Goal: Task Accomplishment & Management: Manage account settings

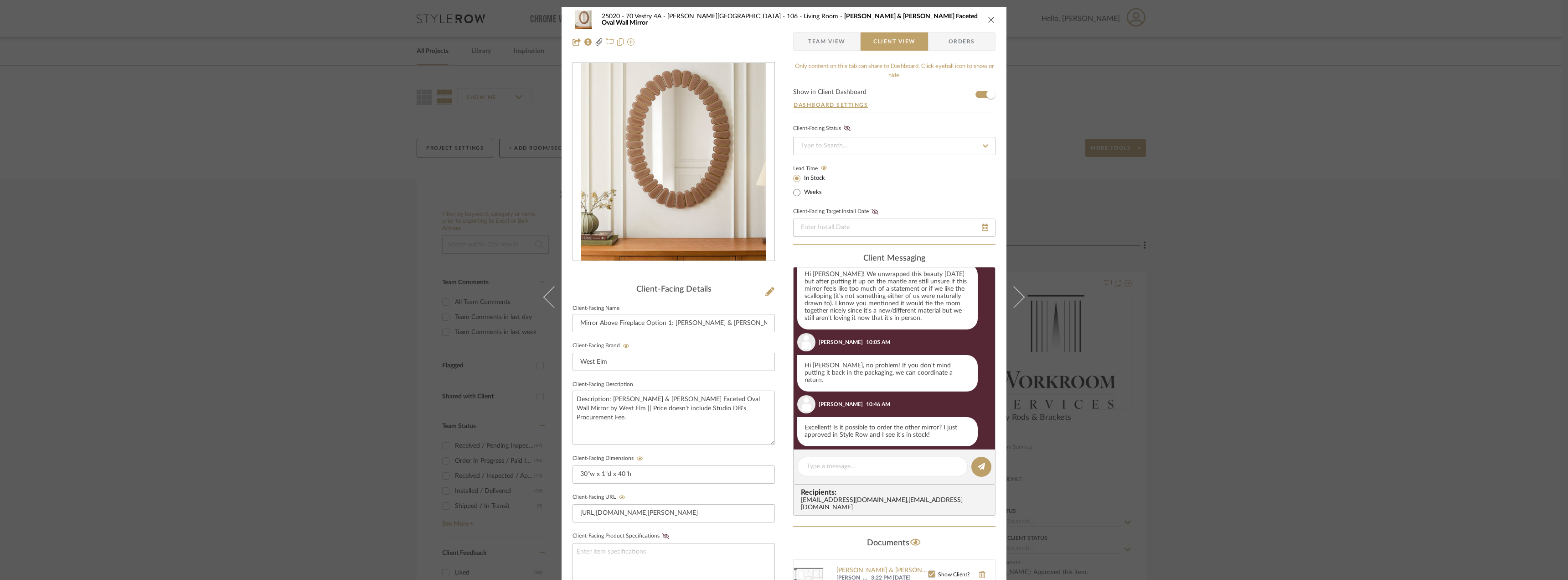
click at [826, 31] on div "25020 - 70 Vestry 4A - Grant-Stanleigh 106 - Living Room Pierce & Ward Faceted …" at bounding box center [784, 31] width 445 height 48
click at [822, 36] on span "Team View" at bounding box center [827, 41] width 37 height 18
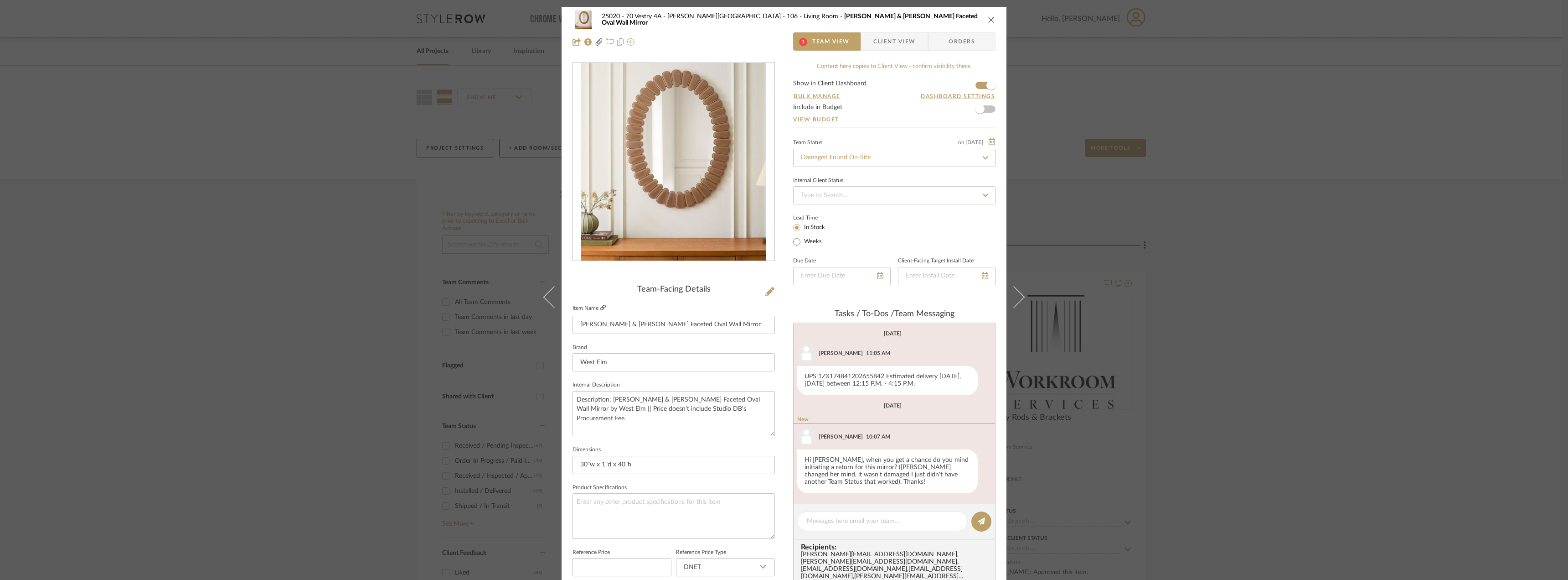
click at [600, 305] on icon at bounding box center [603, 307] width 6 height 6
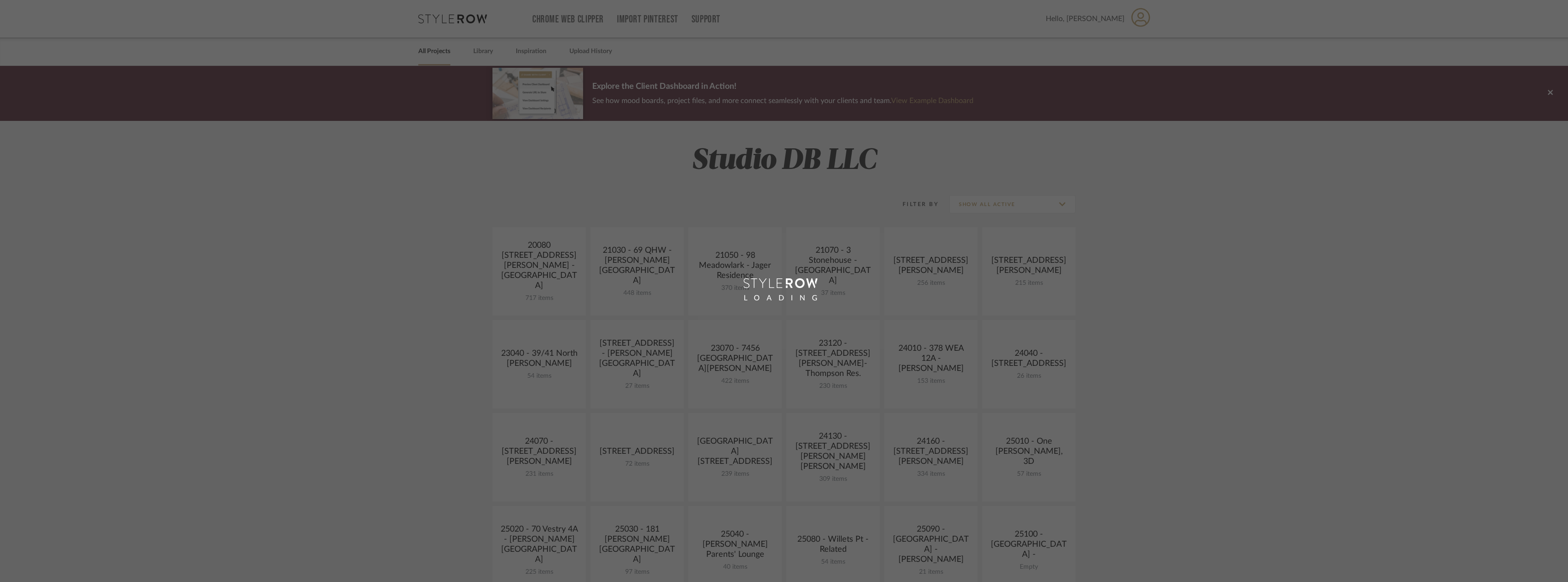
scroll to position [320, 0]
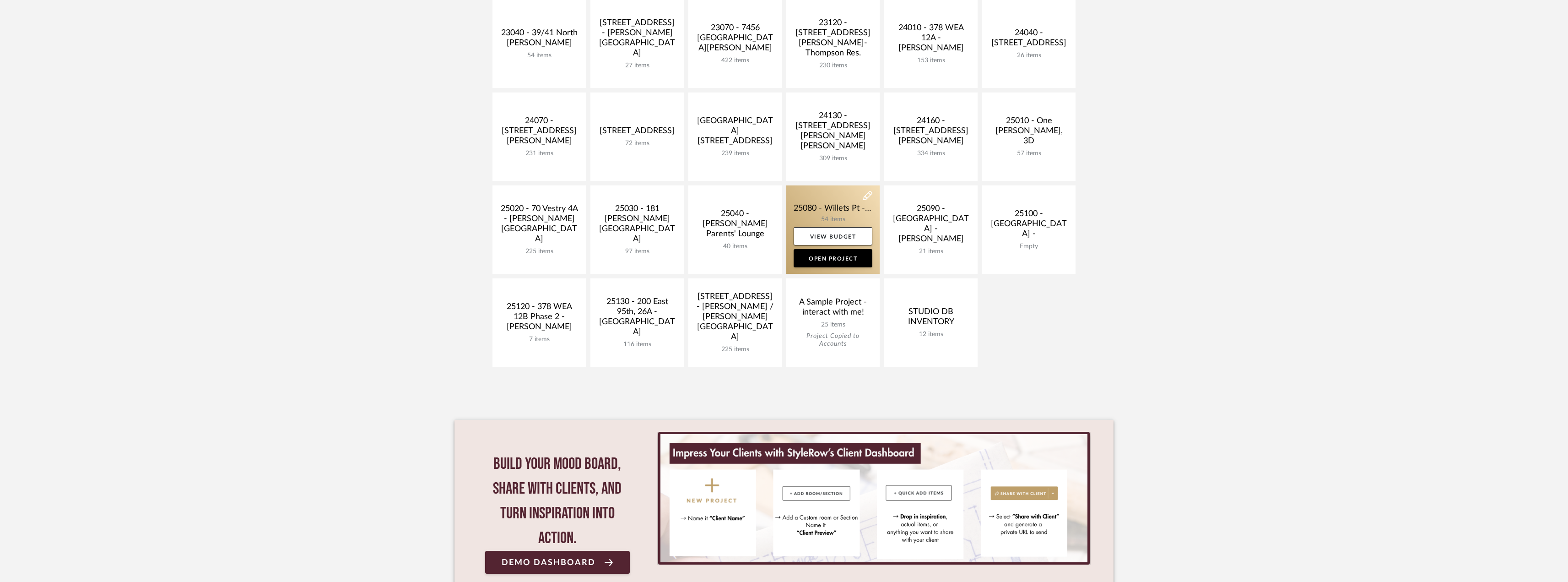
click at [820, 211] on link at bounding box center [833, 230] width 94 height 89
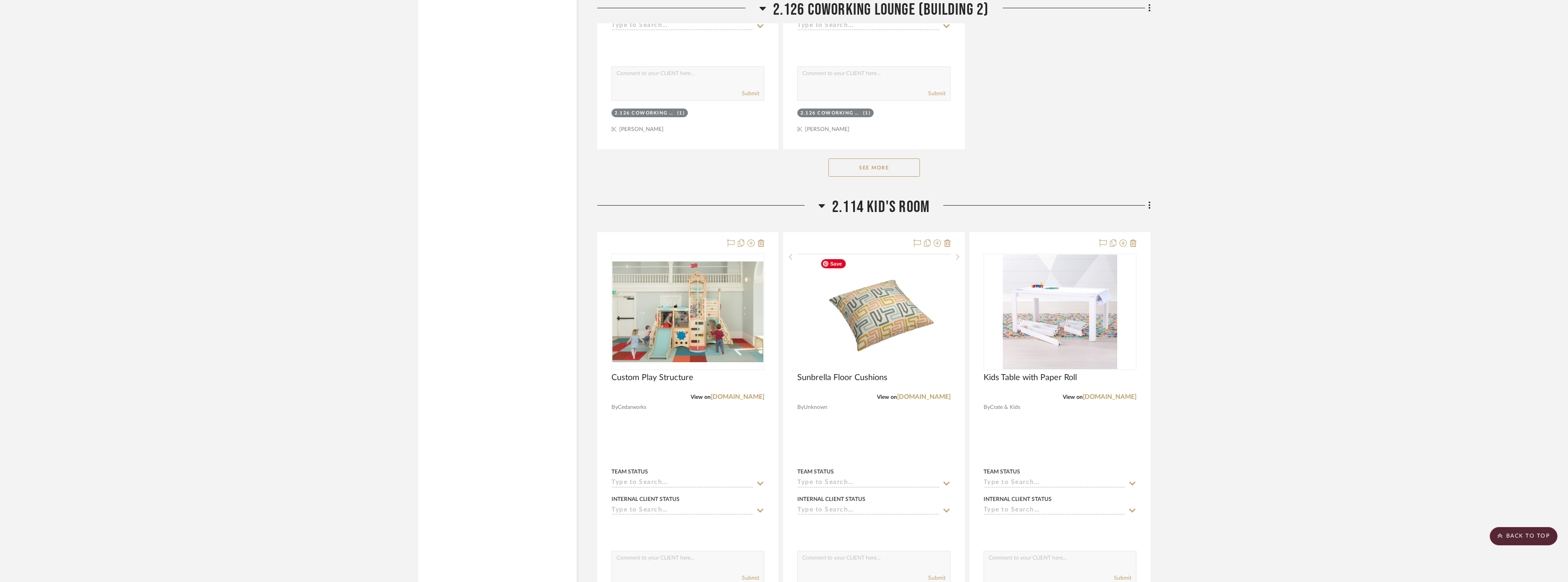
scroll to position [4395, 0]
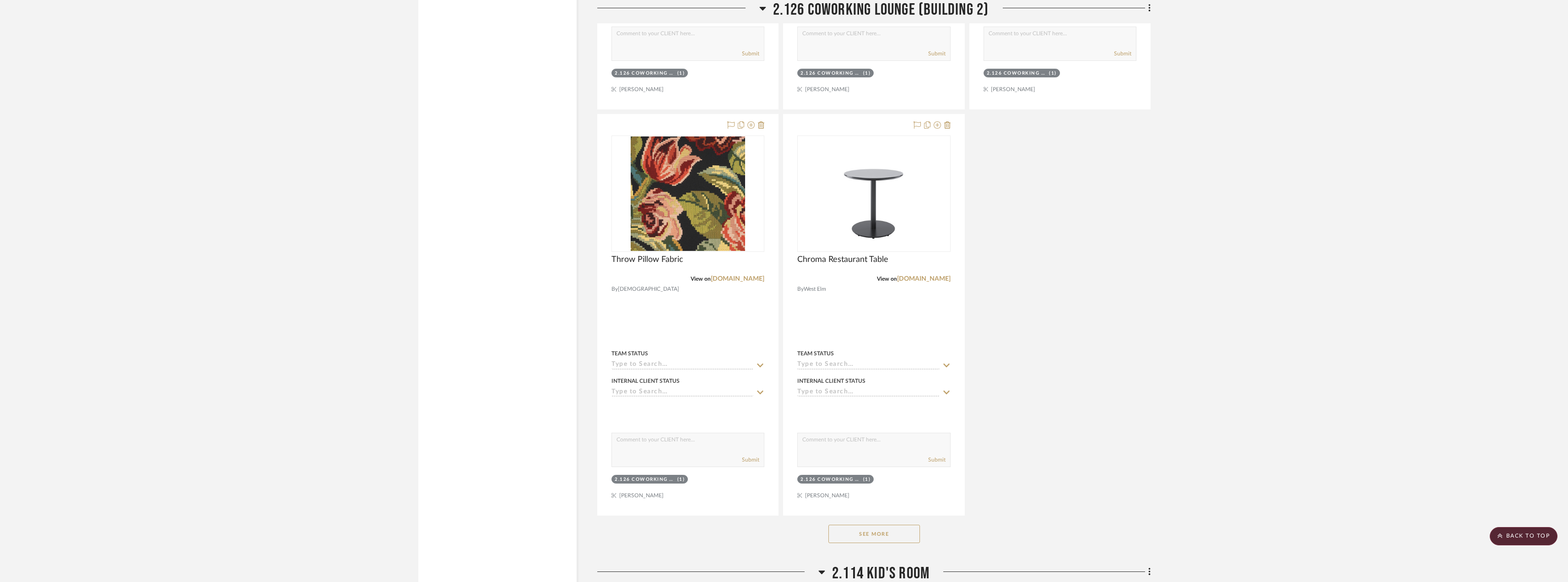
click at [1541, 527] on scroll-to-top-button "BACK TO TOP" at bounding box center [1523, 536] width 68 height 18
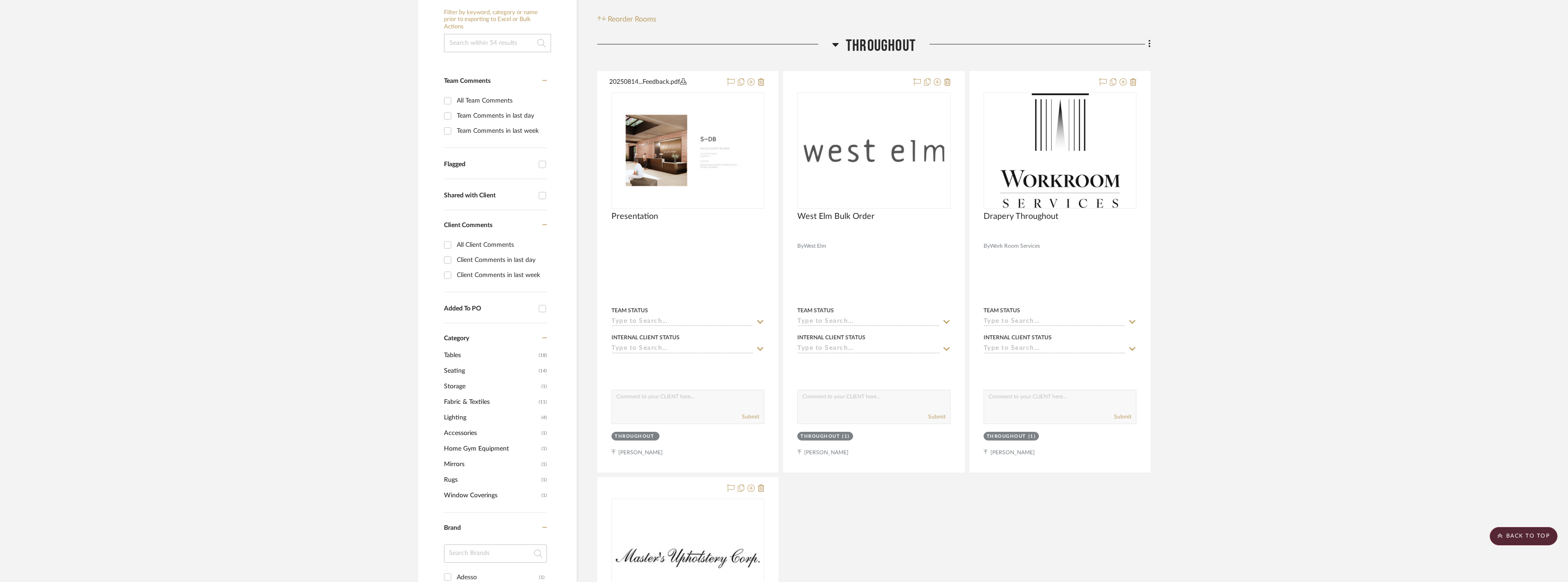
scroll to position [0, 0]
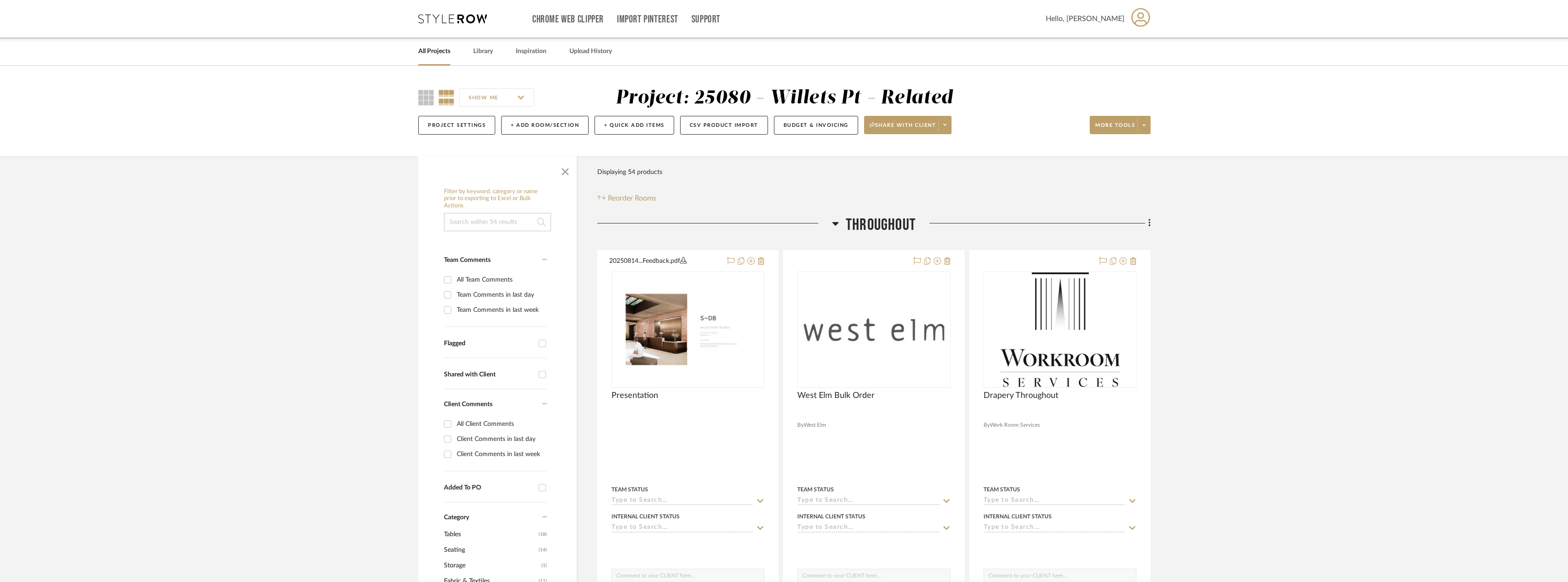
click at [496, 231] on input at bounding box center [497, 222] width 107 height 18
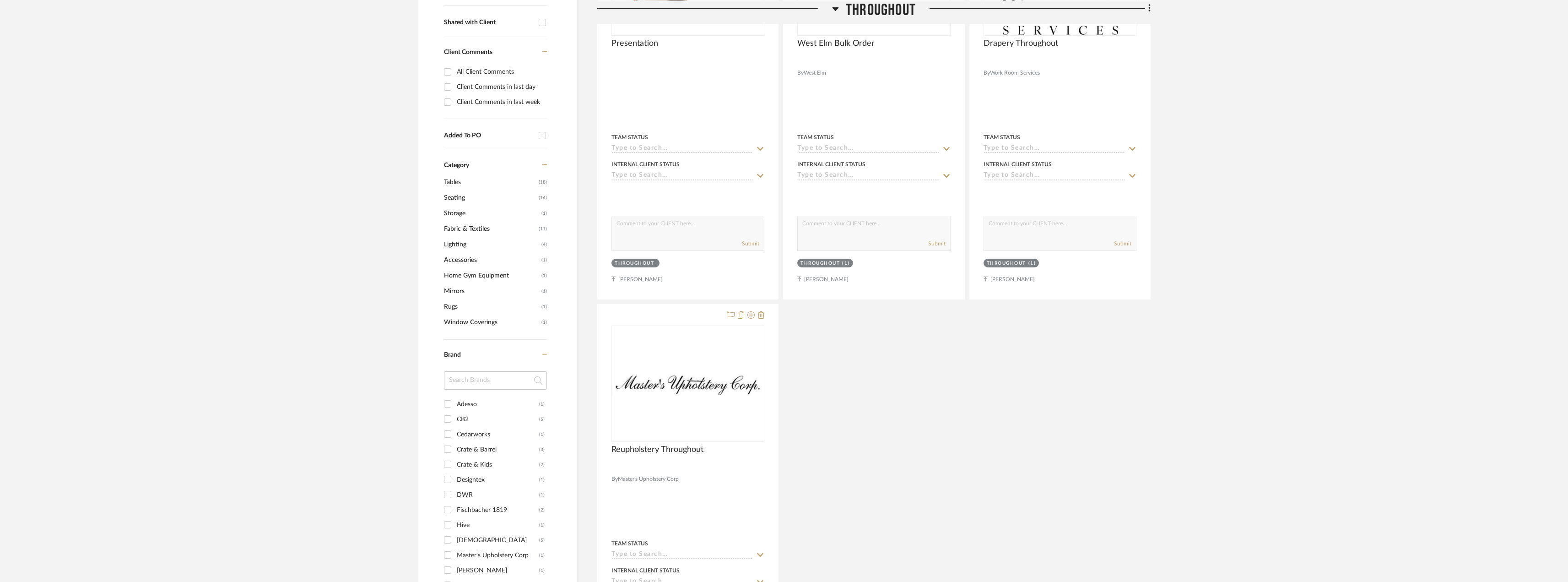
scroll to position [366, 0]
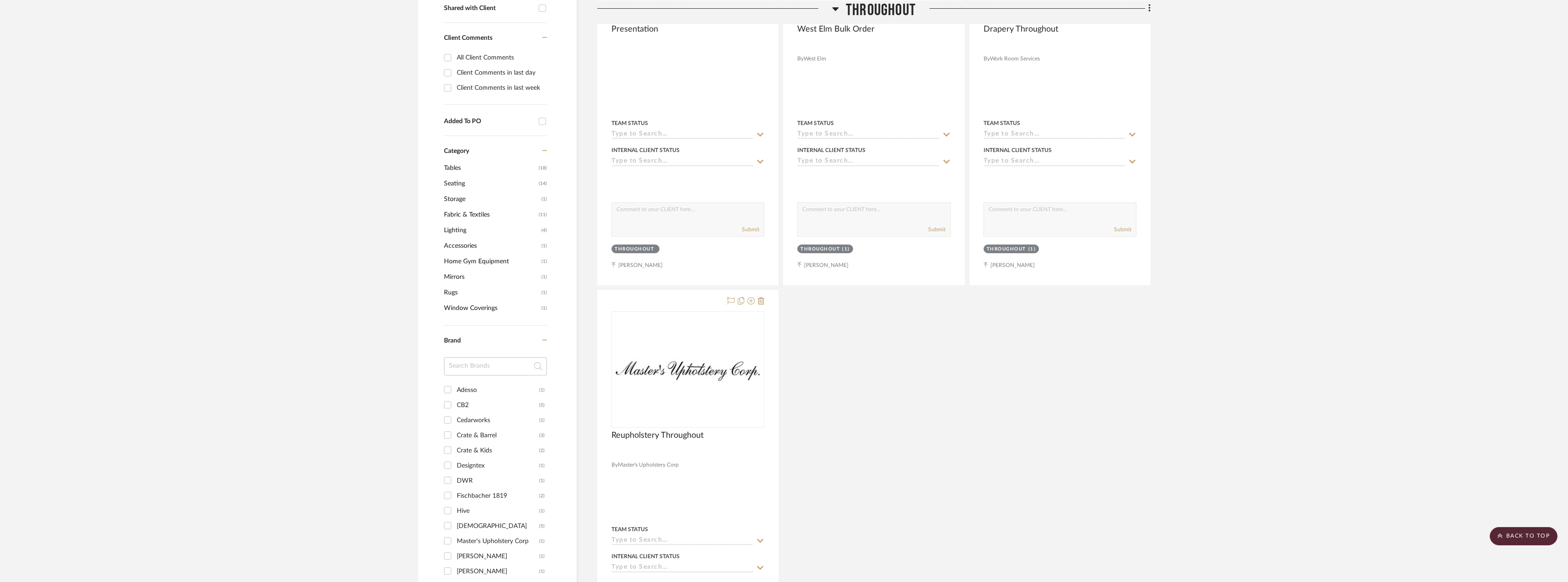
click at [453, 211] on span "Fabric & Textiles" at bounding box center [491, 215] width 93 height 16
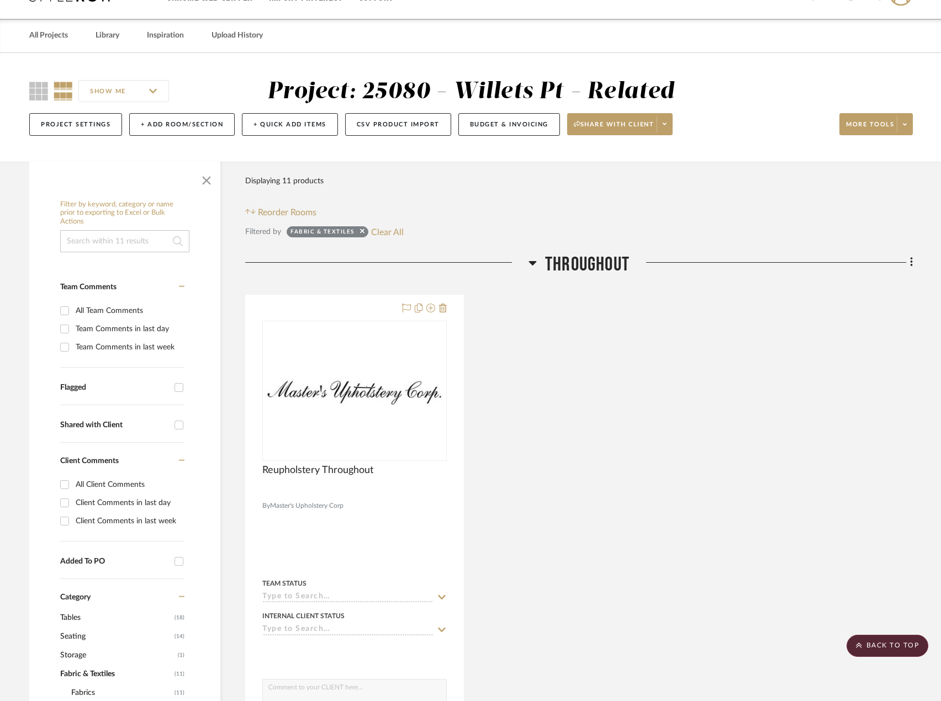
scroll to position [23, 0]
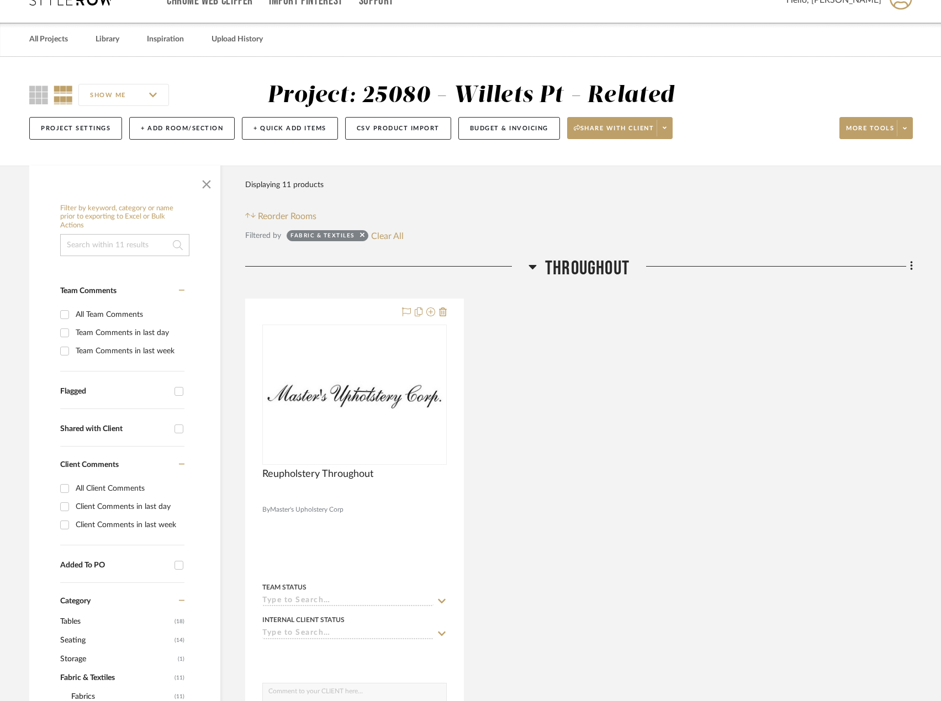
drag, startPoint x: 392, startPoint y: 237, endPoint x: 292, endPoint y: 248, distance: 101.0
click at [392, 237] on button "Clear All" at bounding box center [387, 236] width 33 height 14
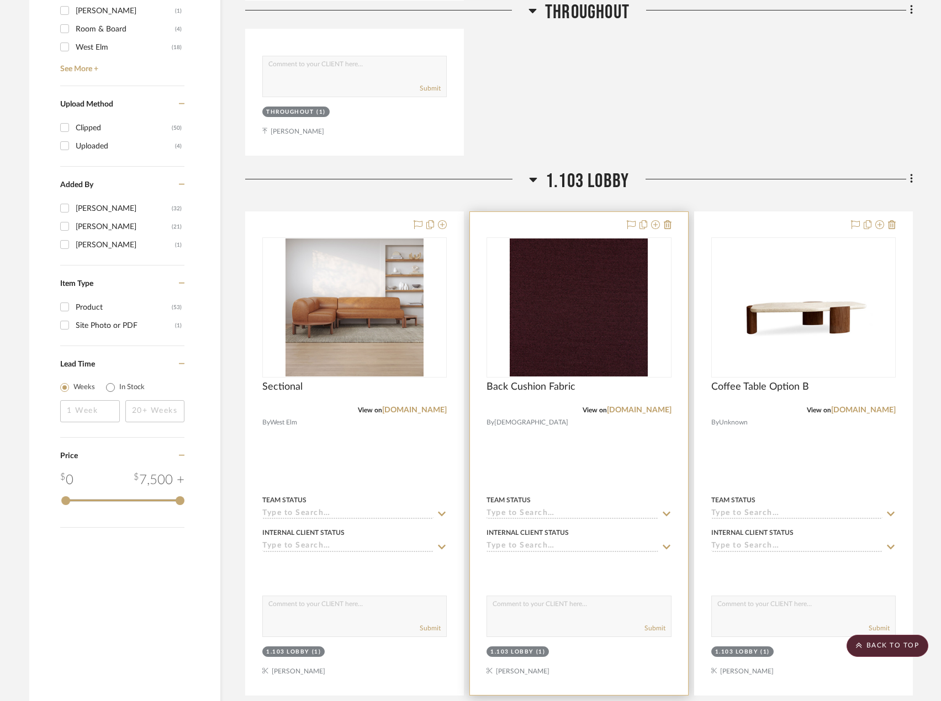
scroll to position [1127, 0]
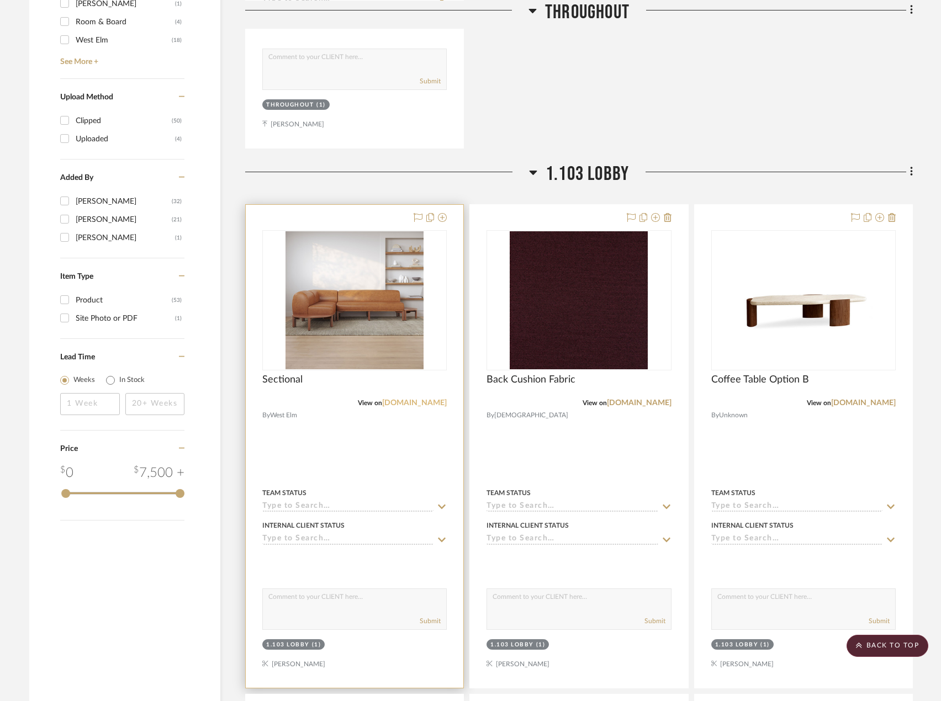
click at [420, 401] on link "westelm.com" at bounding box center [414, 403] width 65 height 8
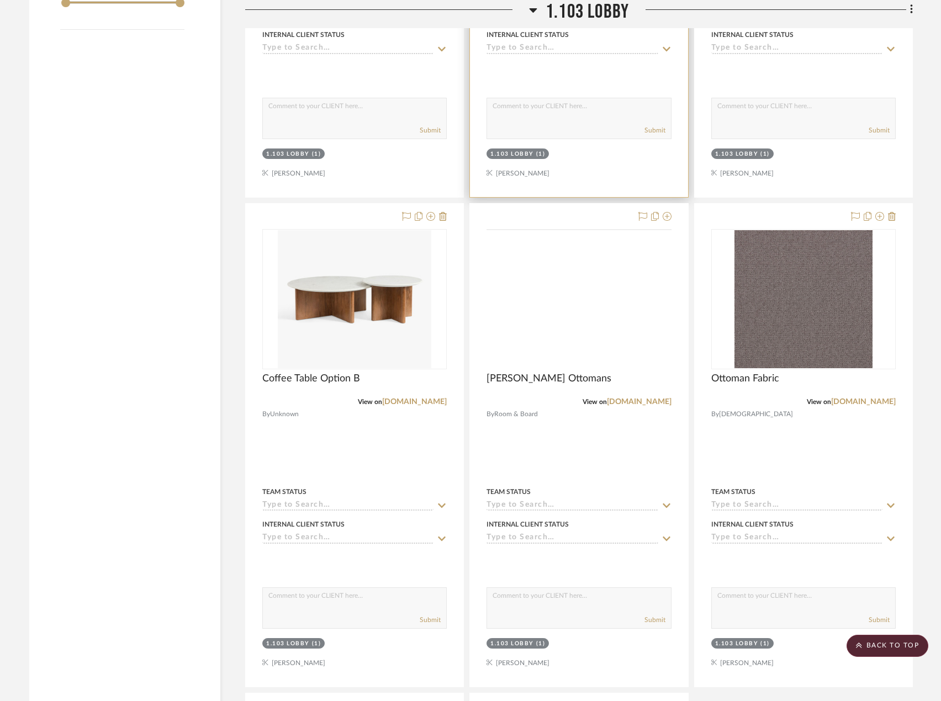
scroll to position [1734, 0]
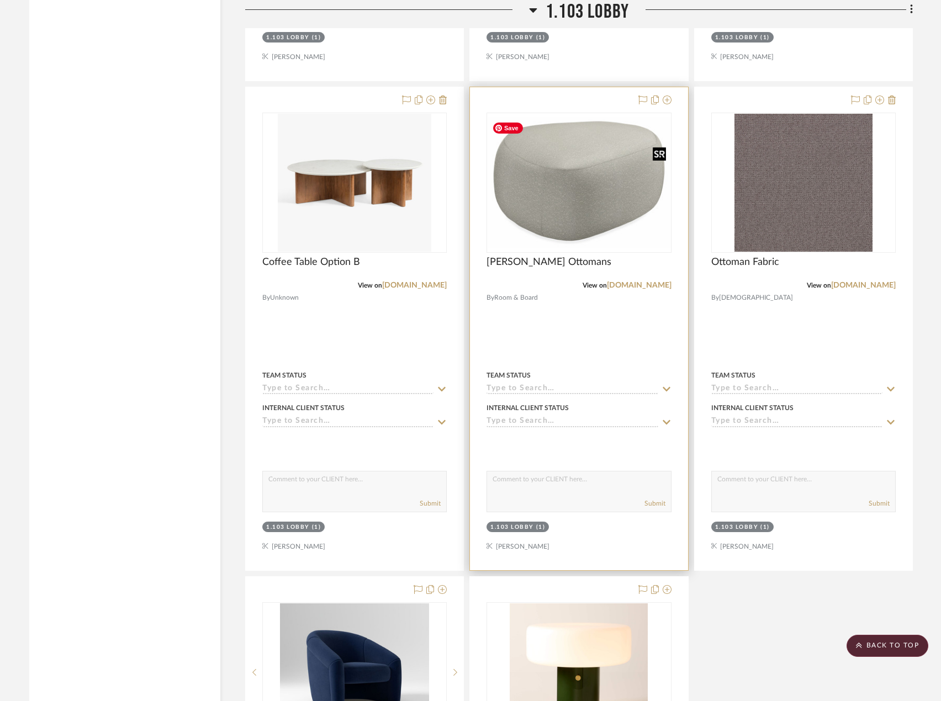
click at [613, 231] on img "0" at bounding box center [579, 182] width 182 height 131
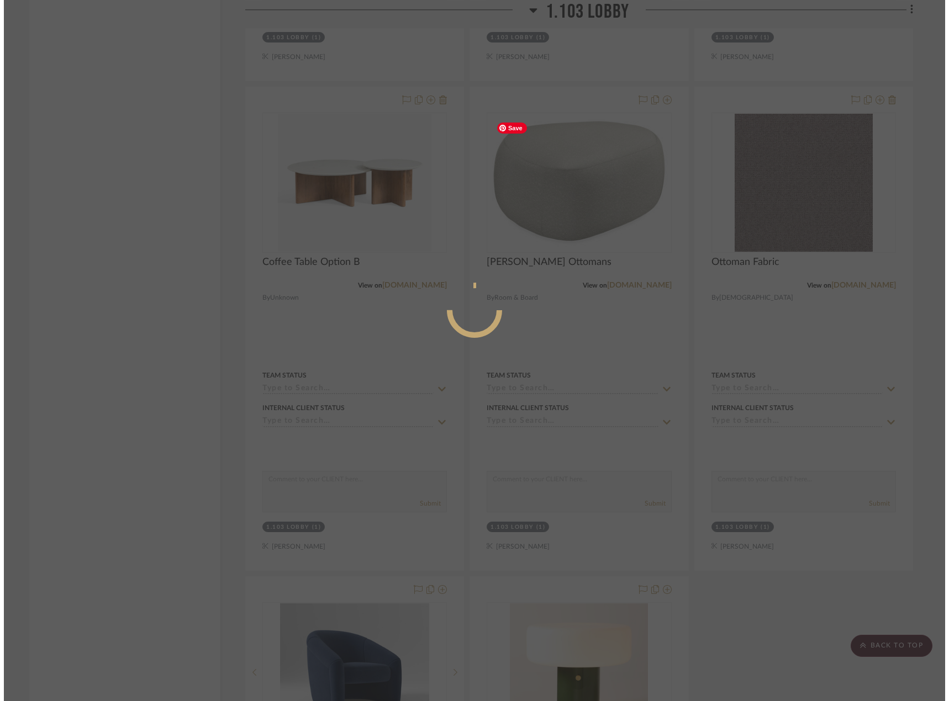
scroll to position [0, 0]
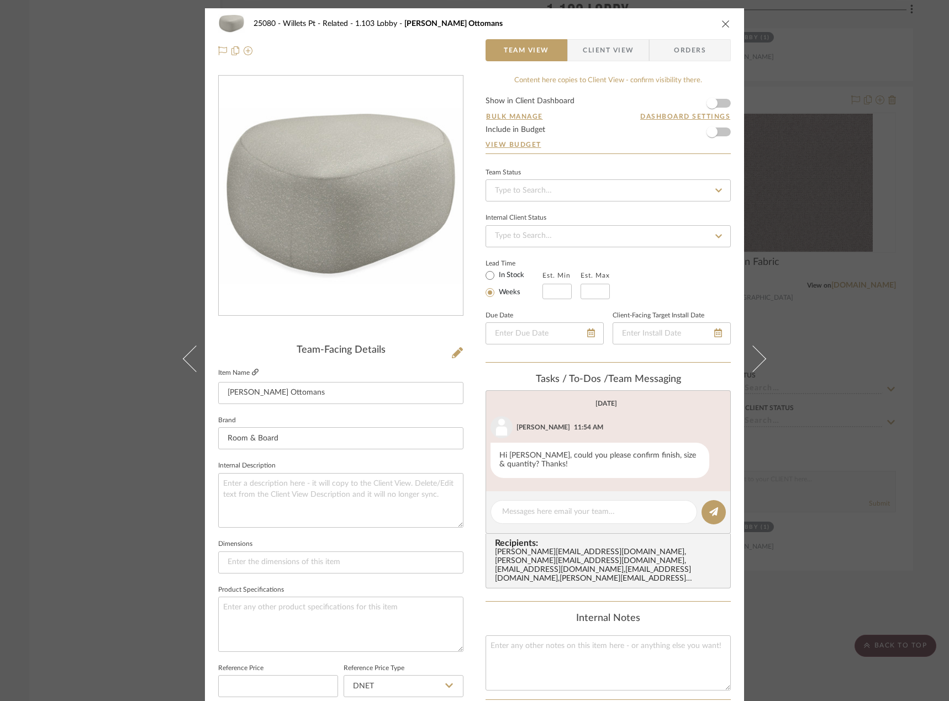
click at [252, 377] on link at bounding box center [255, 372] width 7 height 9
click at [782, 225] on div "25080 - Willets Pt - Related 1.103 Lobby Asher Ottomans Team View Client View O…" at bounding box center [474, 350] width 949 height 701
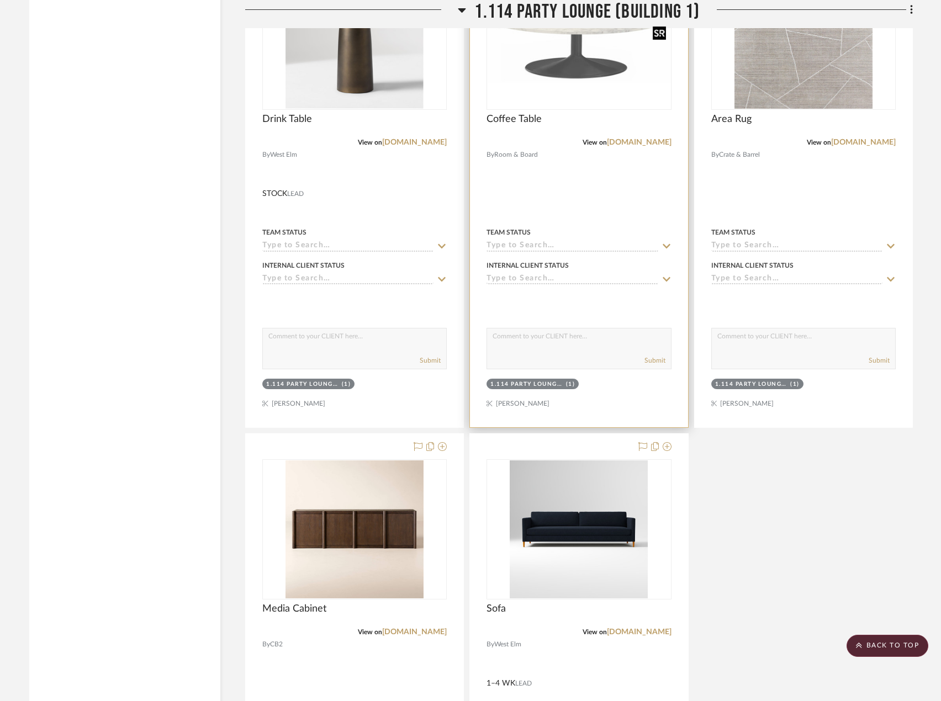
scroll to position [3446, 0]
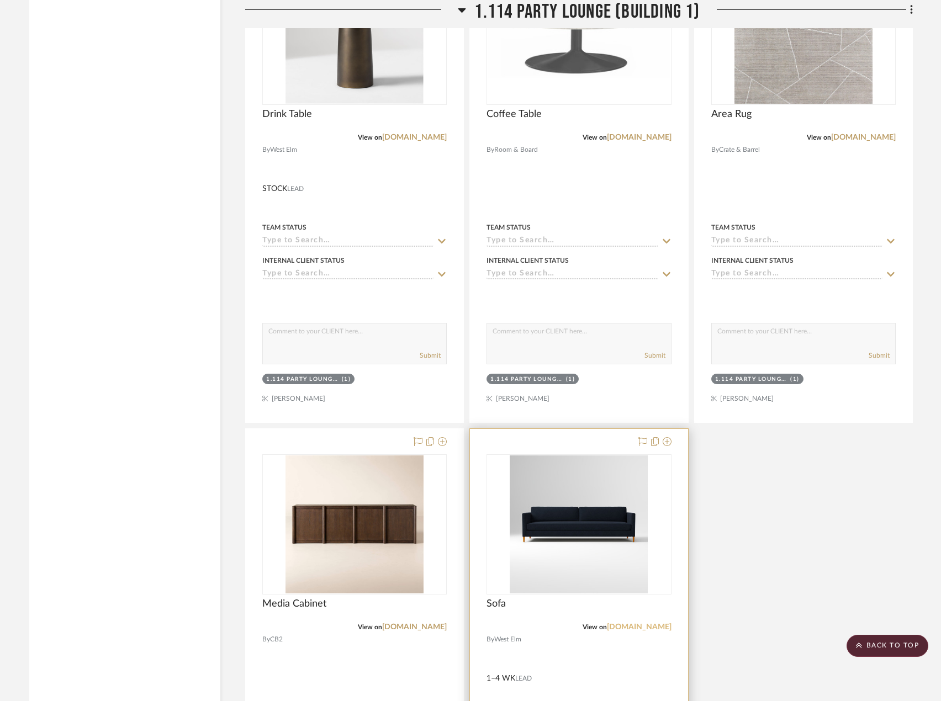
click at [654, 626] on link "westelm.com" at bounding box center [639, 627] width 65 height 8
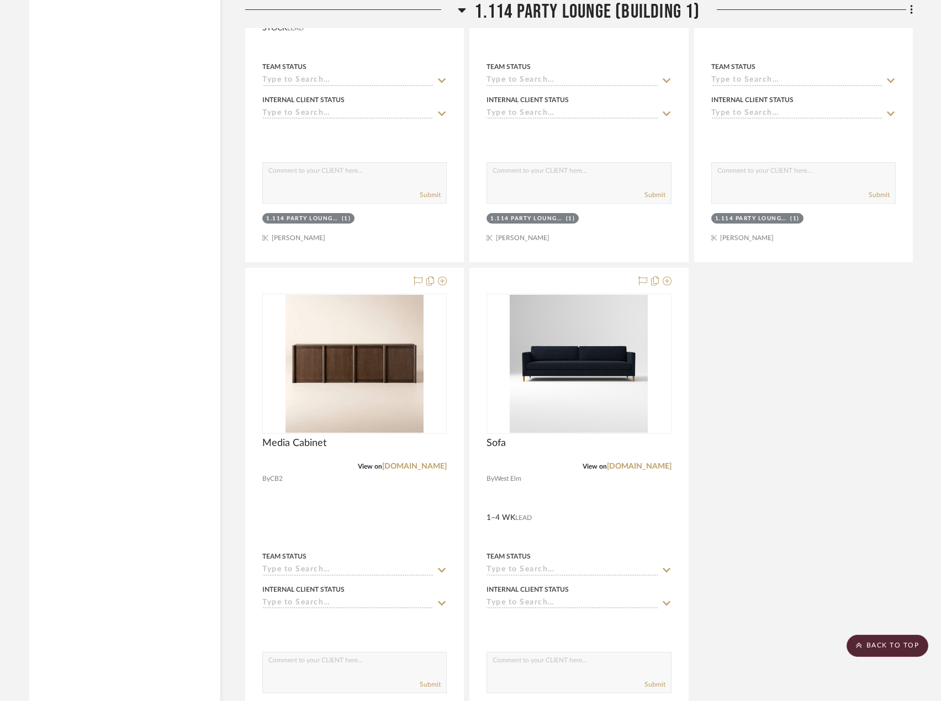
scroll to position [3888, 0]
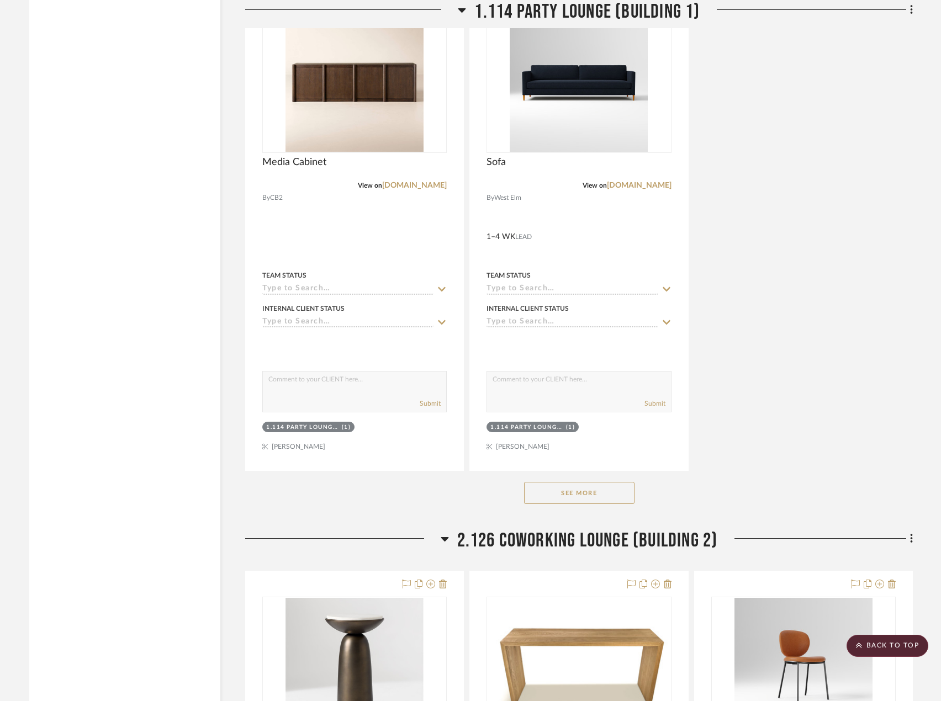
click at [585, 499] on button "See More" at bounding box center [579, 493] width 110 height 22
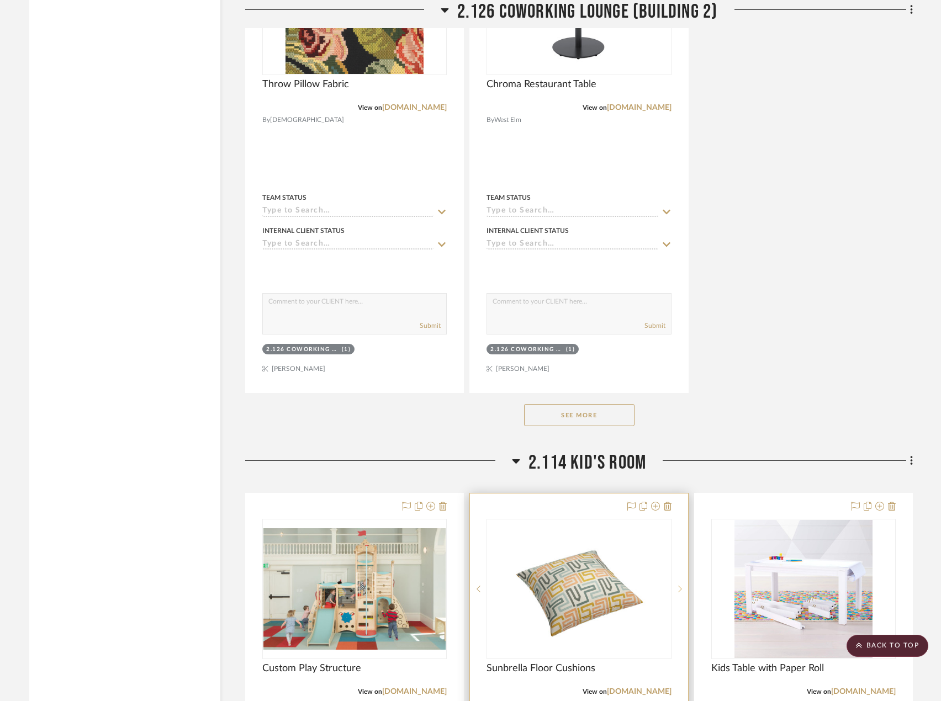
scroll to position [6648, 0]
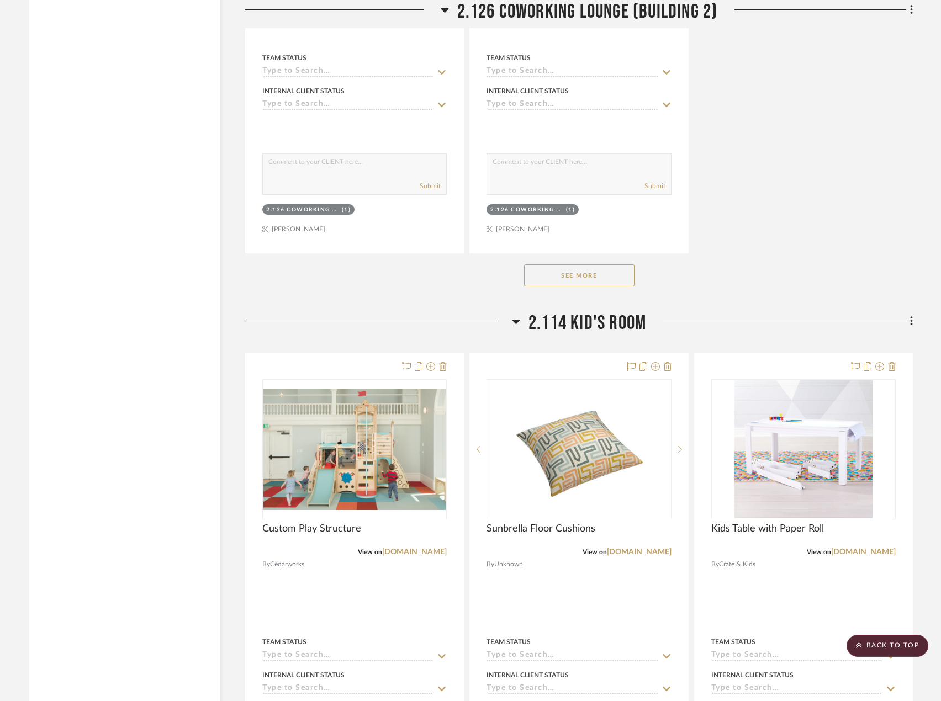
click at [602, 280] on button "See More" at bounding box center [579, 275] width 110 height 22
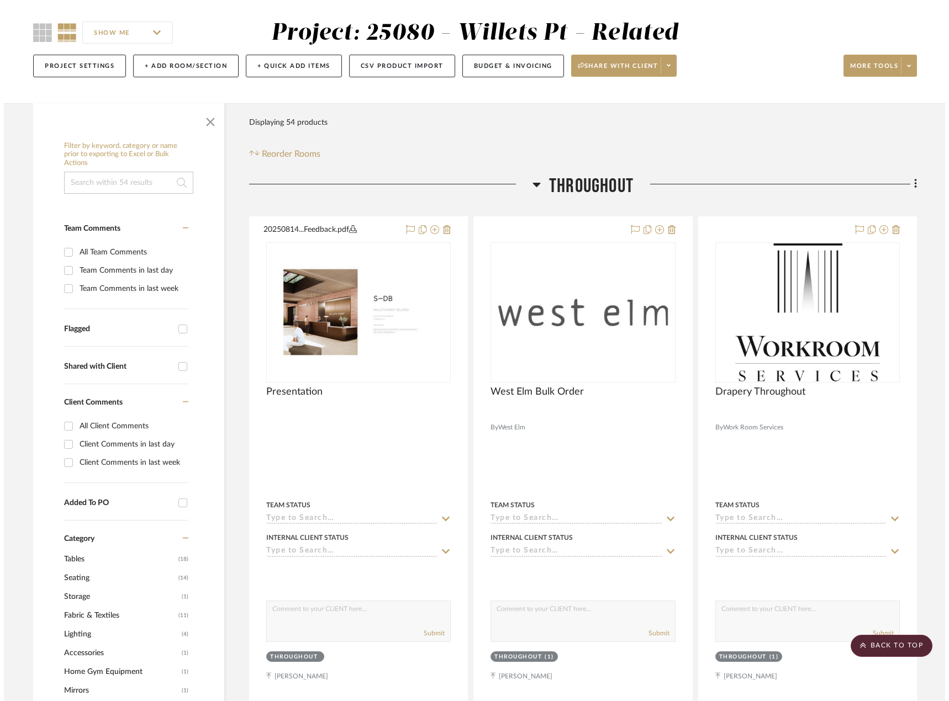
scroll to position [0, 0]
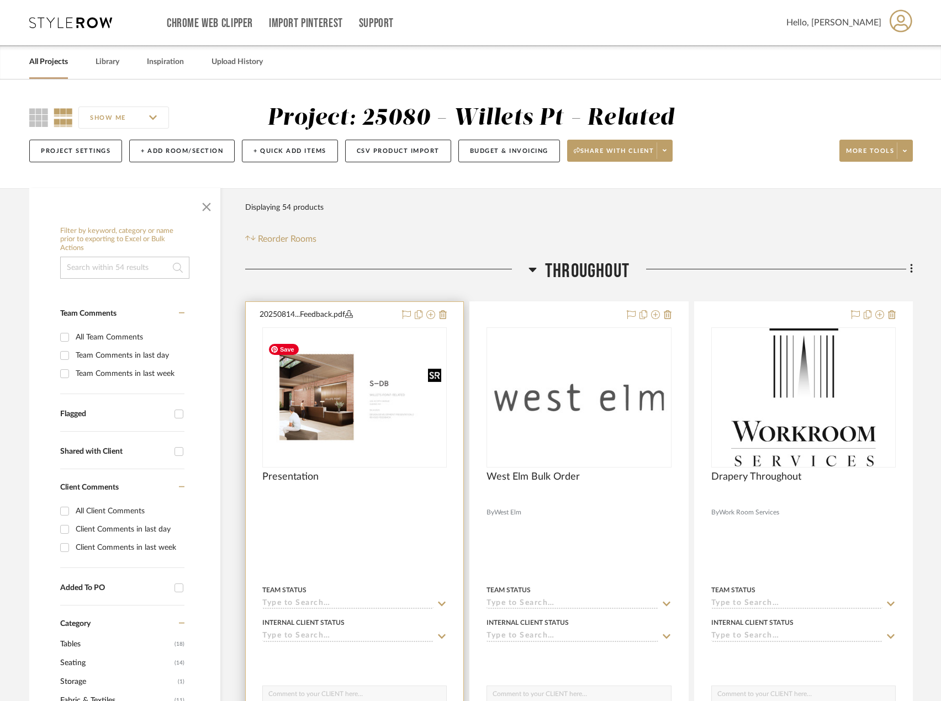
click at [0, 0] on img at bounding box center [0, 0] width 0 height 0
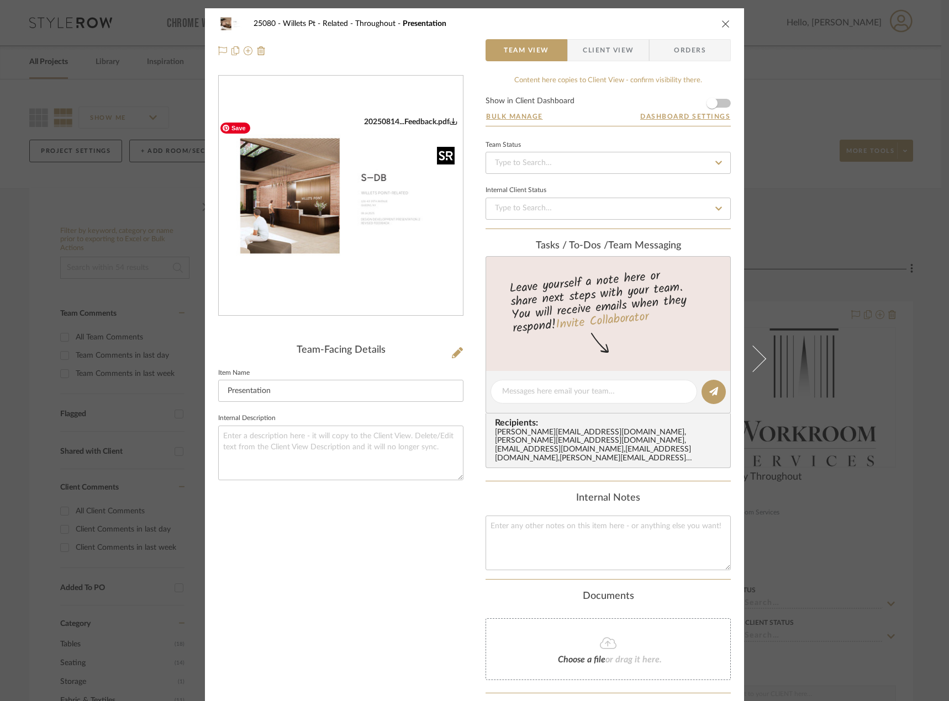
click at [405, 226] on img "0" at bounding box center [341, 196] width 244 height 158
drag, startPoint x: 883, startPoint y: 202, endPoint x: 829, endPoint y: 229, distance: 60.3
click at [883, 202] on div "25080 - Willets Pt - Related Throughout Presentation Team View Client View Orde…" at bounding box center [474, 350] width 949 height 701
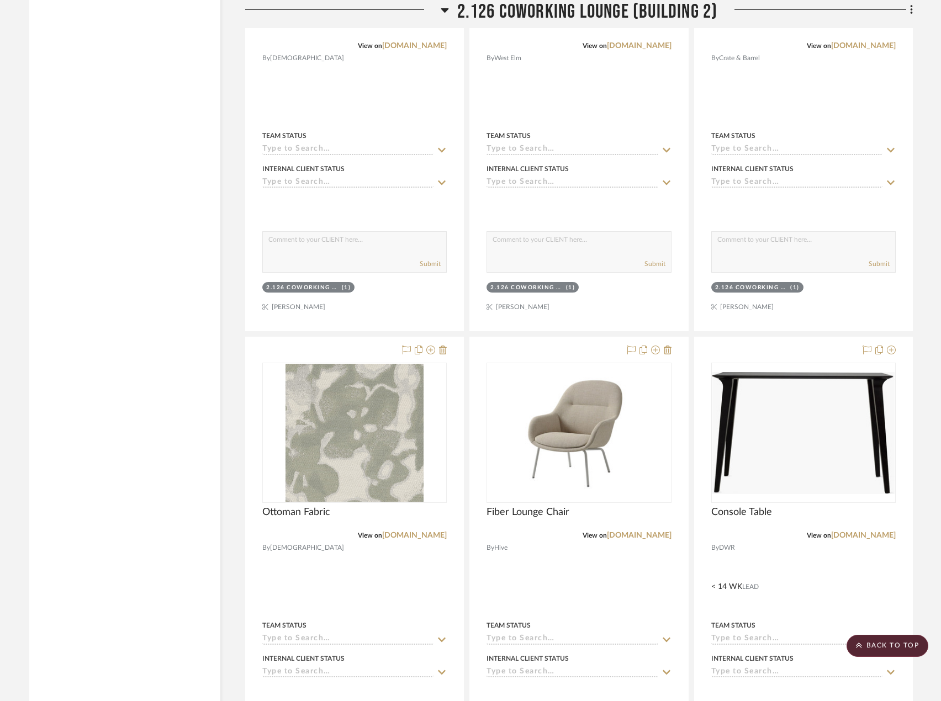
scroll to position [6239, 0]
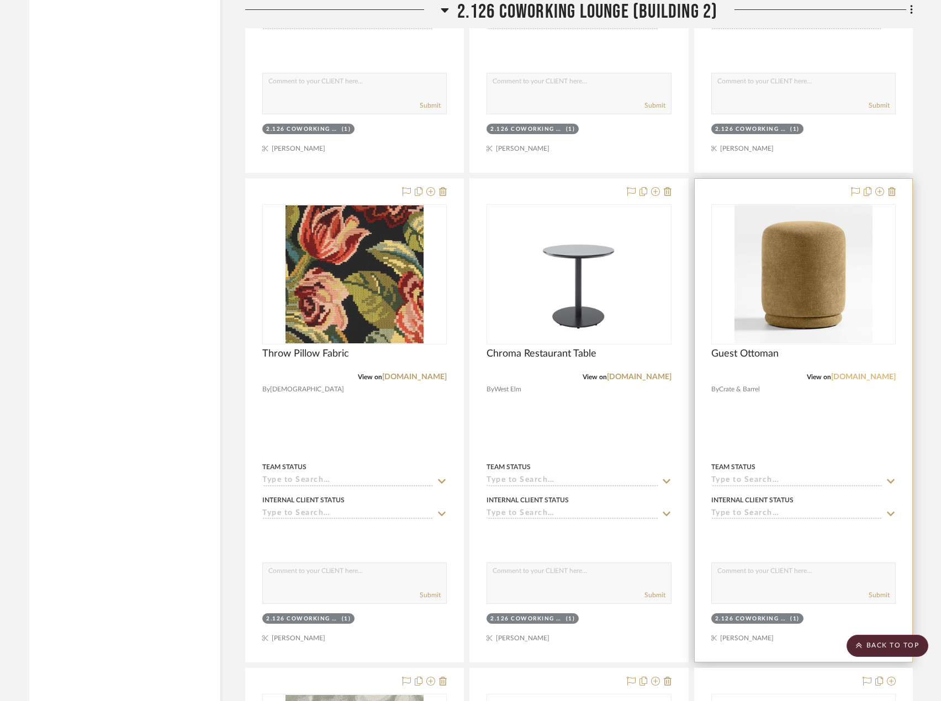
click at [884, 377] on link "crateandbarrel.com" at bounding box center [863, 377] width 65 height 8
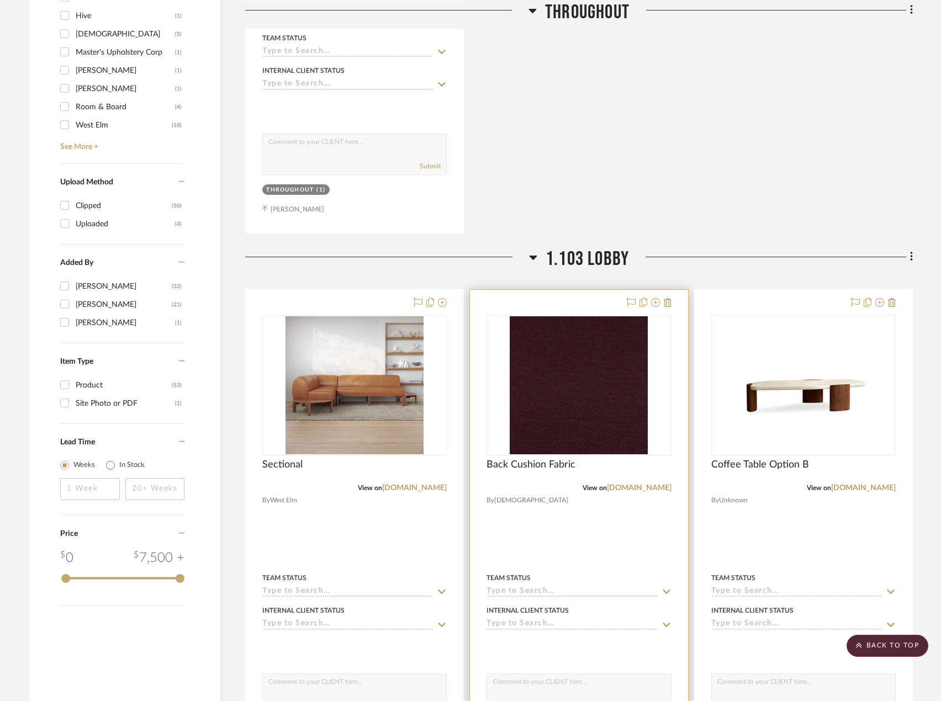
scroll to position [1049, 0]
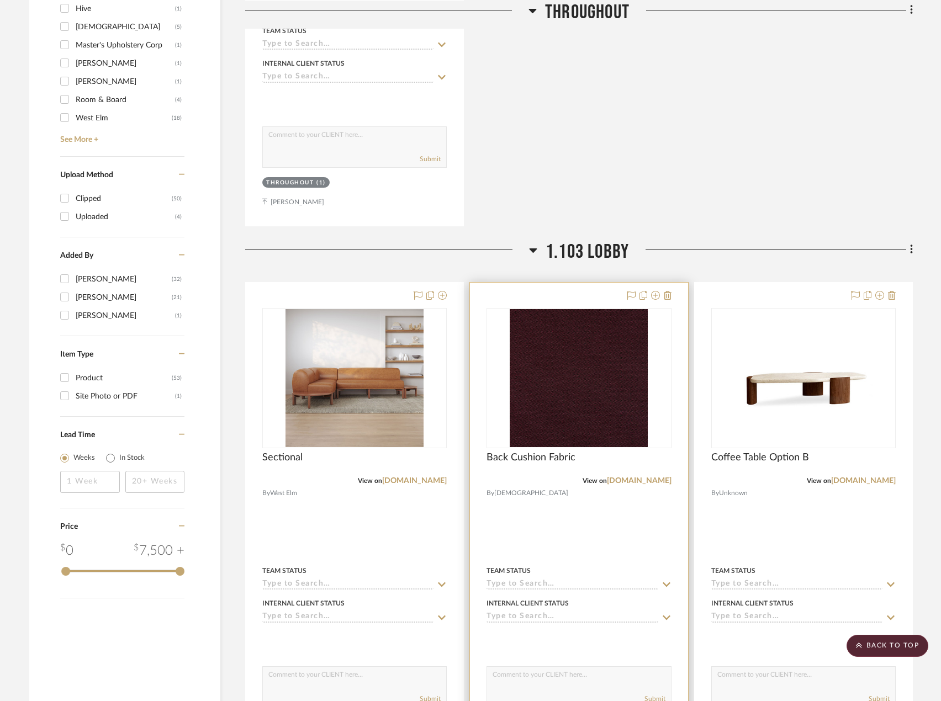
click at [645, 485] on div "View on maharam.com" at bounding box center [578, 481] width 184 height 10
click at [650, 481] on link "[DOMAIN_NAME]" at bounding box center [639, 481] width 65 height 8
click at [574, 386] on img "0" at bounding box center [579, 378] width 138 height 138
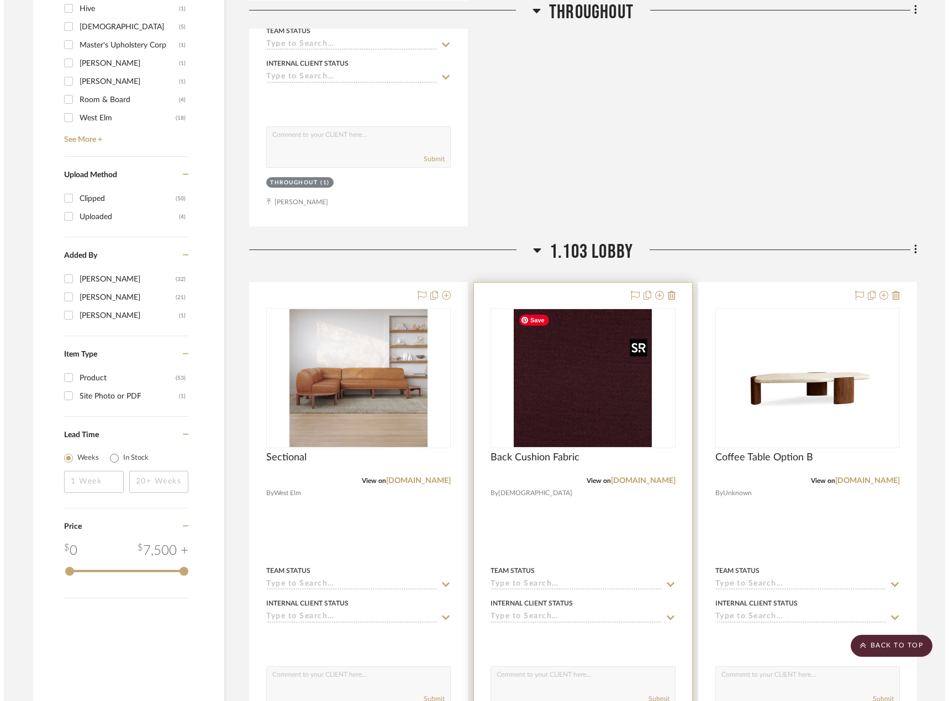
scroll to position [0, 0]
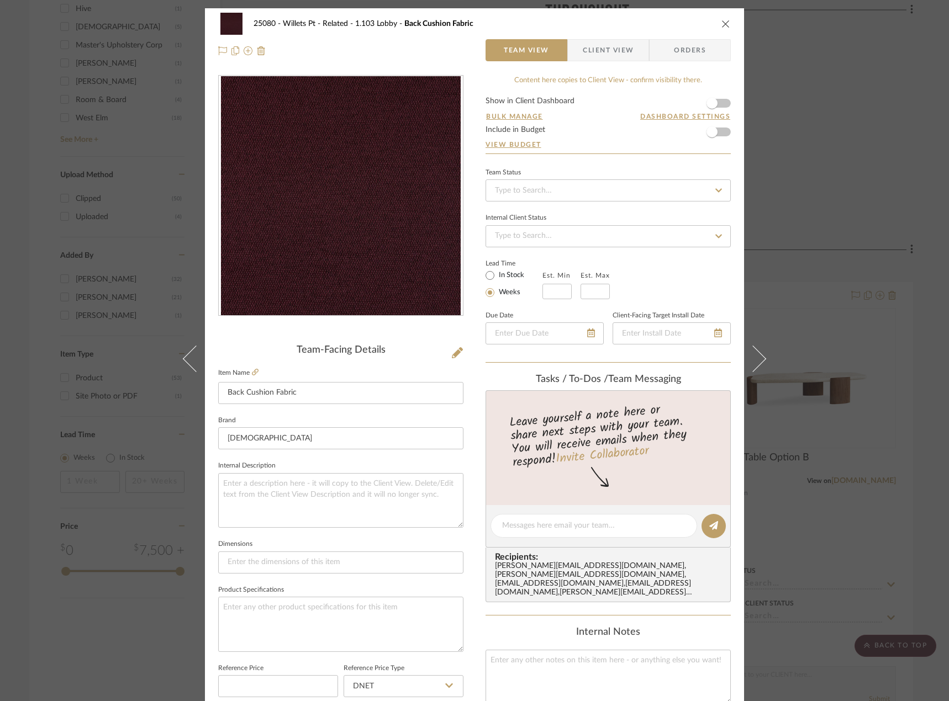
click at [811, 74] on div "25080 - Willets Pt - Related 1.103 Lobby Back Cushion Fabric Team View Client V…" at bounding box center [474, 350] width 949 height 701
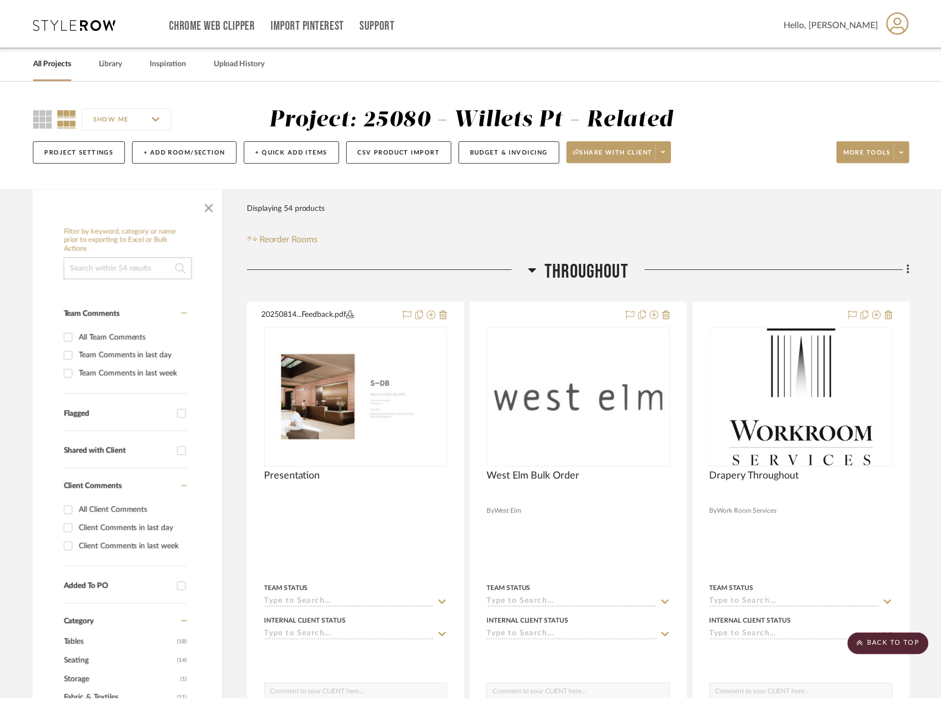
scroll to position [1049, 0]
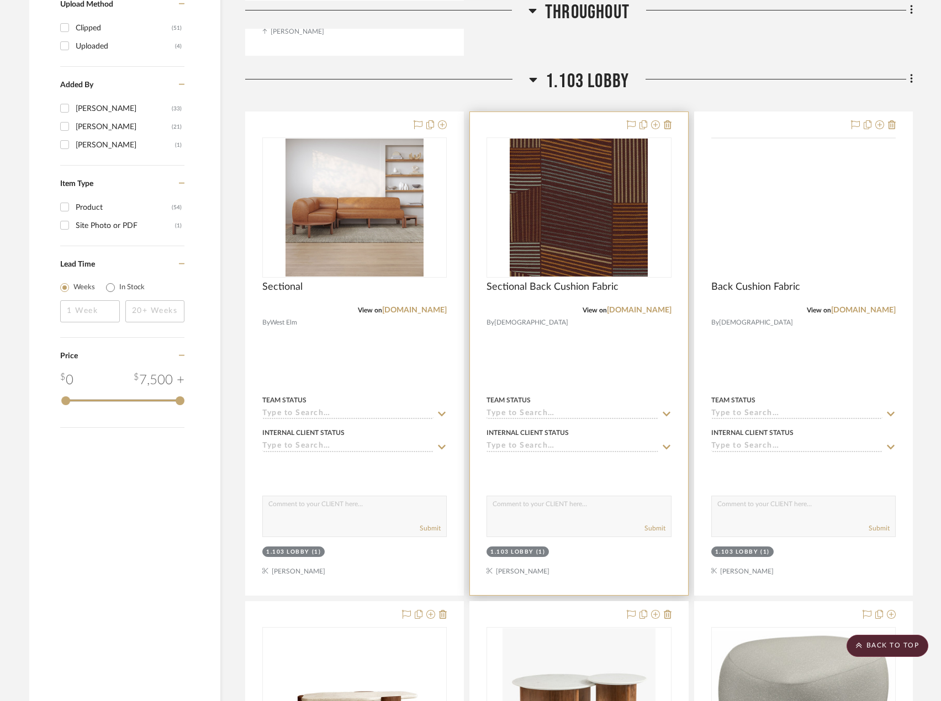
scroll to position [1159, 0]
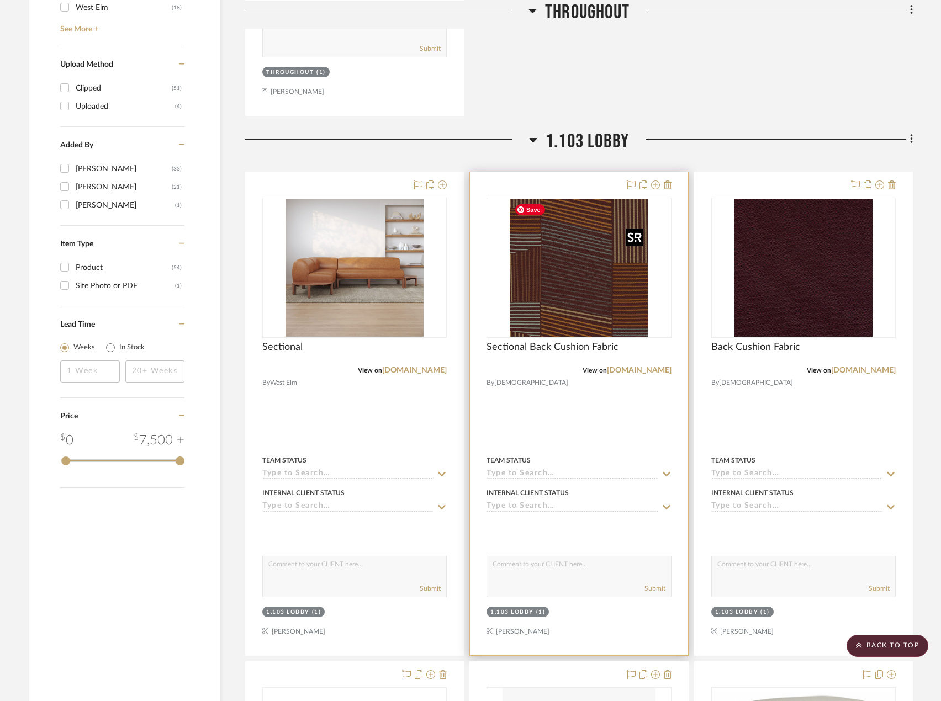
click at [633, 319] on img "0" at bounding box center [579, 268] width 138 height 138
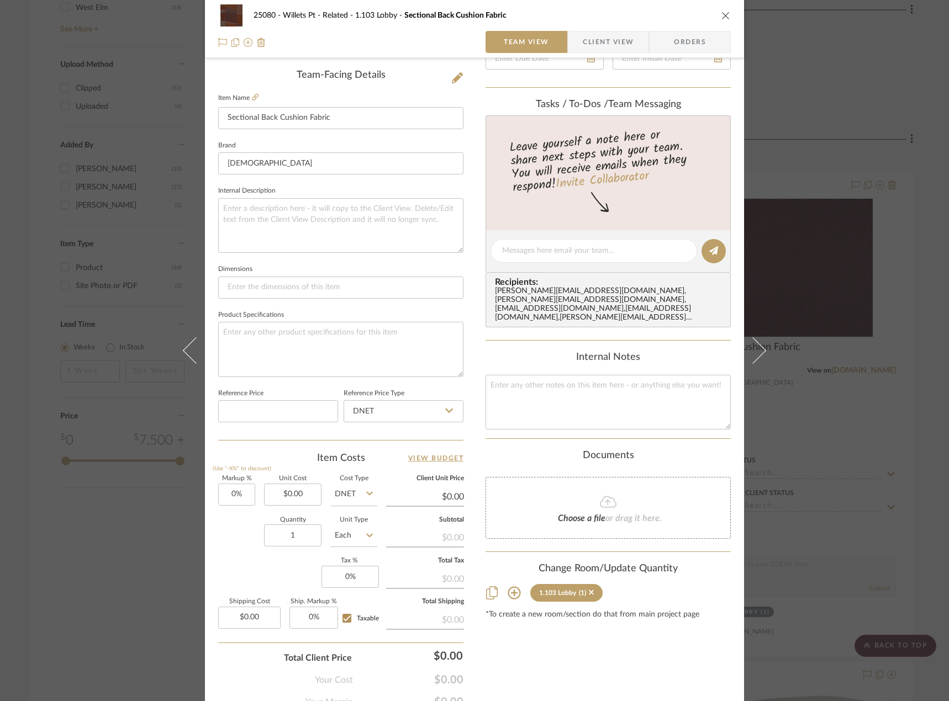
scroll to position [276, 0]
click at [336, 533] on input "Each" at bounding box center [353, 534] width 47 height 22
click at [351, 436] on div "YD" at bounding box center [395, 431] width 136 height 28
type input "YD"
click at [304, 526] on input "1" at bounding box center [292, 534] width 57 height 22
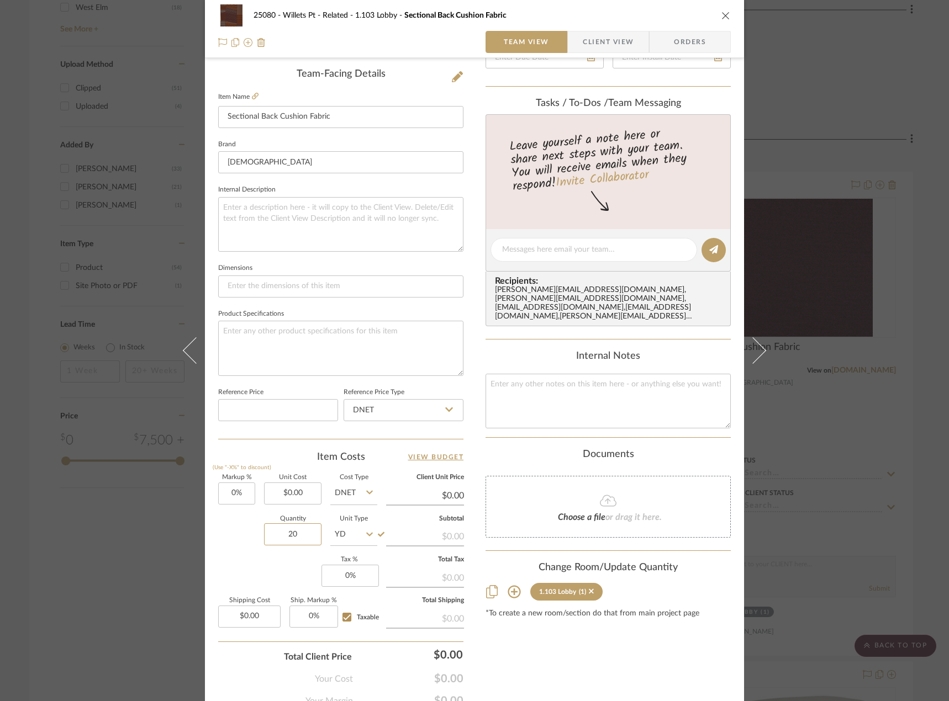
type input "20"
drag, startPoint x: 277, startPoint y: 557, endPoint x: 279, endPoint y: 525, distance: 32.7
click at [278, 555] on div "Markup % (Use "-X%" to discount) 0% Unit Cost $0.00 Cost Type DNET Client Unit …" at bounding box center [340, 555] width 245 height 161
click at [287, 501] on input "0.00" at bounding box center [292, 494] width 57 height 22
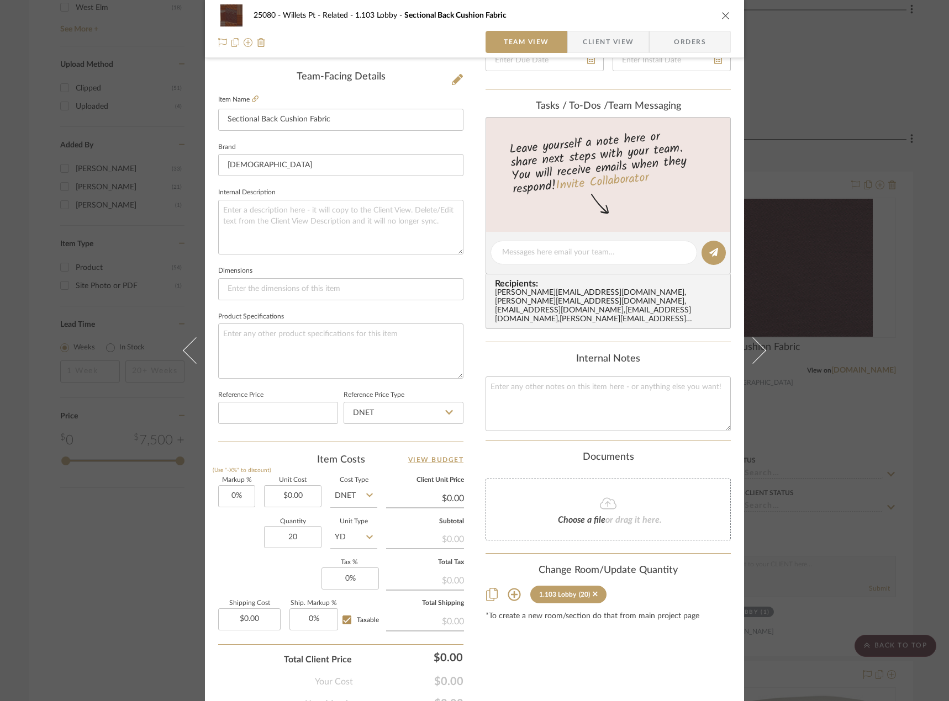
scroll to position [327, 0]
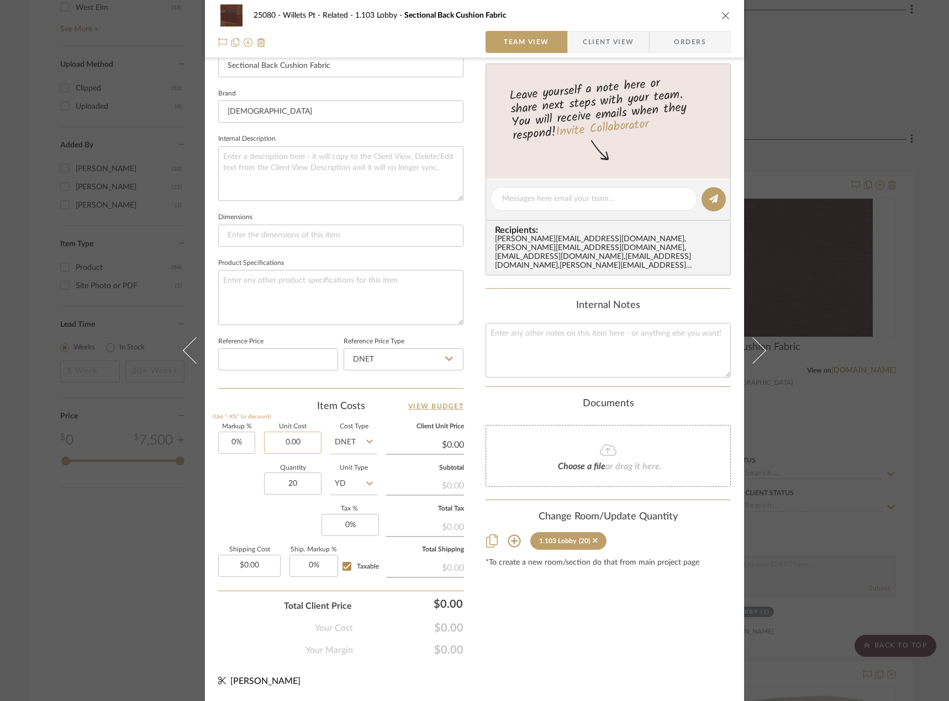
click at [298, 442] on input "0.00" at bounding box center [292, 443] width 57 height 22
type input "$133.00"
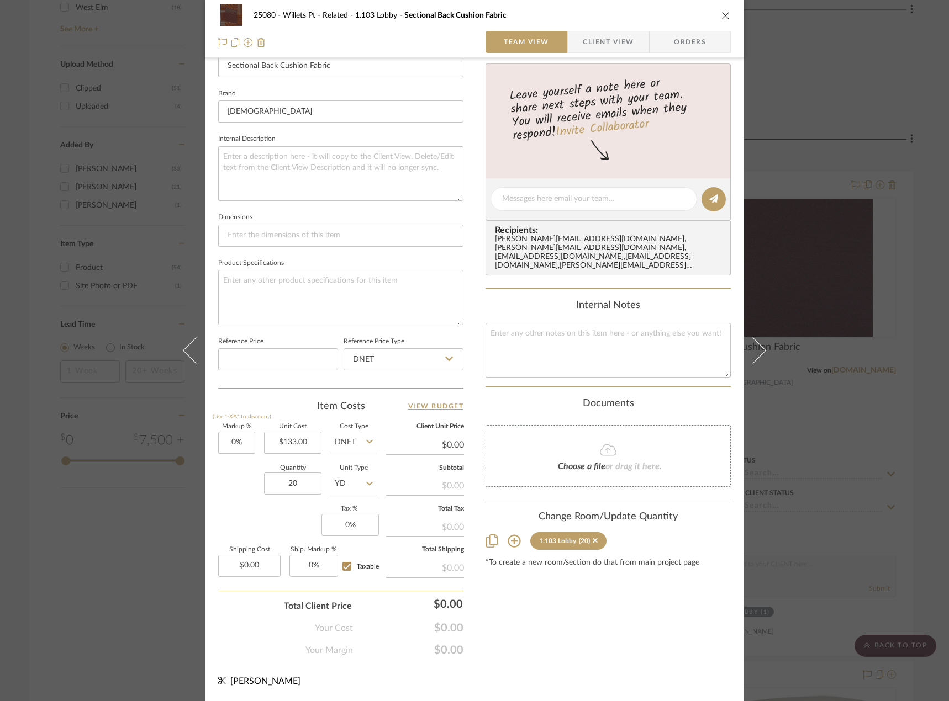
click at [289, 406] on div "Item Costs View Budget" at bounding box center [340, 406] width 245 height 13
type input "$133.00"
click at [260, 567] on input "0.00" at bounding box center [249, 566] width 62 height 22
type input "163.93"
type input "0"
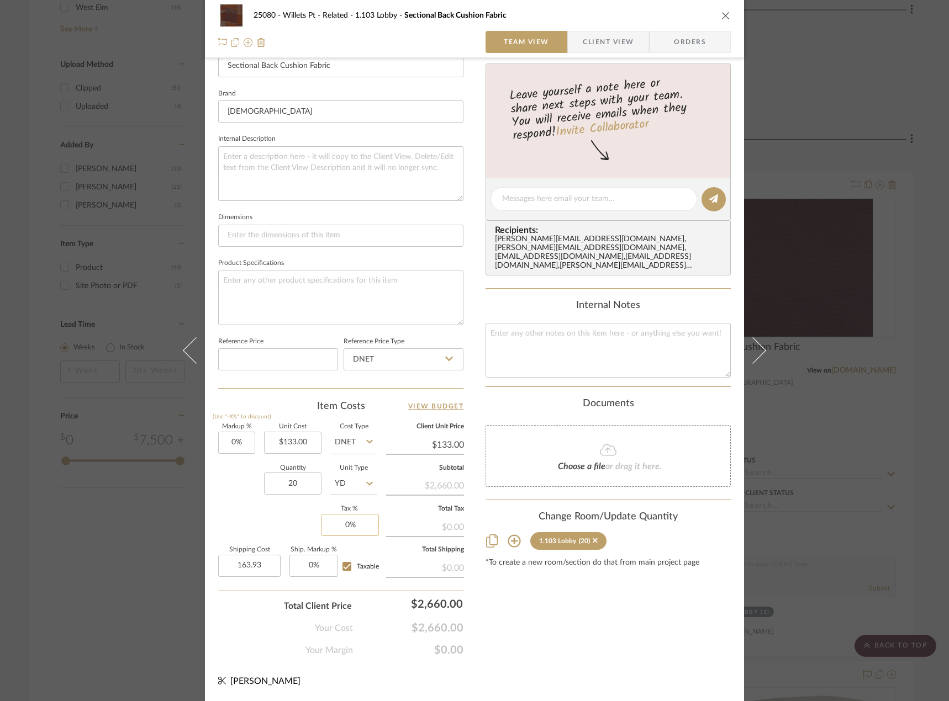
type input "$163.93"
click at [349, 525] on input "0" at bounding box center [349, 525] width 57 height 22
type input "8.875%"
click at [278, 539] on div "Markup % (Use "-X%" to discount) 0% Unit Cost $133.00 Cost Type DNET Client Uni…" at bounding box center [340, 504] width 245 height 161
click at [353, 530] on input "8.875" at bounding box center [349, 525] width 57 height 22
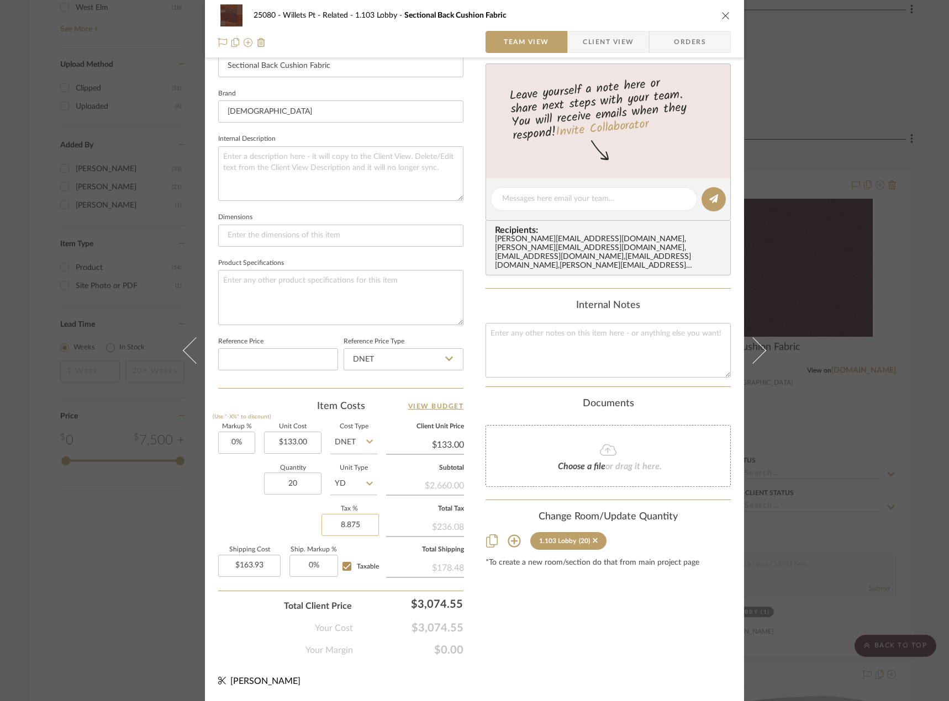
click at [356, 525] on input "8.875" at bounding box center [349, 525] width 57 height 22
type input "8.876%"
click at [248, 510] on div "Markup % (Use "-X%" to discount) 0% Unit Cost $133.00 Cost Type DNET Client Uni…" at bounding box center [340, 504] width 245 height 161
click at [352, 526] on input "8.876" at bounding box center [349, 525] width 57 height 22
click at [355, 521] on input "8.876" at bounding box center [349, 525] width 57 height 22
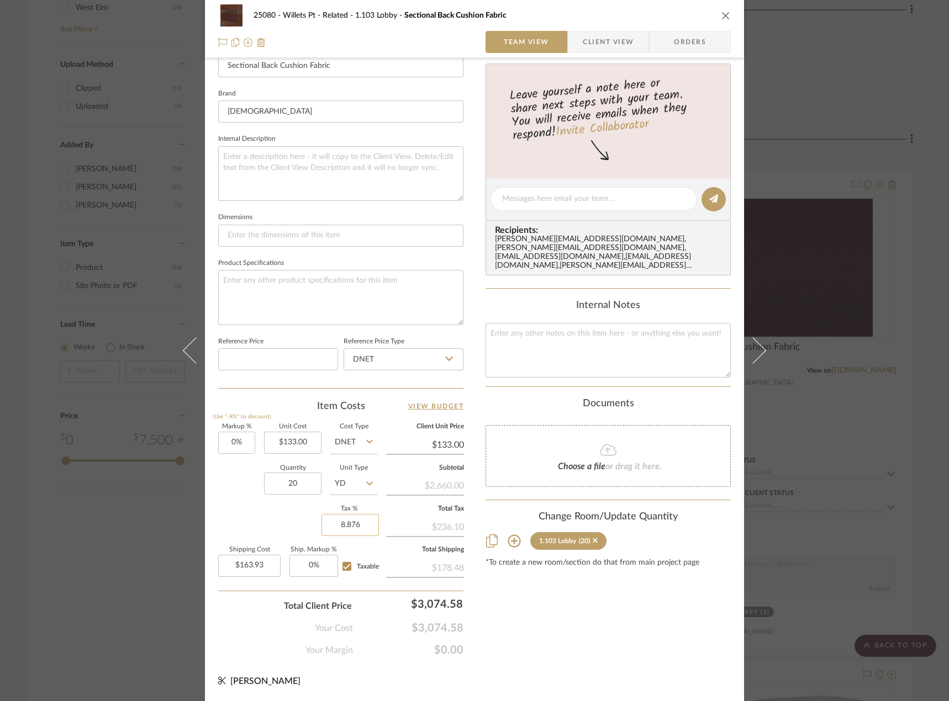
click at [359, 528] on input "8.876" at bounding box center [349, 525] width 57 height 22
type input "8.875%"
click at [275, 520] on div "Markup % (Use "-X%" to discount) 0% Unit Cost $133.00 Cost Type DNET Client Uni…" at bounding box center [340, 504] width 245 height 161
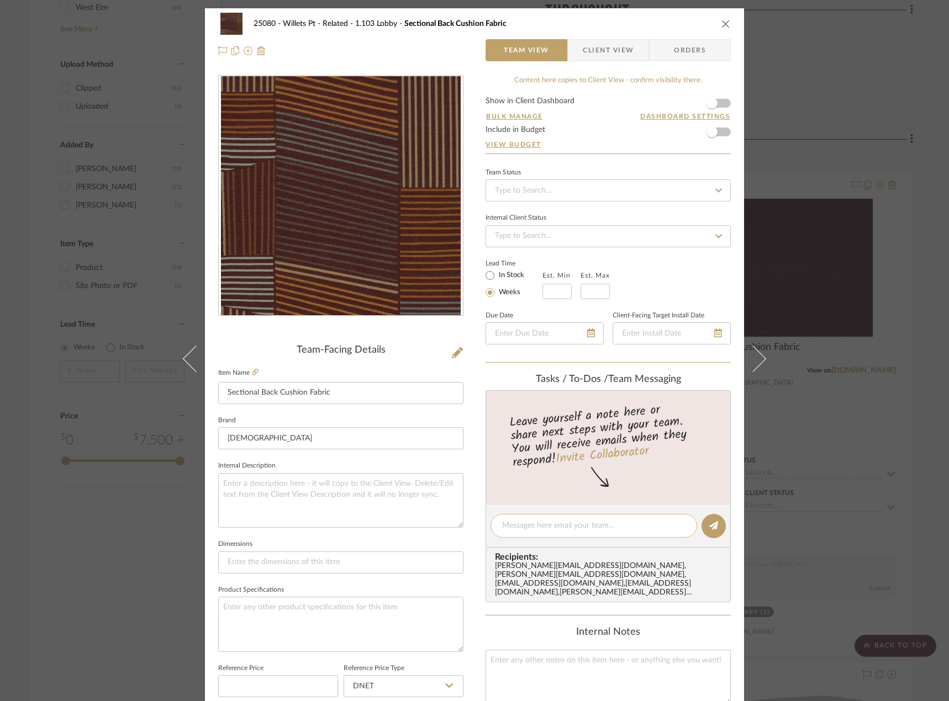
click at [560, 524] on textarea at bounding box center [593, 526] width 183 height 12
type textarea "pricing"
click at [886, 105] on div "25080 - Willets Pt - Related 1.103 Lobby Sectional Back Cushion Fabric Team Vie…" at bounding box center [474, 350] width 949 height 701
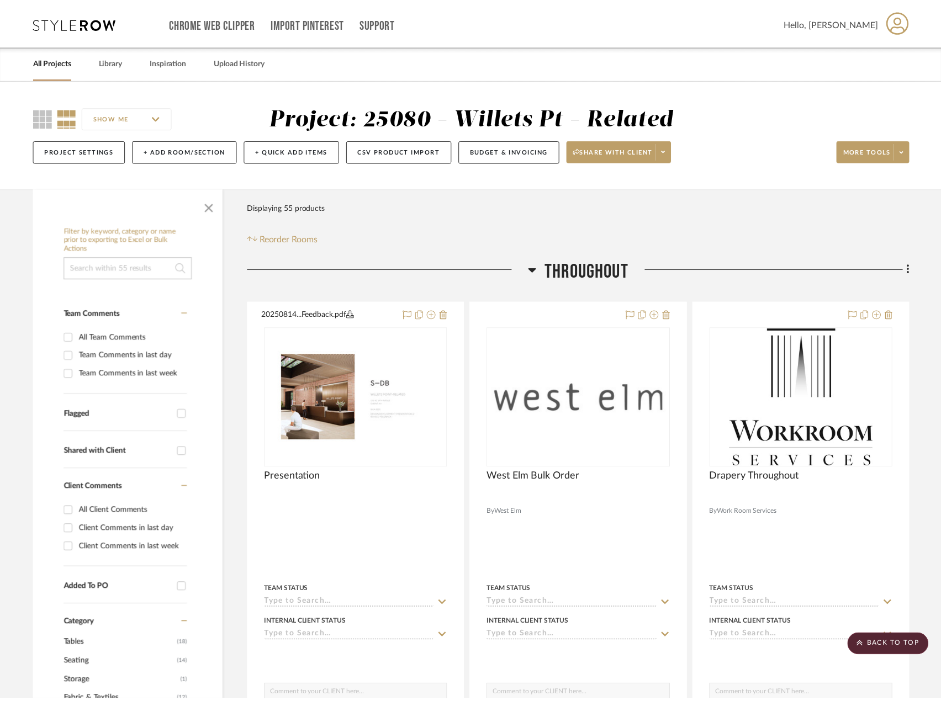
scroll to position [1159, 0]
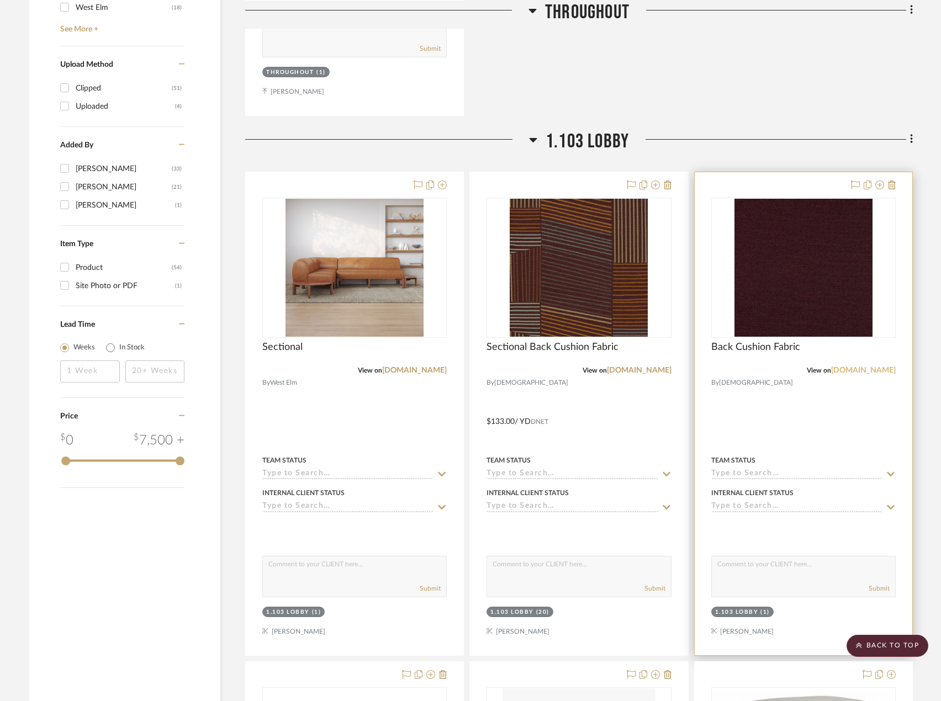
click at [870, 373] on link "[DOMAIN_NAME]" at bounding box center [863, 371] width 65 height 8
click at [843, 289] on img "0" at bounding box center [803, 268] width 138 height 138
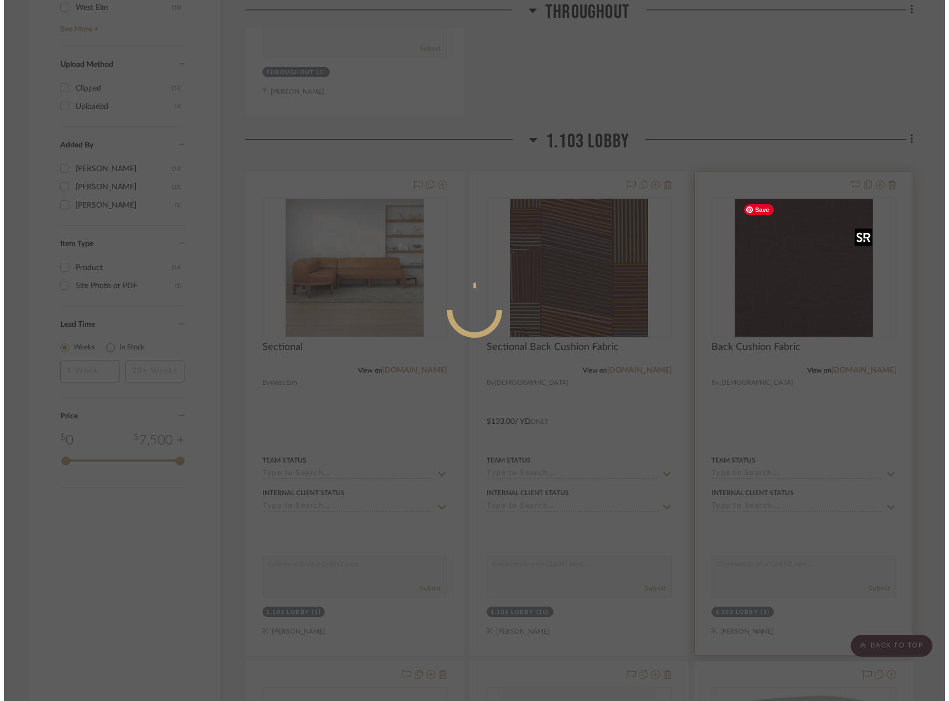
scroll to position [0, 0]
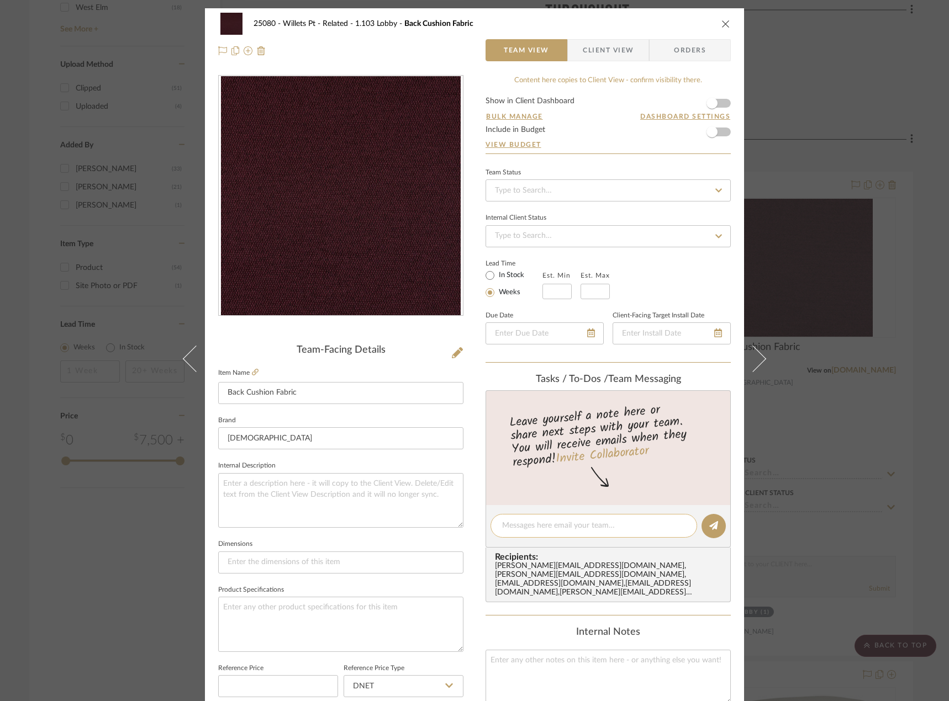
click at [584, 521] on textarea at bounding box center [593, 526] width 183 height 12
paste textarea "$39.50 / yard"
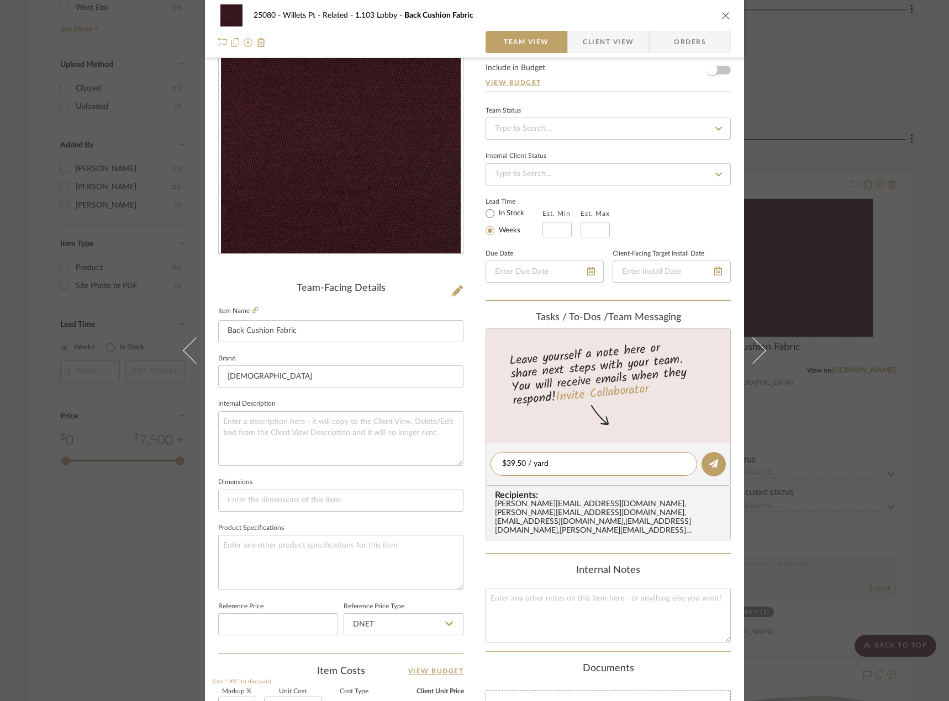
scroll to position [166, 0]
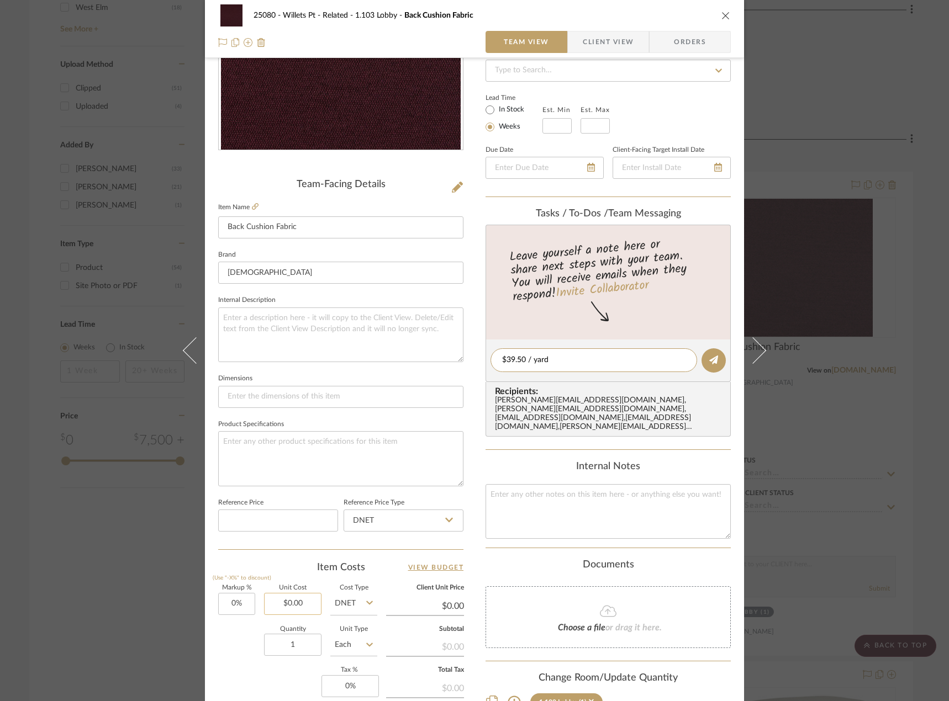
type textarea "$39.50 / yard"
click at [290, 606] on input "0.00" at bounding box center [292, 604] width 57 height 22
type input "$39.50"
click at [335, 645] on input "Each" at bounding box center [353, 645] width 47 height 22
type input "$39.50"
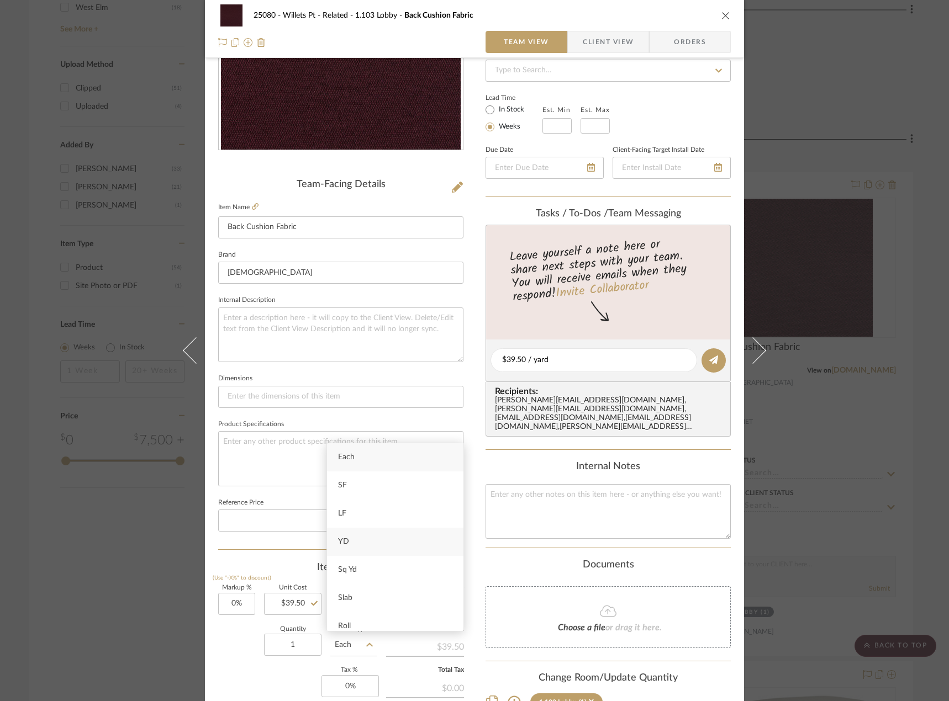
click at [390, 549] on div "YD" at bounding box center [395, 542] width 136 height 28
type input "YD"
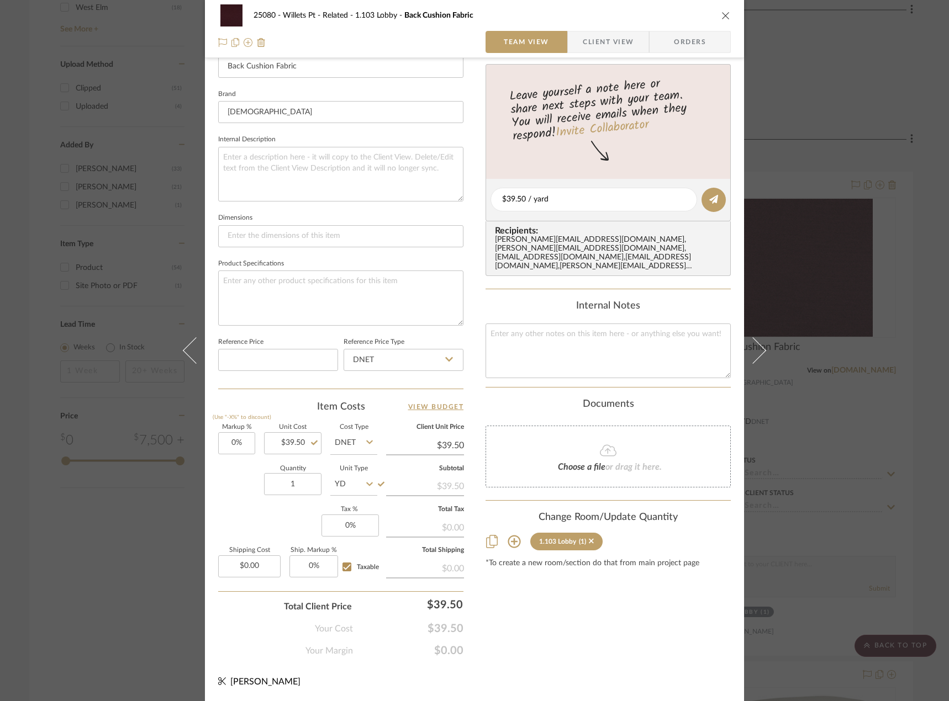
scroll to position [327, 0]
click at [850, 98] on div "25080 - Willets Pt - Related 1.103 Lobby Back Cushion Fabric Team View Client V…" at bounding box center [474, 350] width 949 height 701
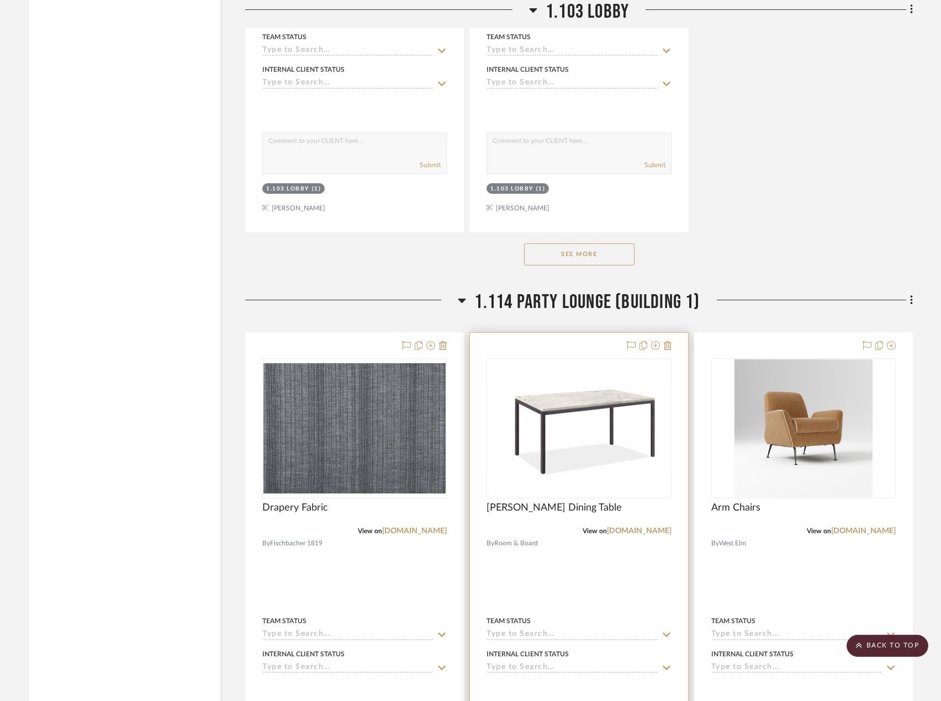
scroll to position [2705, 0]
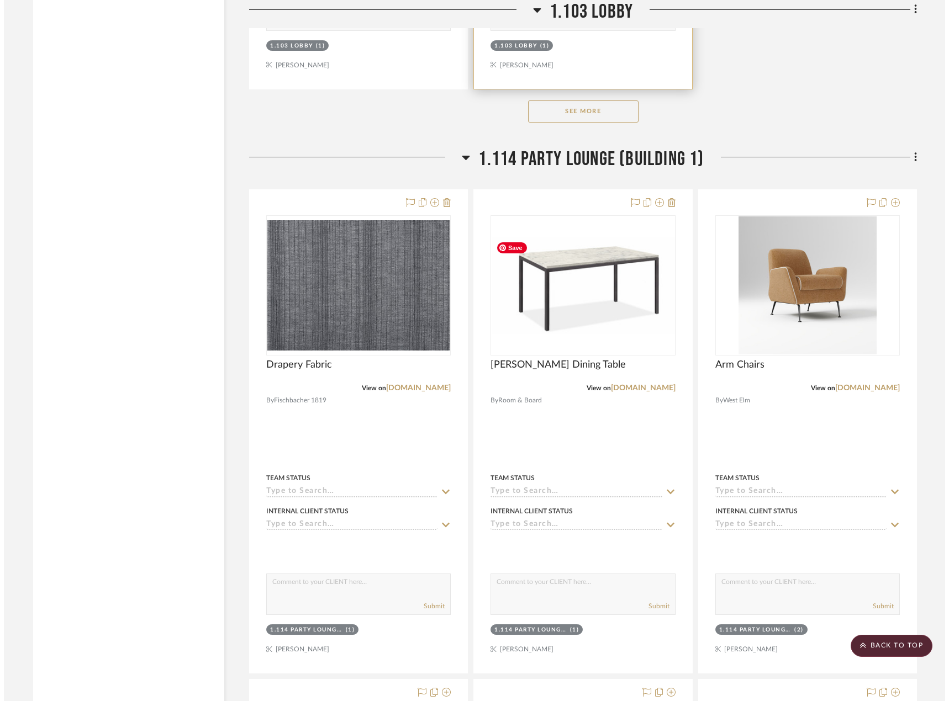
scroll to position [0, 0]
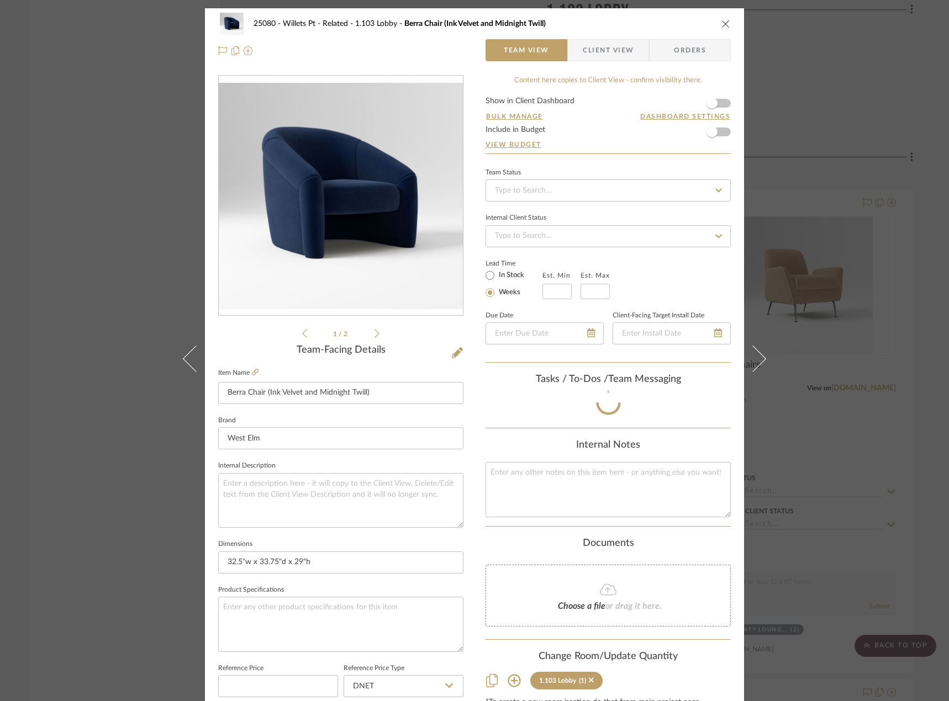
click at [578, 105] on form "Show in Client Dashboard Bulk Manage Dashboard Settings Include in Budget View …" at bounding box center [607, 125] width 245 height 56
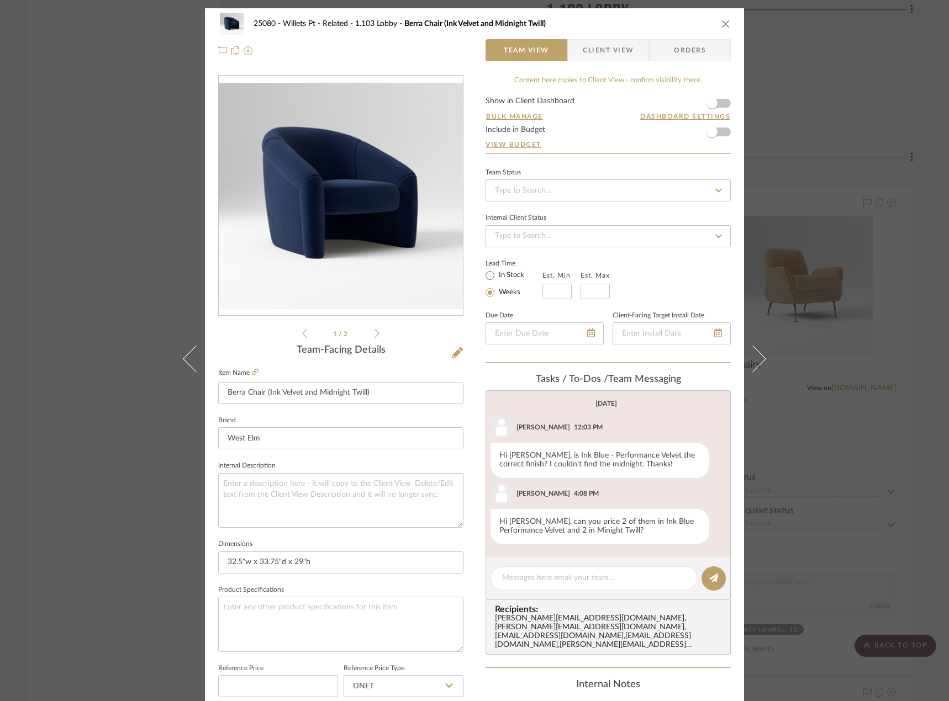
click at [806, 76] on div "25080 - Willets Pt - Related 1.103 Lobby Berra Chair (Ink Velvet and Midnight T…" at bounding box center [474, 350] width 949 height 701
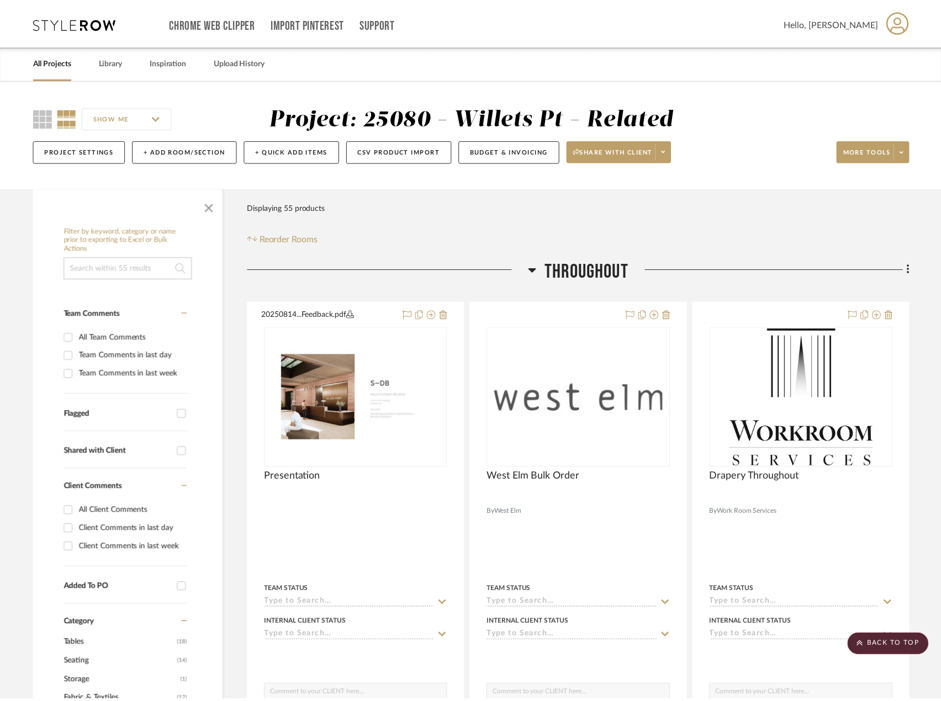
scroll to position [2705, 0]
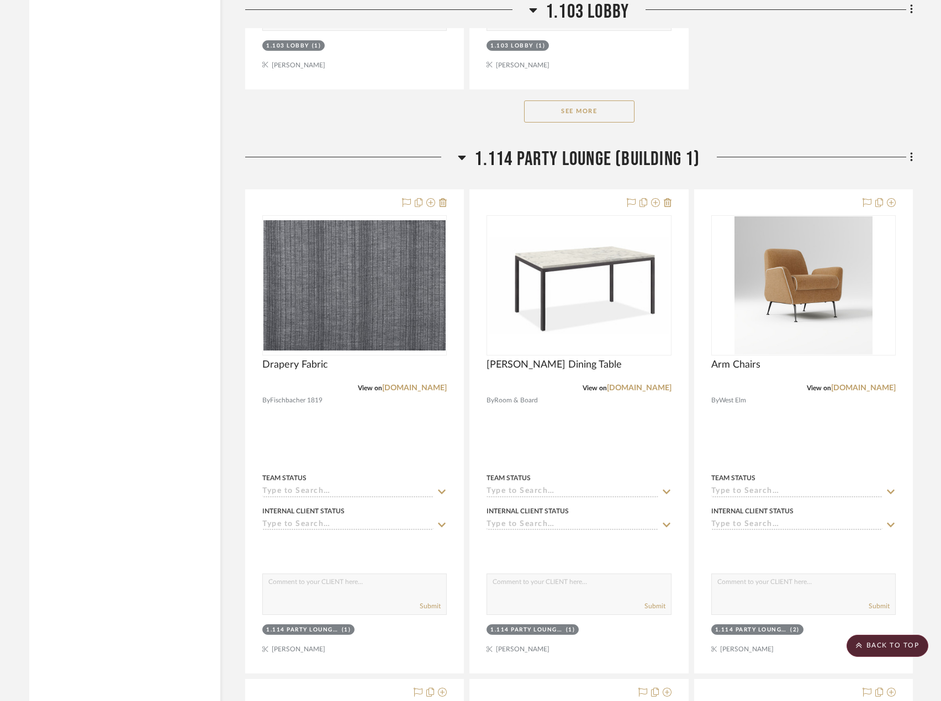
click at [570, 112] on button "See More" at bounding box center [579, 111] width 110 height 22
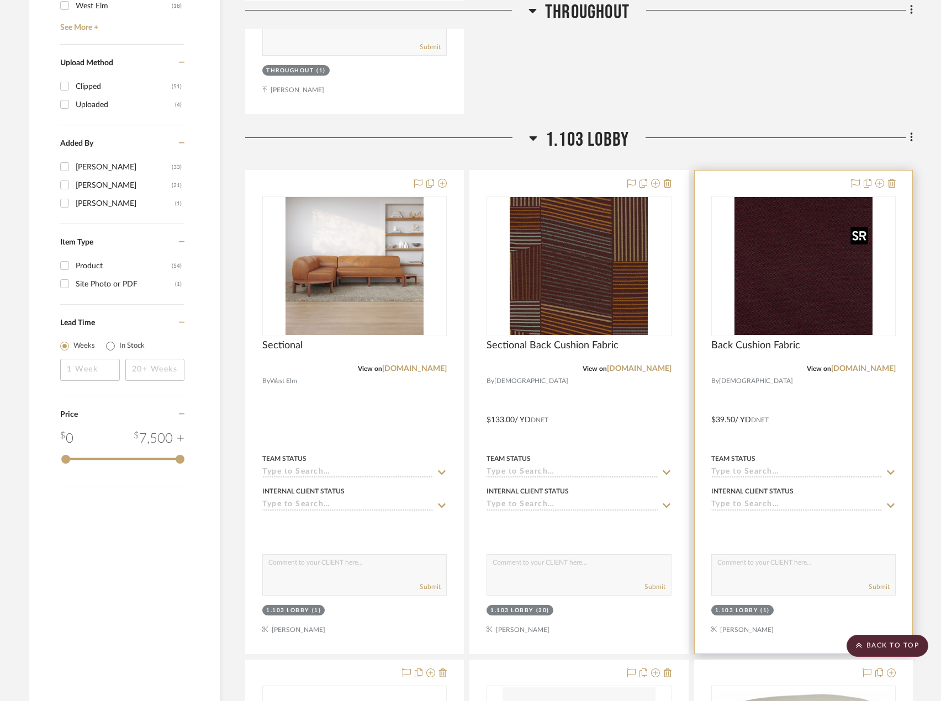
scroll to position [1159, 0]
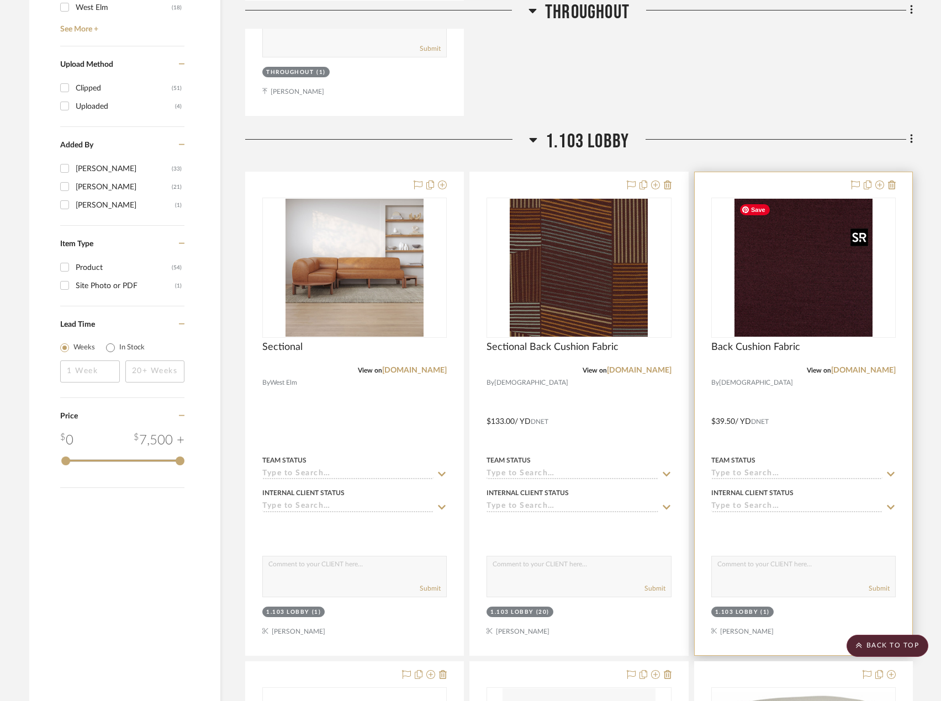
click at [827, 329] on img "0" at bounding box center [803, 268] width 138 height 138
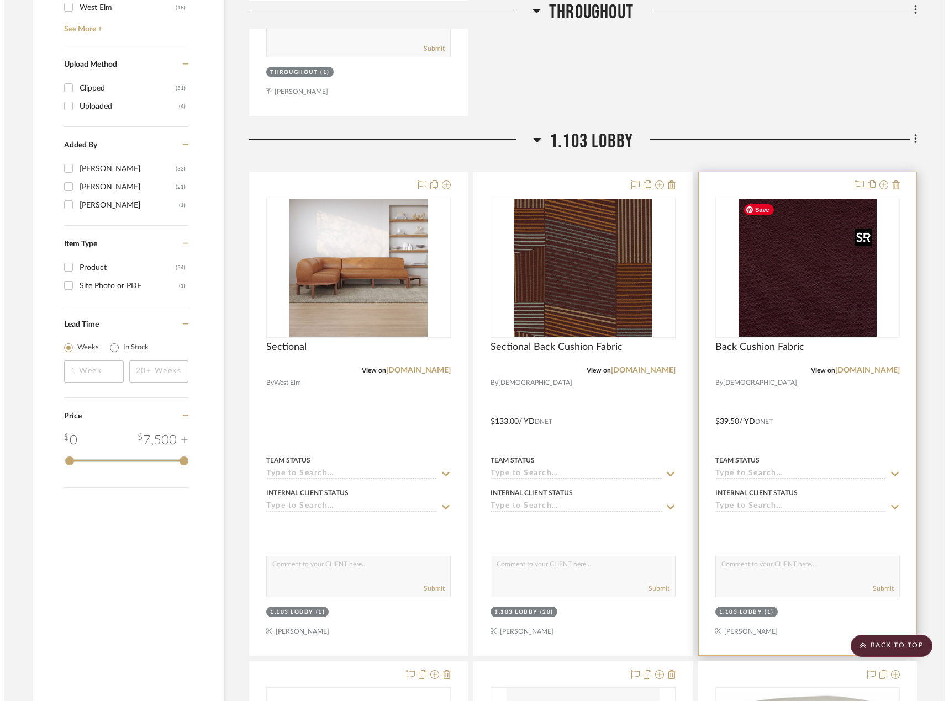
scroll to position [0, 0]
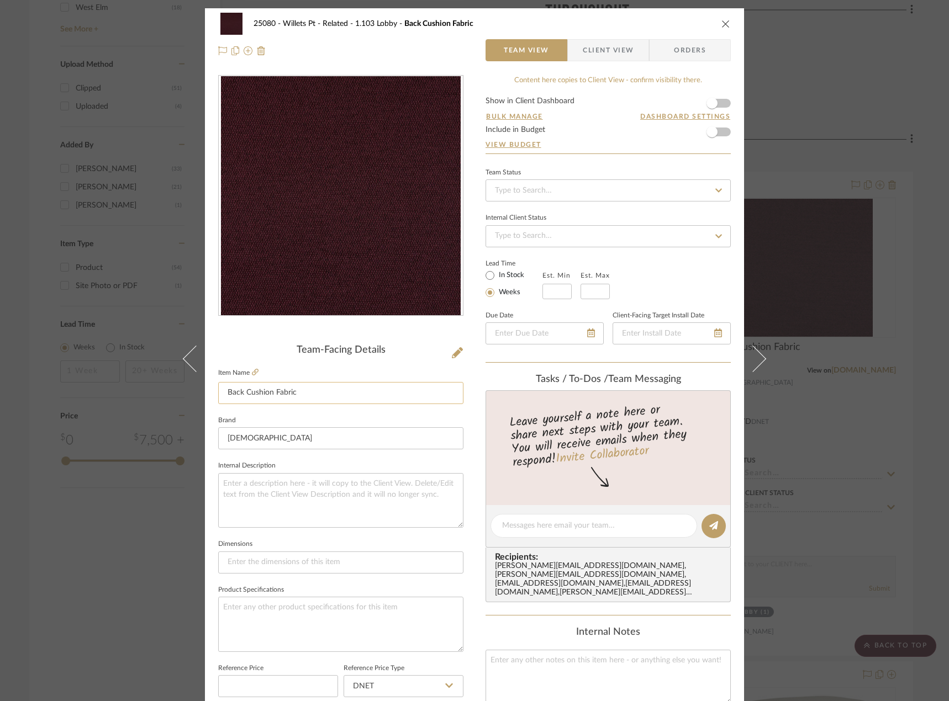
drag, startPoint x: 240, startPoint y: 396, endPoint x: 220, endPoint y: 401, distance: 20.5
click at [220, 401] on input "Back Cushion Fabric" at bounding box center [340, 393] width 245 height 22
type input "Throw Pillow Cushion Fabric"
click at [247, 330] on div at bounding box center [340, 204] width 245 height 258
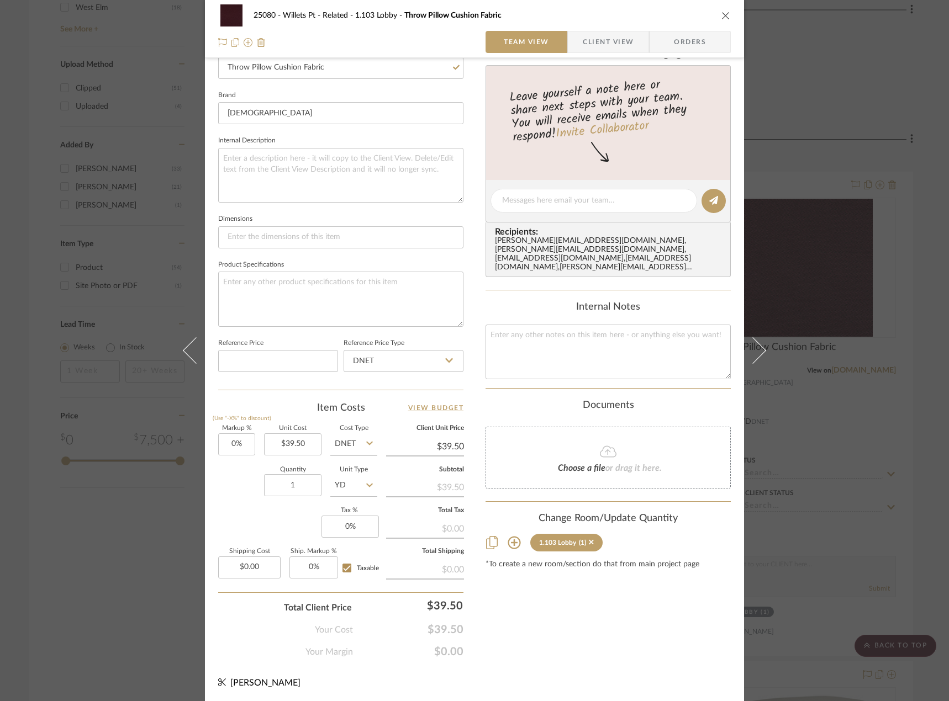
scroll to position [327, 0]
click at [562, 200] on textarea at bounding box center [593, 199] width 183 height 12
type textarea "P"
type input "$39.50"
click at [585, 203] on textarea at bounding box center [593, 199] width 183 height 12
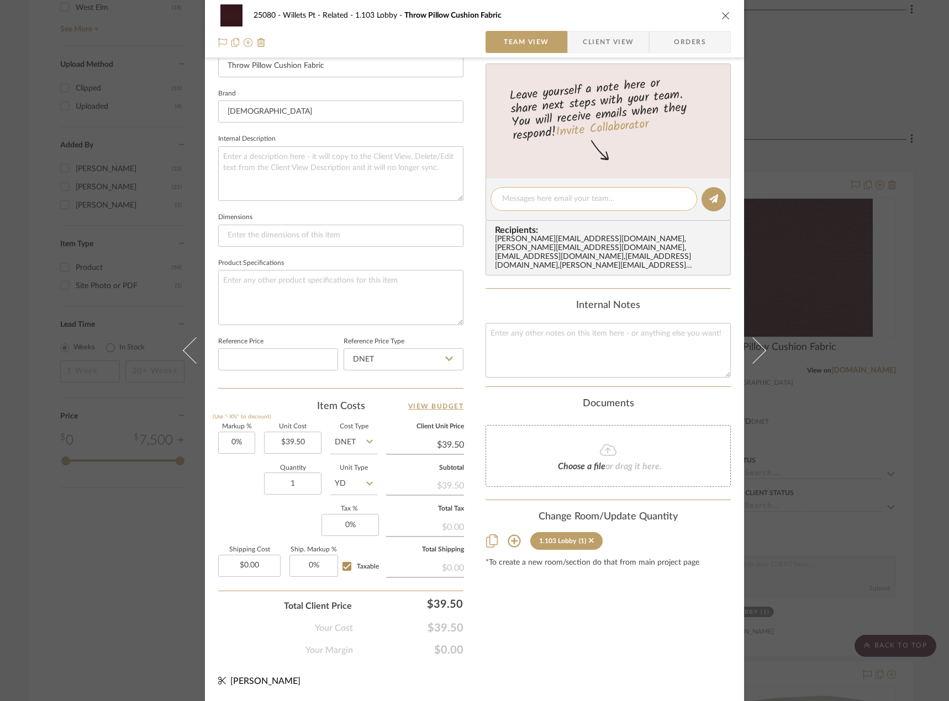
click at [571, 203] on textarea at bounding box center [593, 199] width 183 height 12
paste textarea "$39.50 / yard"
type textarea "$39.50 / yard"
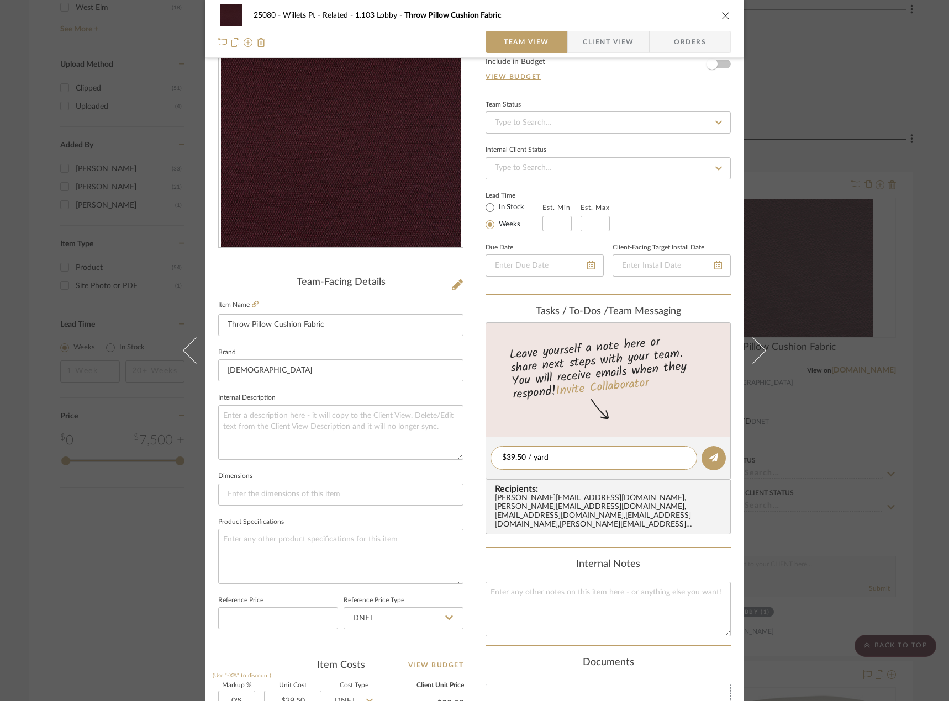
scroll to position [51, 0]
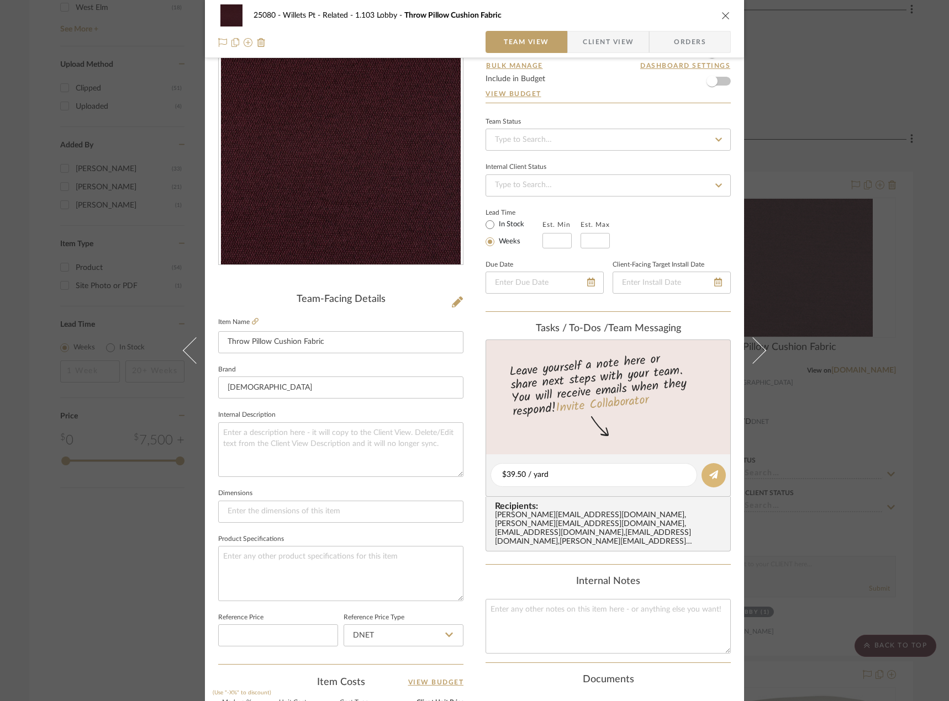
click at [702, 473] on button at bounding box center [713, 475] width 24 height 24
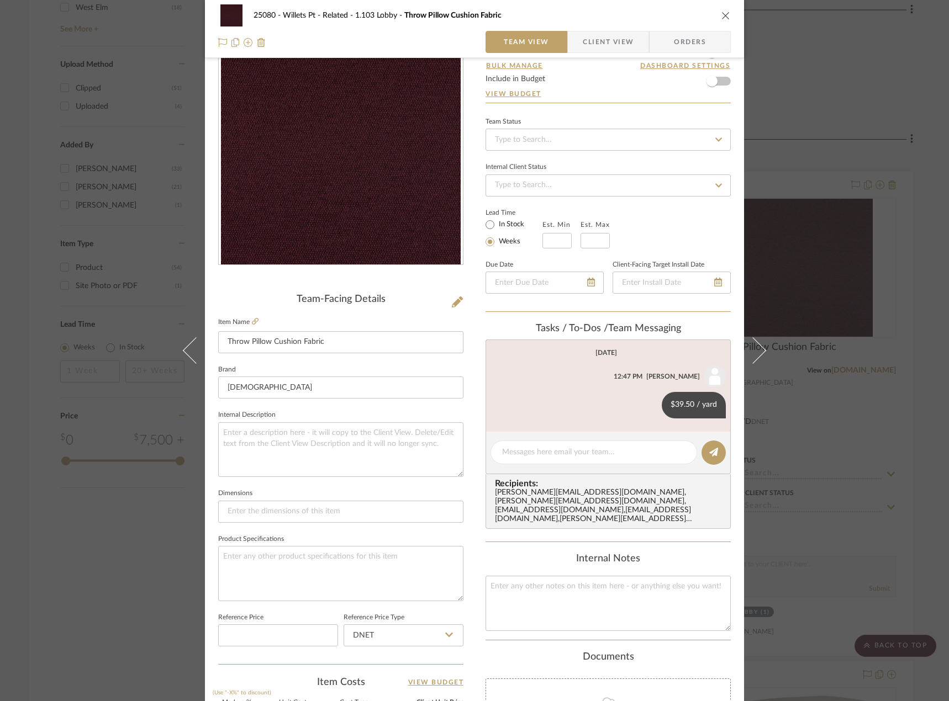
drag, startPoint x: 862, startPoint y: 72, endPoint x: 819, endPoint y: 84, distance: 44.6
click at [862, 72] on div "25080 - Willets Pt - Related 1.103 Lobby Throw Pillow Cushion Fabric Team View …" at bounding box center [474, 350] width 949 height 701
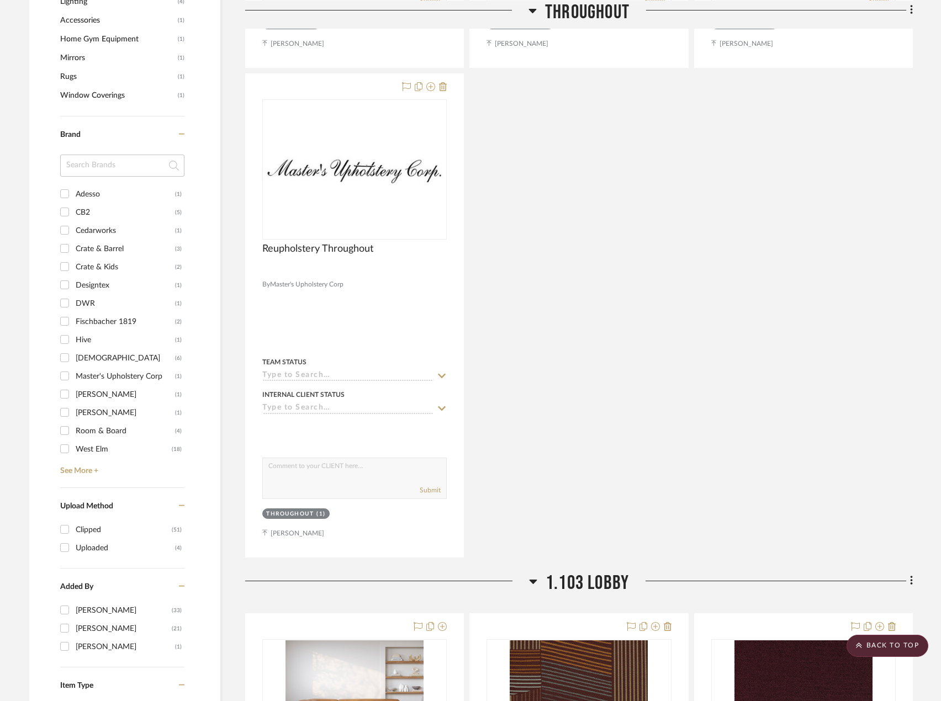
scroll to position [442, 0]
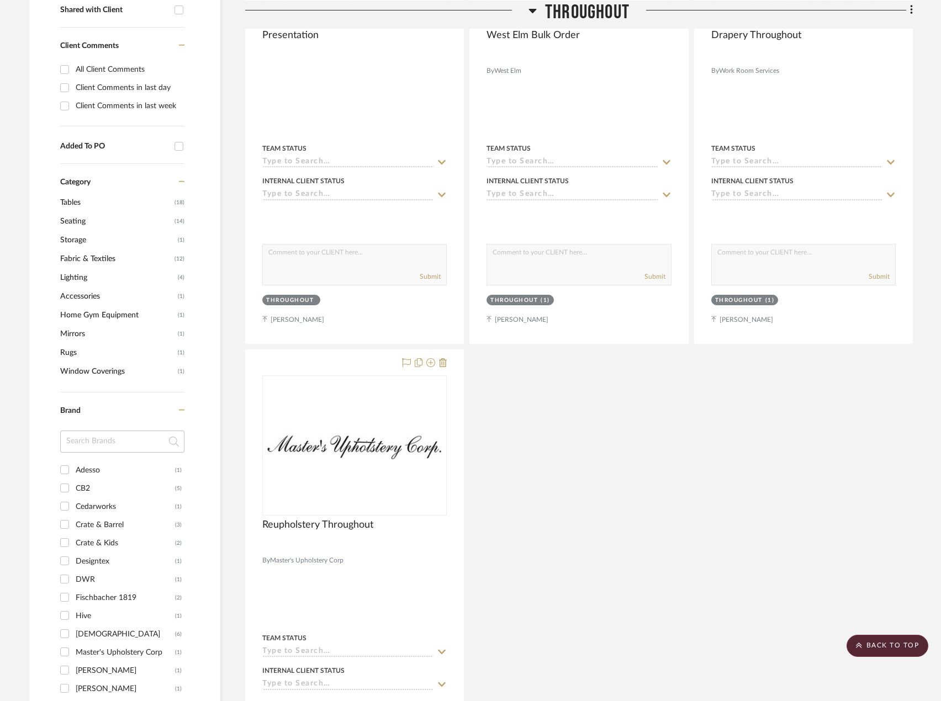
click at [68, 256] on span "Fabric & Textiles" at bounding box center [116, 259] width 112 height 19
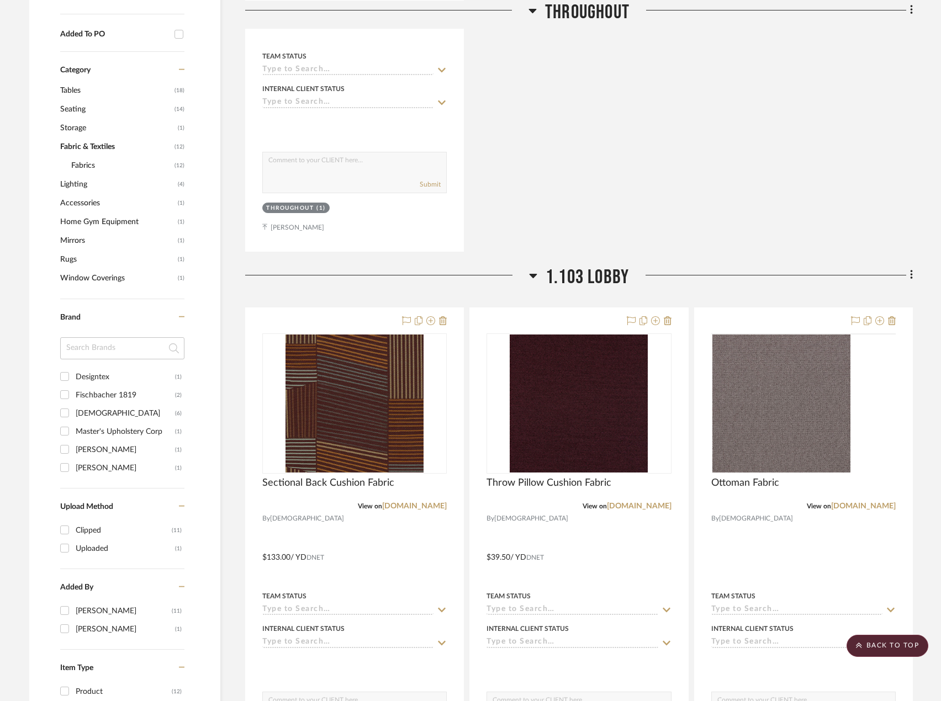
scroll to position [773, 0]
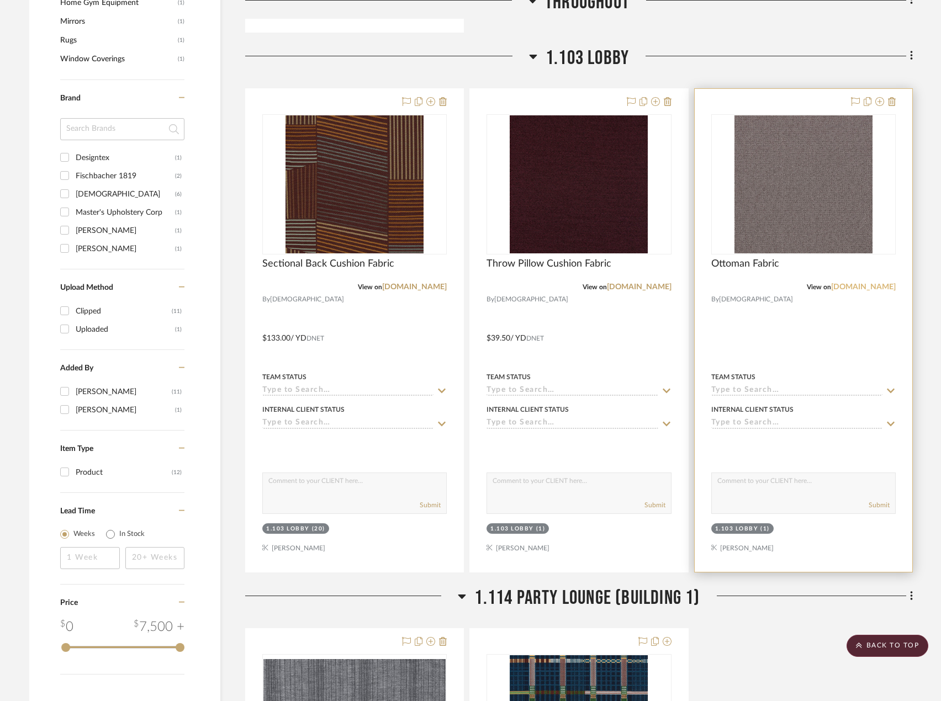
click at [856, 283] on link "[DOMAIN_NAME]" at bounding box center [863, 287] width 65 height 8
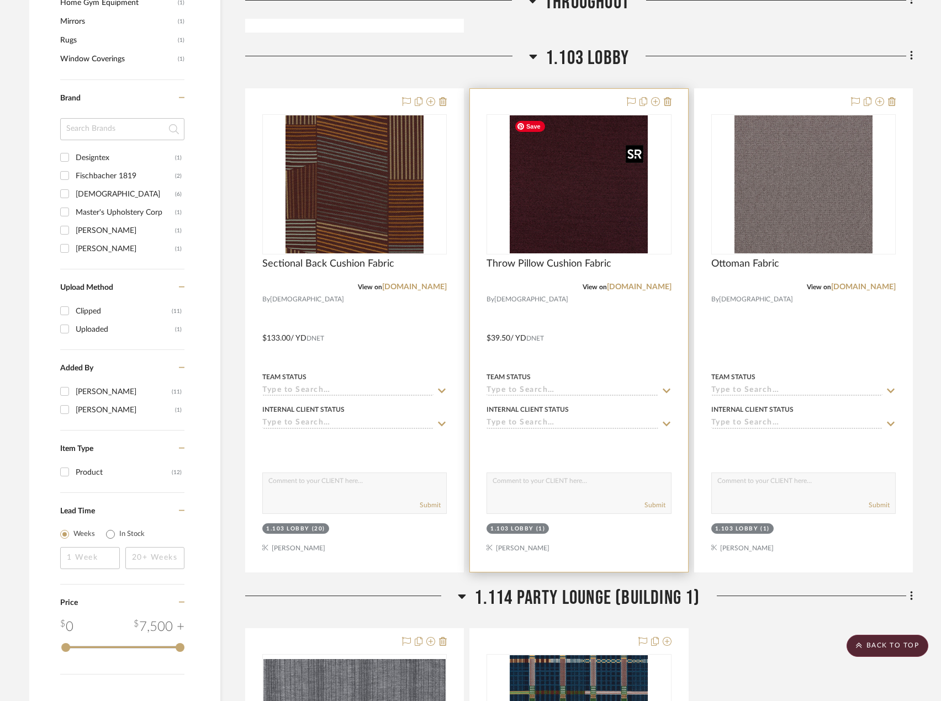
click at [617, 193] on img "0" at bounding box center [579, 184] width 138 height 138
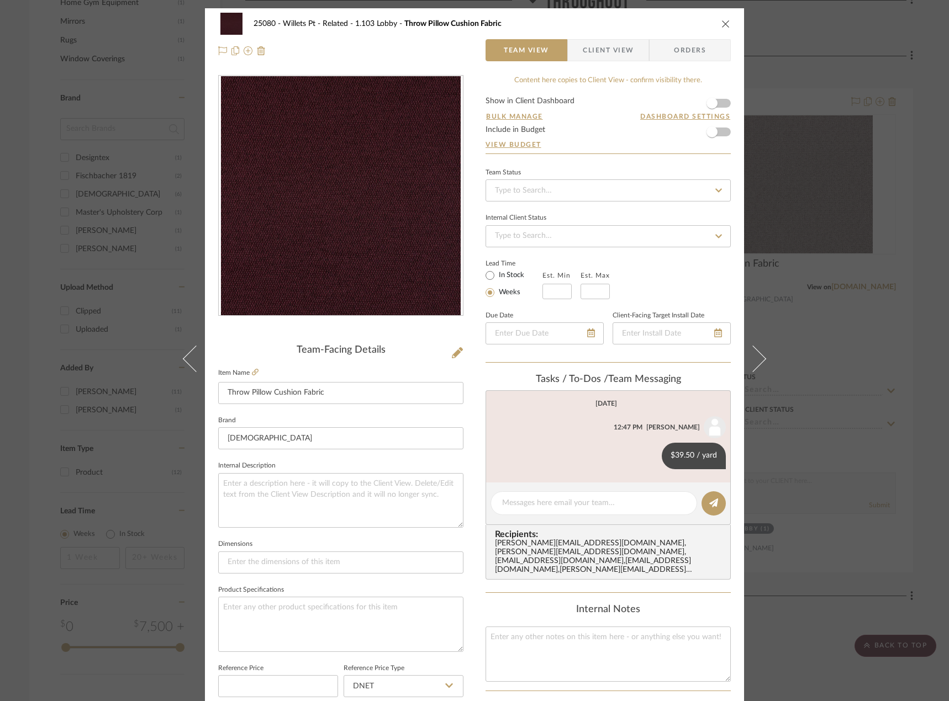
click at [859, 189] on div "25080 - Willets Pt - Related 1.103 Lobby Throw Pillow Cushion Fabric Team View …" at bounding box center [474, 350] width 949 height 701
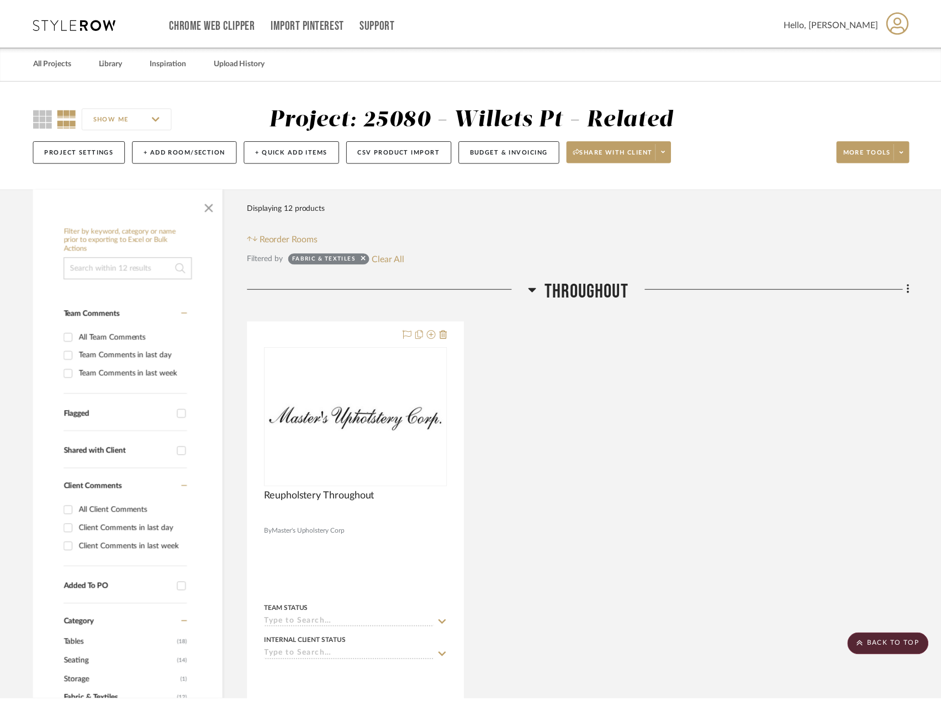
scroll to position [773, 0]
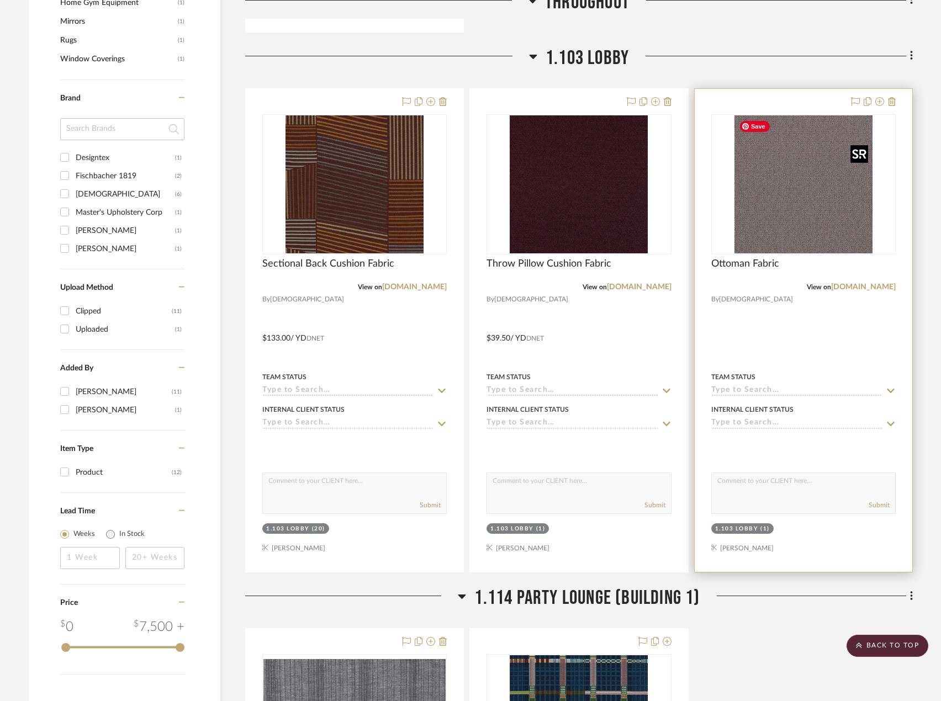
click at [789, 202] on img "0" at bounding box center [803, 184] width 138 height 138
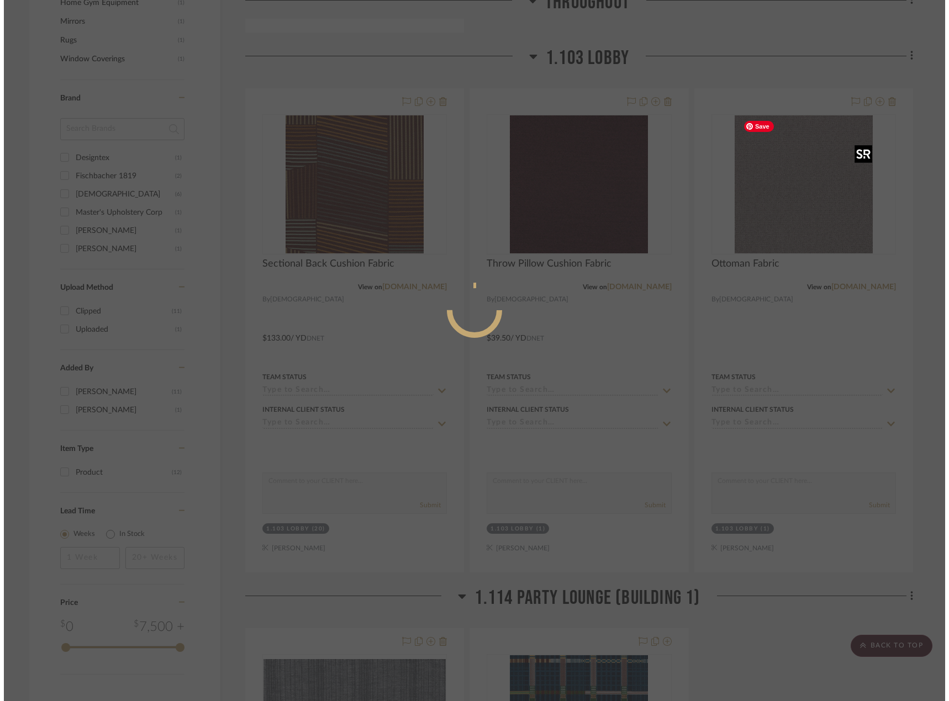
scroll to position [0, 0]
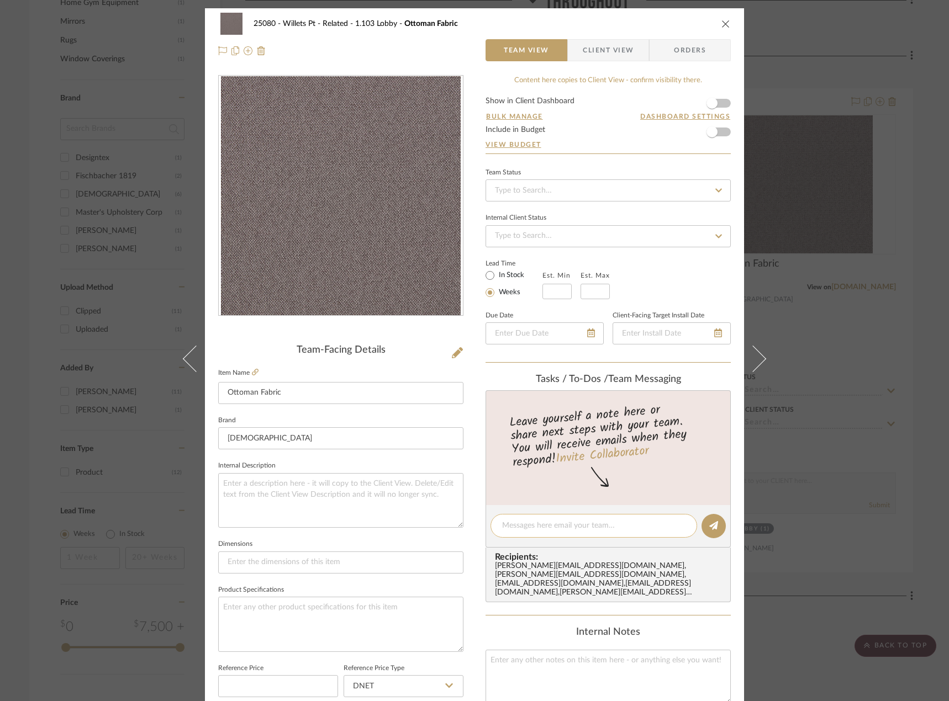
click at [526, 528] on textarea at bounding box center [593, 526] width 183 height 12
paste textarea "$39.50 / yard"
type textarea "$39.50 / yard"
click at [718, 520] on button at bounding box center [713, 526] width 24 height 24
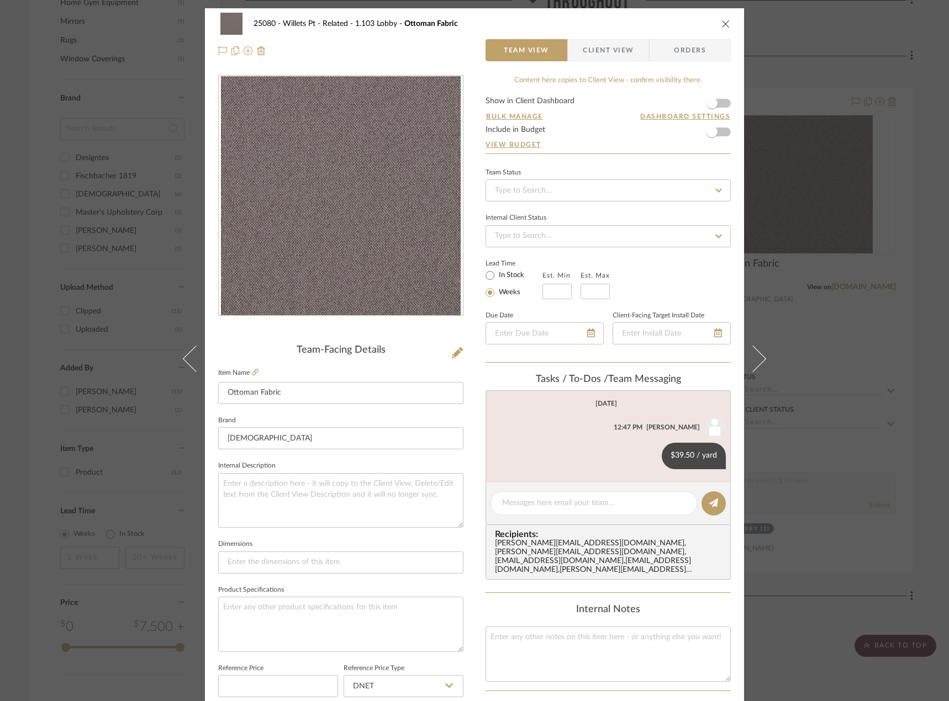
click at [511, 53] on span "Team View" at bounding box center [526, 50] width 45 height 22
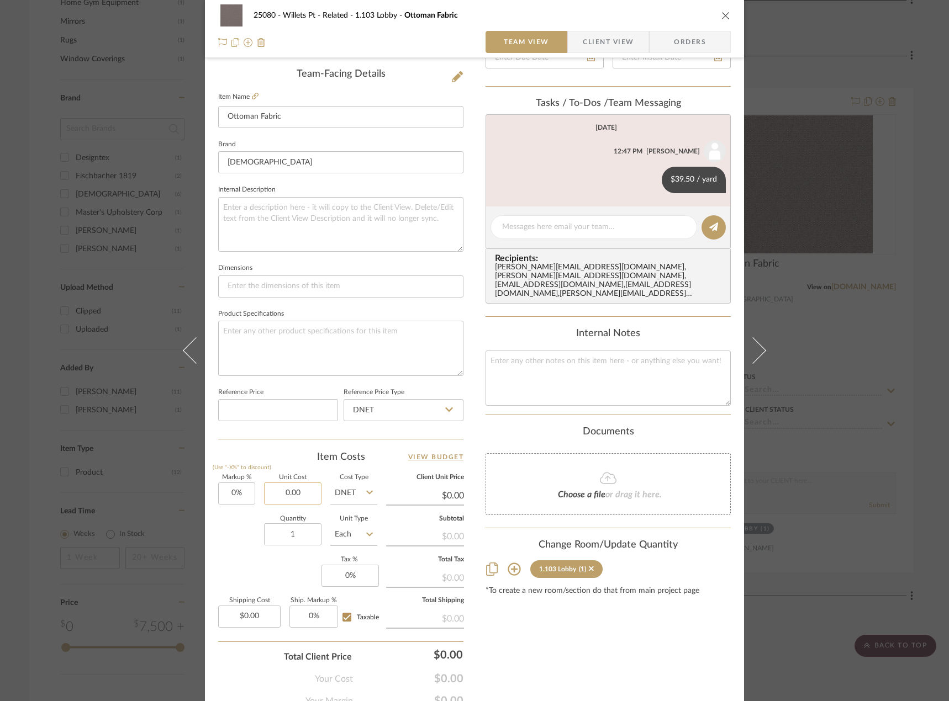
click at [281, 497] on input "0.00" at bounding box center [292, 494] width 57 height 22
type input "$39.50"
click at [306, 531] on input "1" at bounding box center [292, 534] width 57 height 22
type input "$39.50"
drag, startPoint x: 356, startPoint y: 537, endPoint x: 363, endPoint y: 536, distance: 7.2
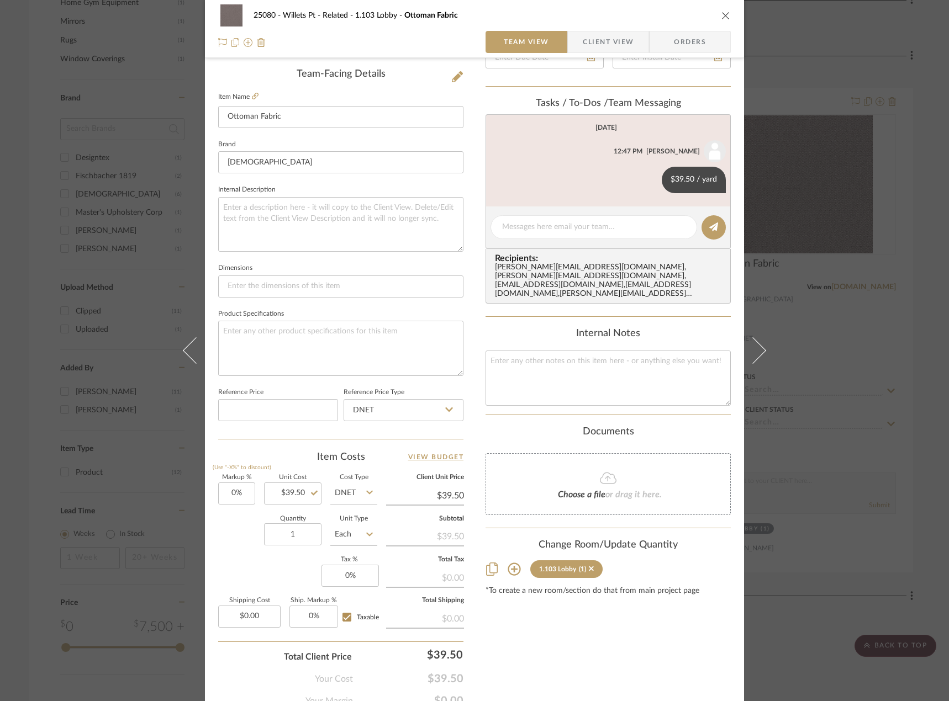
click at [356, 537] on input "Each" at bounding box center [353, 534] width 47 height 22
click at [375, 422] on div "YD" at bounding box center [395, 431] width 136 height 28
type input "YD"
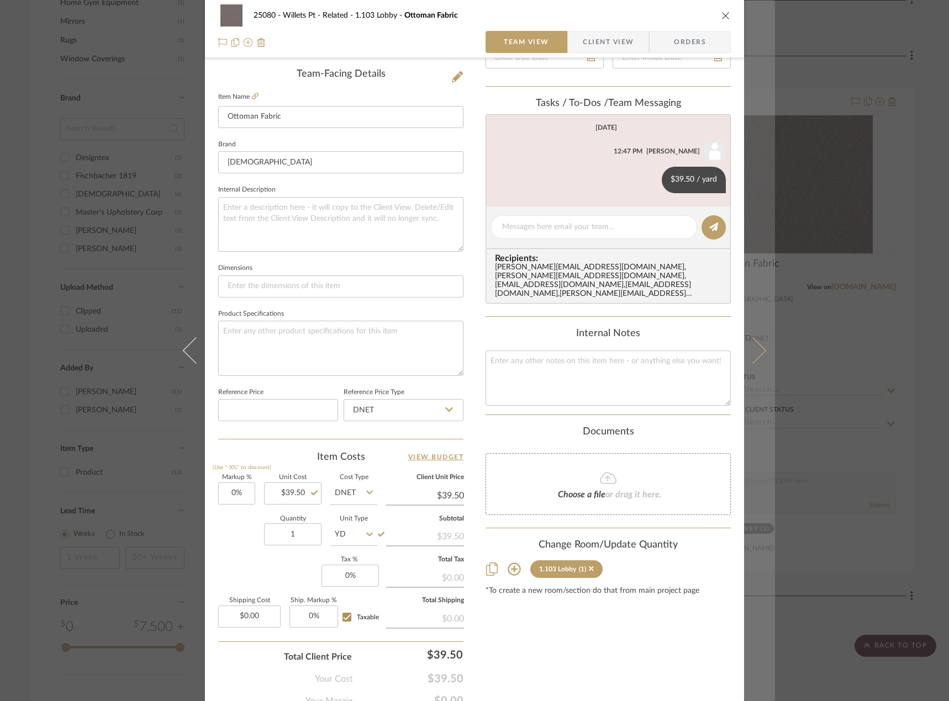
click at [758, 342] on button at bounding box center [759, 350] width 31 height 701
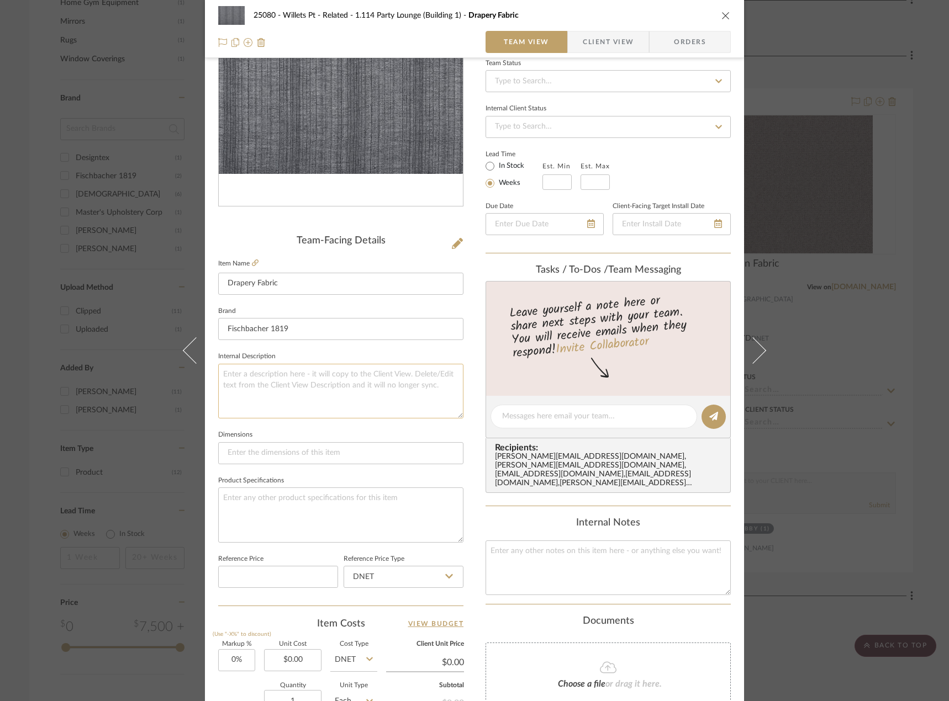
scroll to position [106, 0]
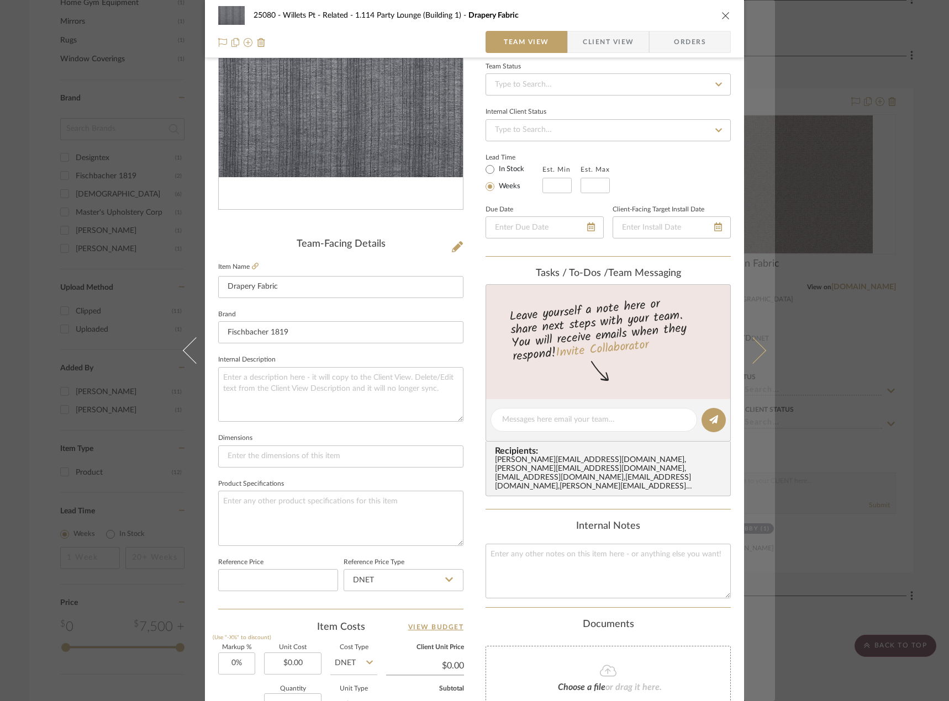
click at [752, 352] on icon at bounding box center [752, 350] width 27 height 27
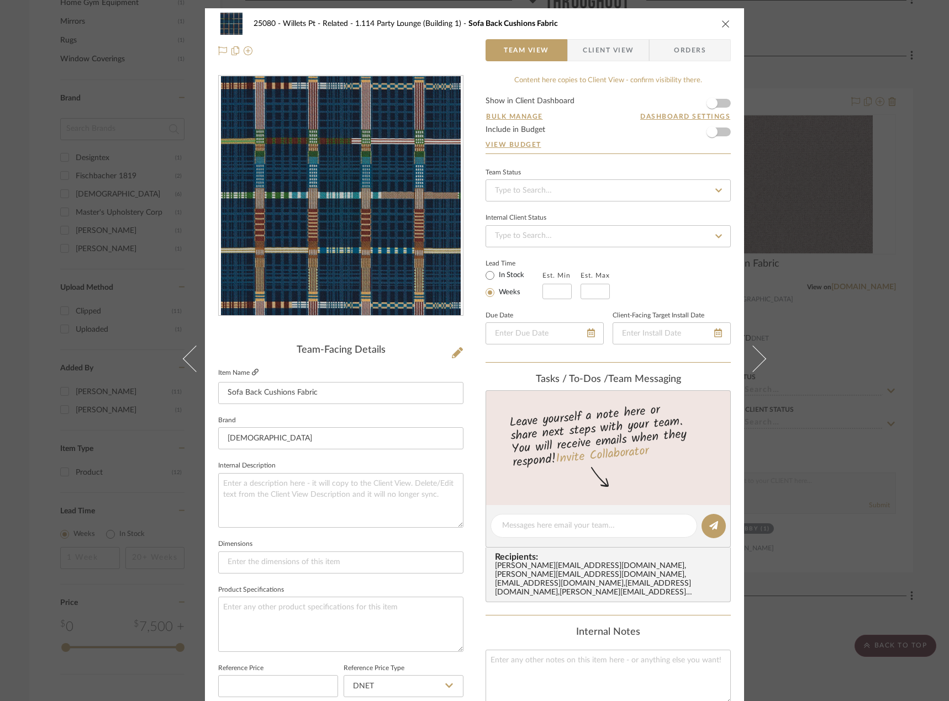
click at [253, 369] on icon at bounding box center [255, 372] width 7 height 7
click at [452, 353] on icon at bounding box center [457, 352] width 11 height 11
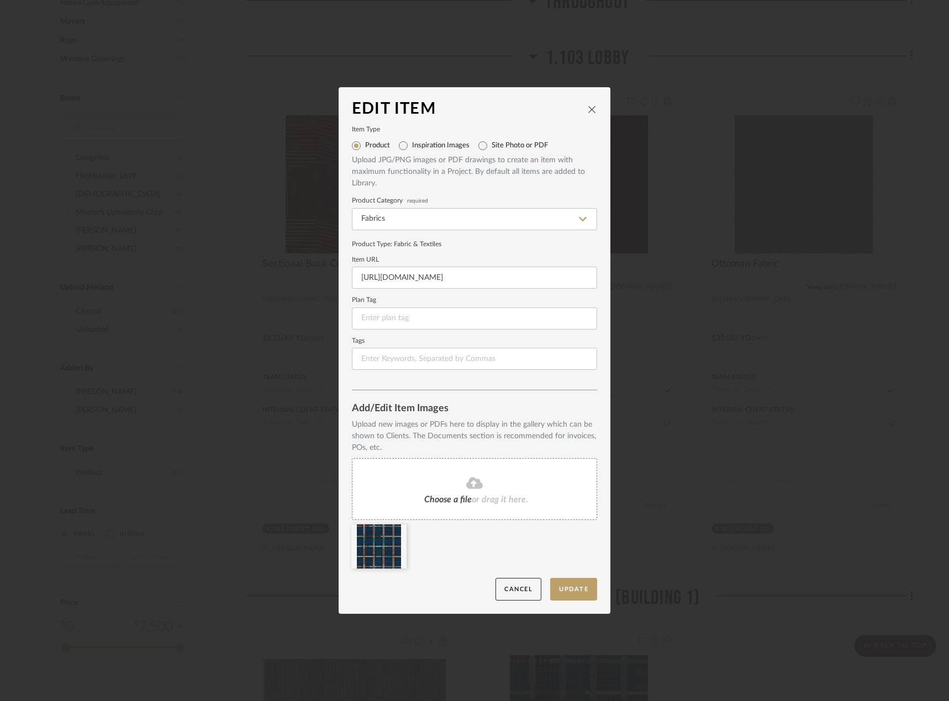
click at [480, 294] on form "Item Type Product Inspiration Images Site Photo or PDF Upload JPG/PNG images or…" at bounding box center [474, 248] width 245 height 243
click at [480, 278] on input "https://mail.google.com/mail/u/2/#inbox" at bounding box center [474, 278] width 245 height 22
paste input "www.maharam.com/maharam/products/466353/colors/003-woad"
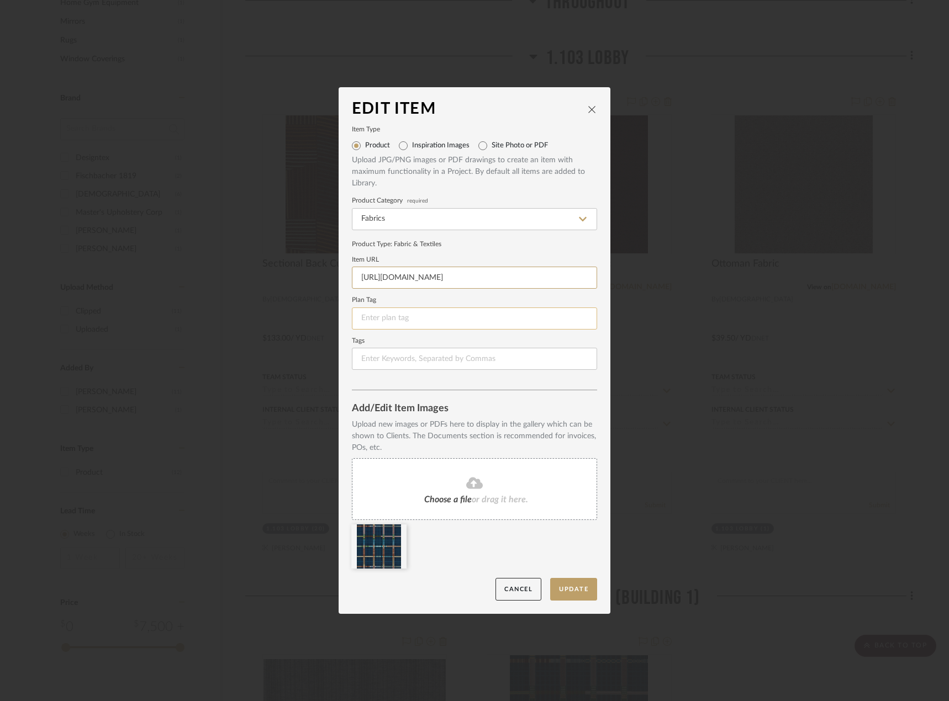
scroll to position [0, 25]
type input "https://www.maharam.com/maharam/products/466353/colors/003-woad"
click at [570, 586] on button "Update" at bounding box center [573, 589] width 47 height 23
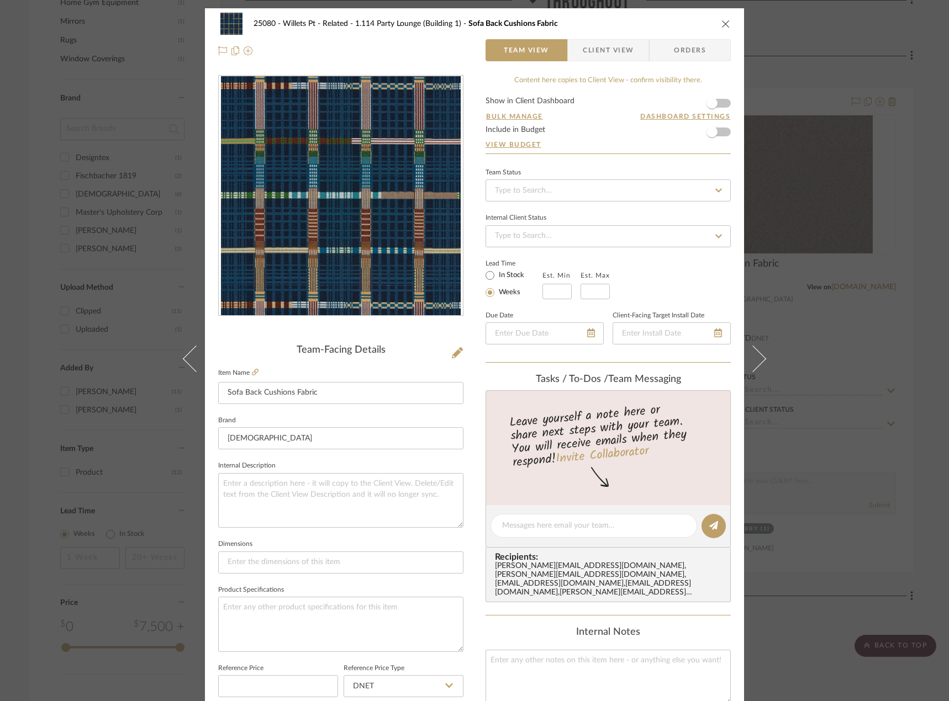
drag, startPoint x: 818, startPoint y: 38, endPoint x: 808, endPoint y: 42, distance: 10.9
click at [818, 38] on div "25080 - Willets Pt - Related 1.114 Party Lounge (Building 1) Sofa Back Cushions…" at bounding box center [474, 350] width 949 height 701
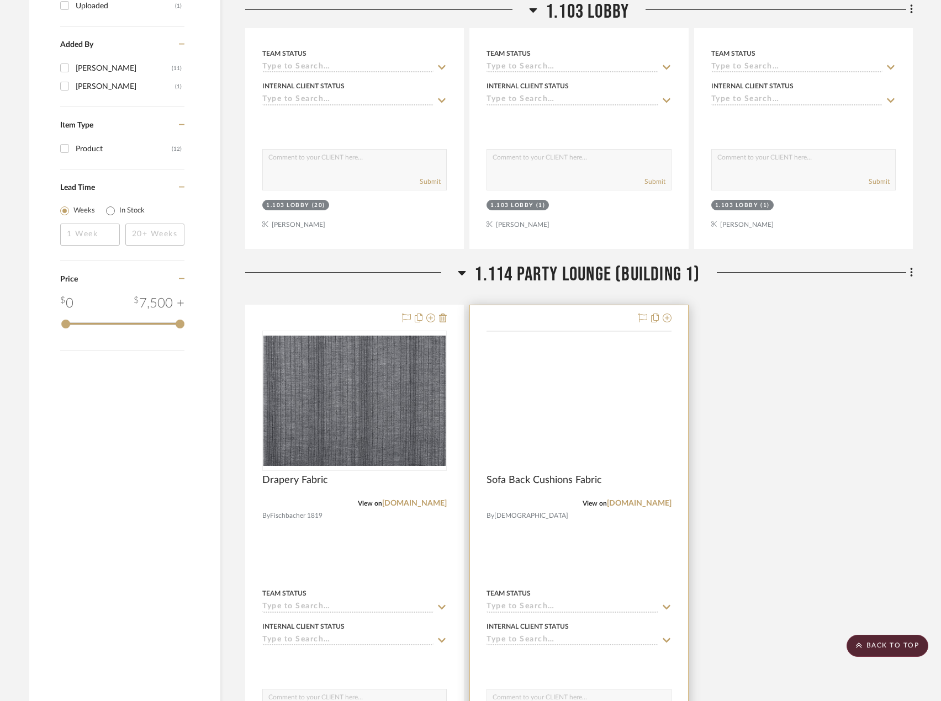
scroll to position [1215, 0]
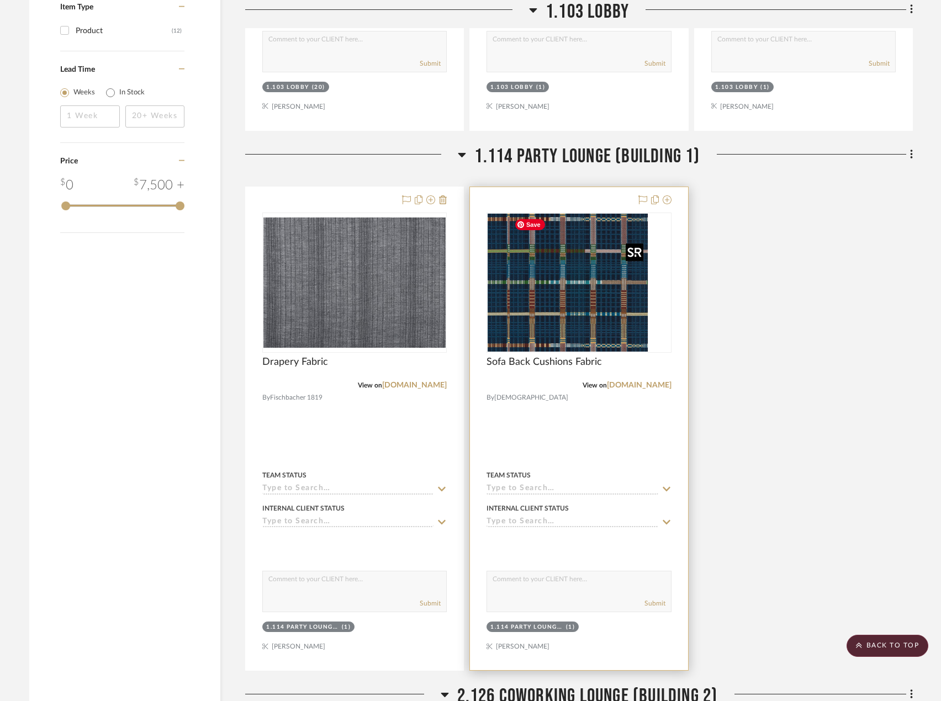
click at [579, 315] on div at bounding box center [578, 283] width 184 height 140
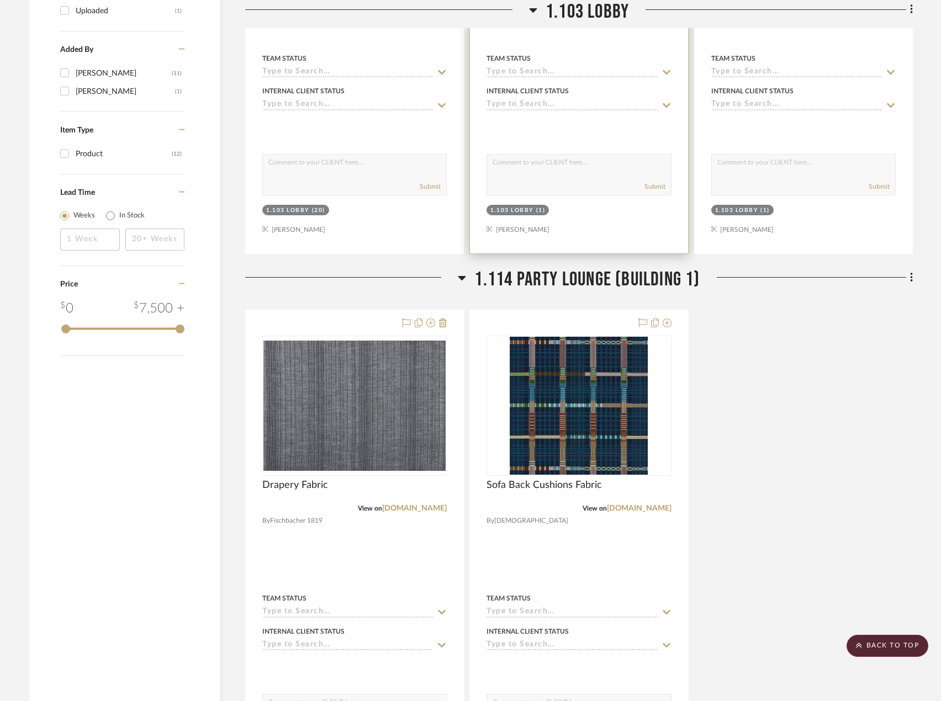
scroll to position [1325, 0]
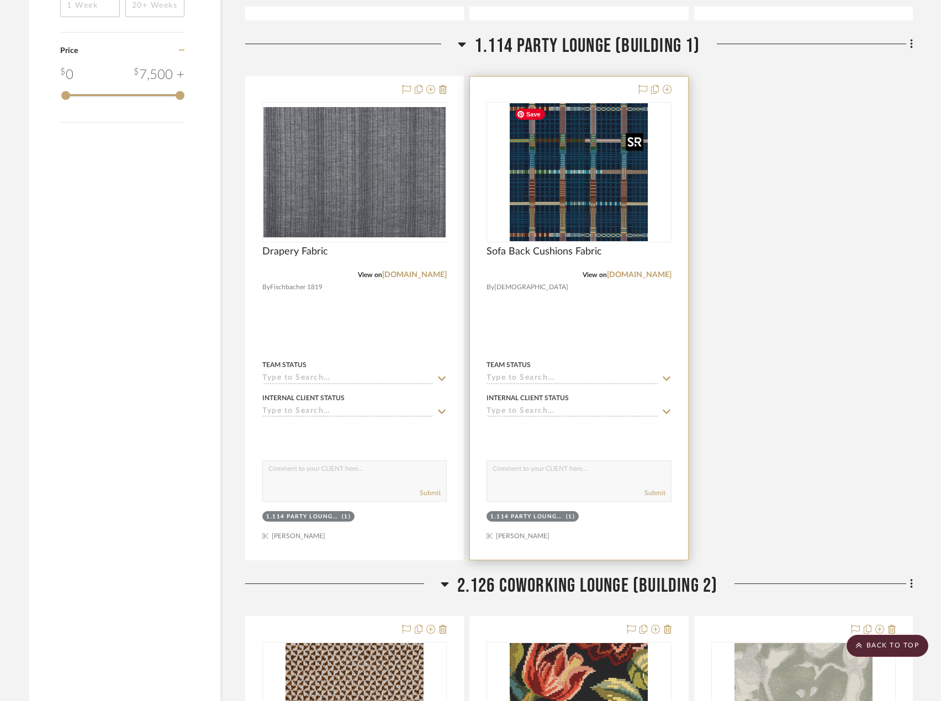
click at [534, 163] on img "0" at bounding box center [579, 172] width 138 height 138
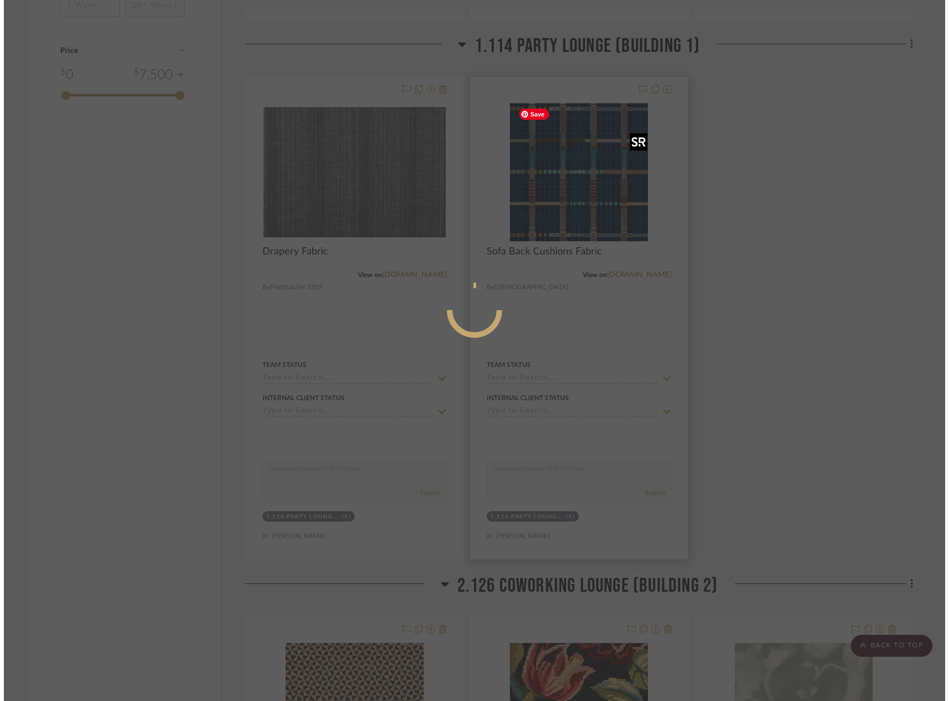
scroll to position [0, 0]
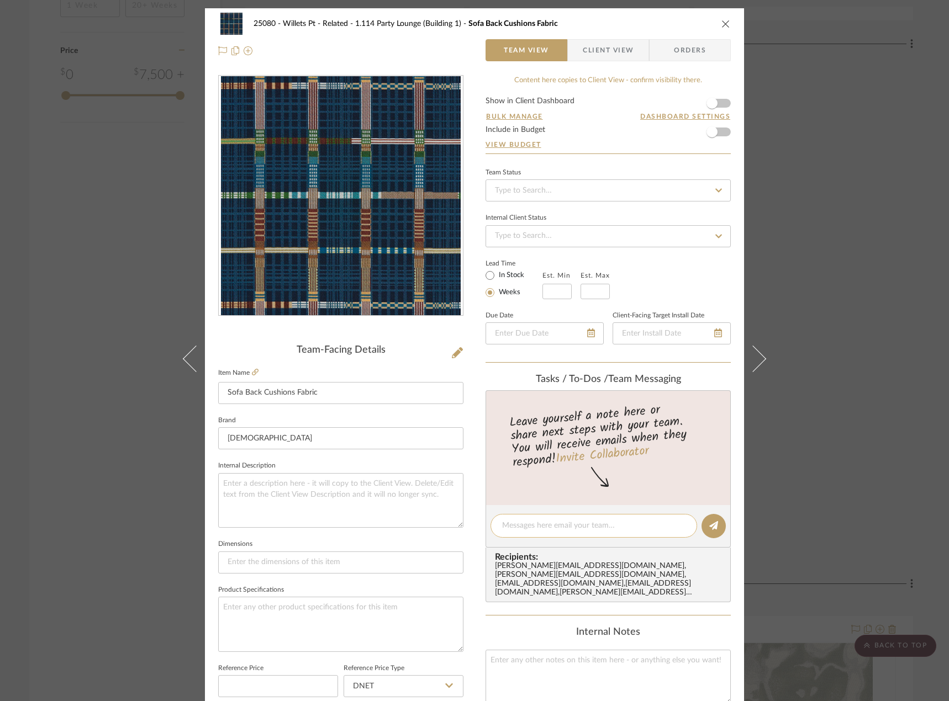
click at [520, 521] on textarea at bounding box center [593, 526] width 183 height 12
paste textarea "$135.00 / yard"
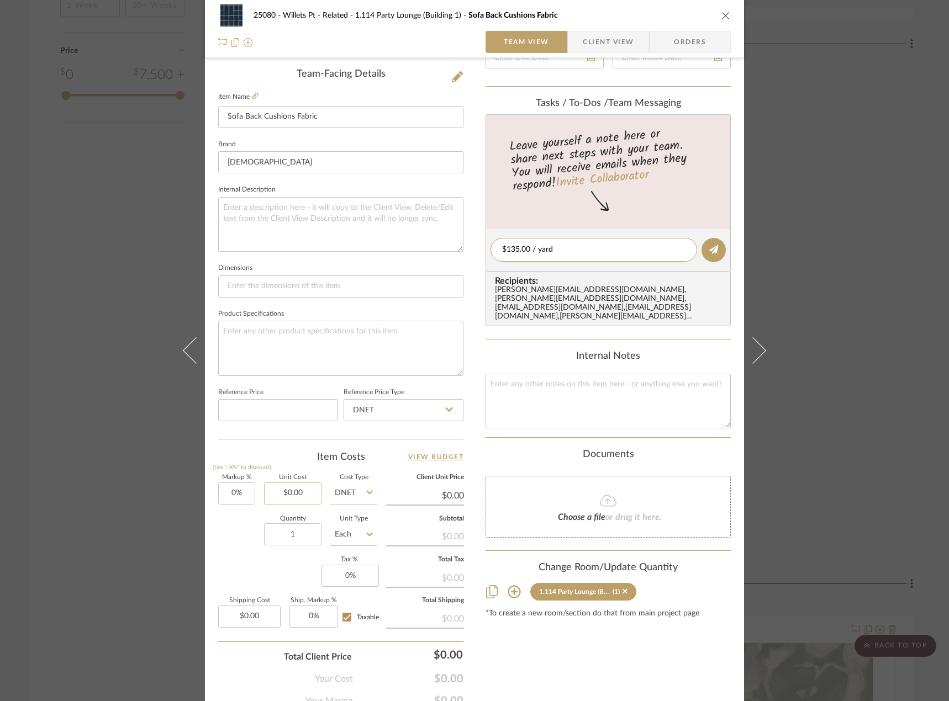
type textarea "$135.00 / yard"
click at [294, 495] on input "0.00" at bounding box center [292, 494] width 57 height 22
type input "$135.00"
click at [341, 525] on input "Each" at bounding box center [353, 534] width 47 height 22
type input "$135.00"
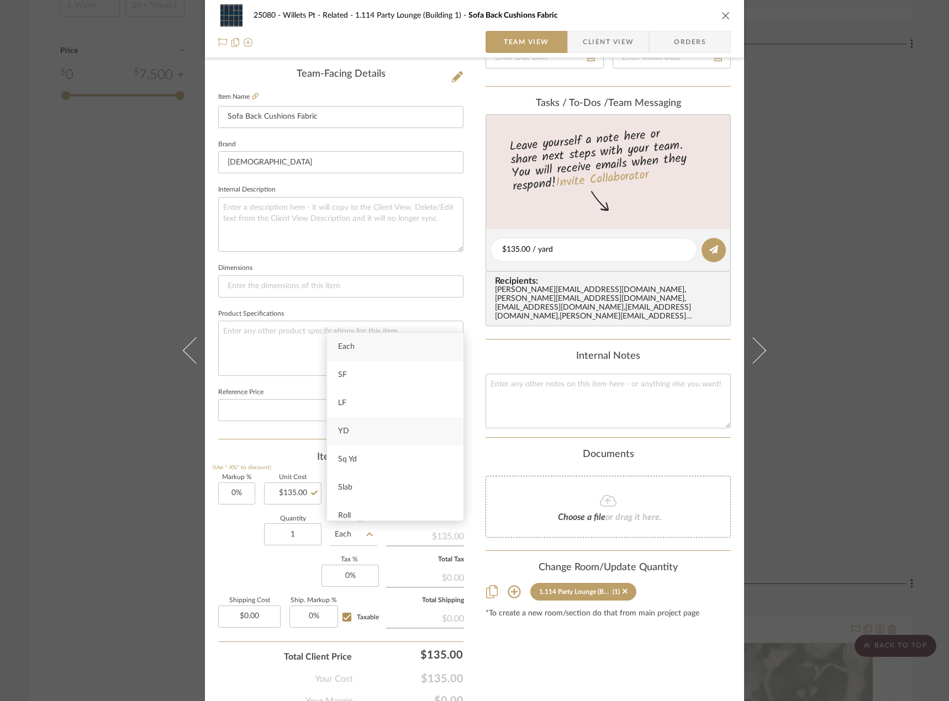
click at [373, 436] on div "YD" at bounding box center [395, 431] width 136 height 28
type input "YD"
click at [716, 247] on button at bounding box center [713, 250] width 24 height 24
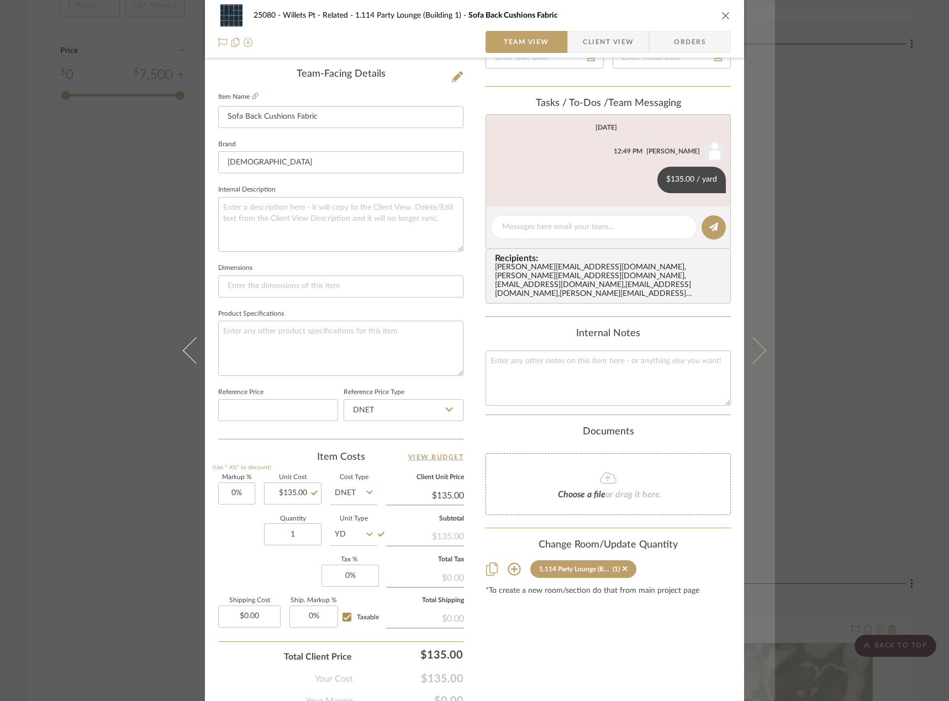
drag, startPoint x: 751, startPoint y: 346, endPoint x: 758, endPoint y: 343, distance: 7.2
click at [752, 346] on icon at bounding box center [752, 350] width 27 height 27
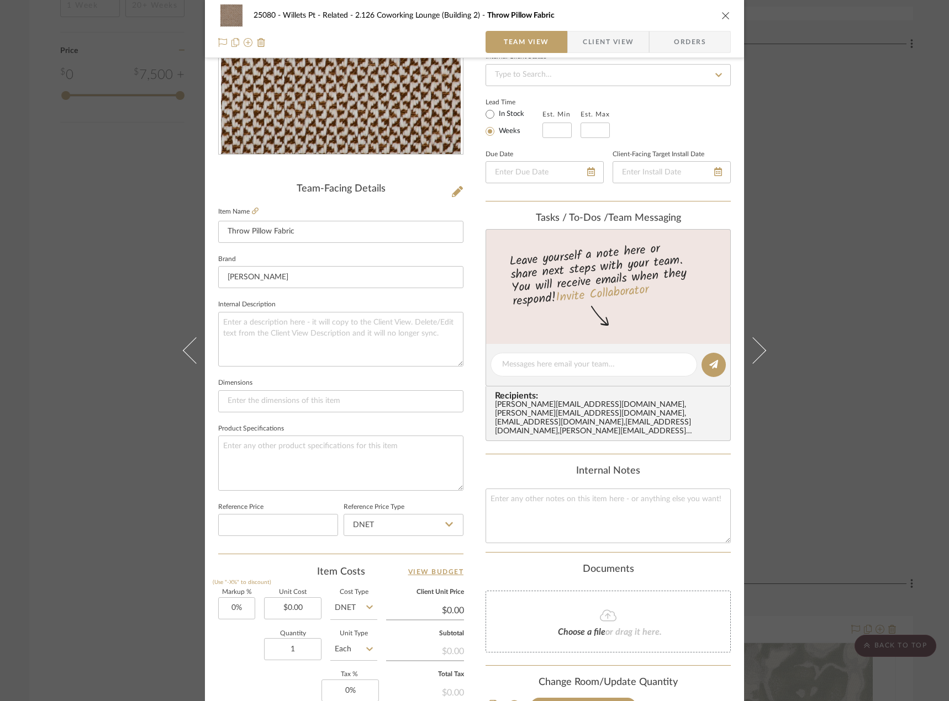
scroll to position [51, 0]
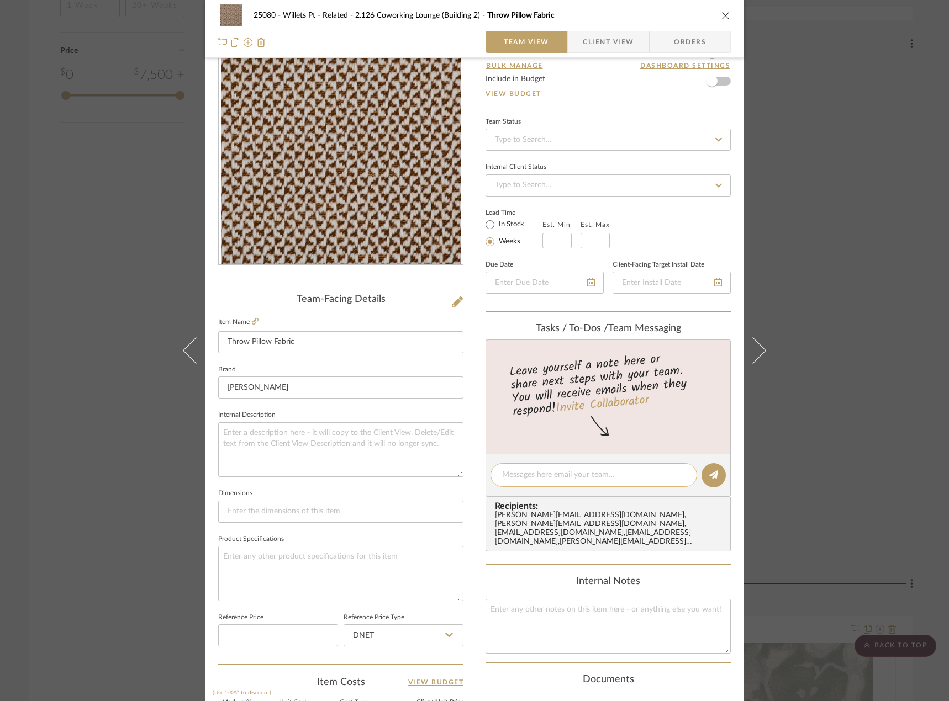
click at [553, 480] on textarea at bounding box center [593, 475] width 183 height 12
click at [502, 478] on textarea "42/ yard" at bounding box center [593, 475] width 183 height 12
type textarea "$42/ yard"
click at [474, 402] on div "25080 - Willets Pt - Related 2.126 Coworking Lounge (Building 2) Throw Pillow F…" at bounding box center [474, 467] width 539 height 1020
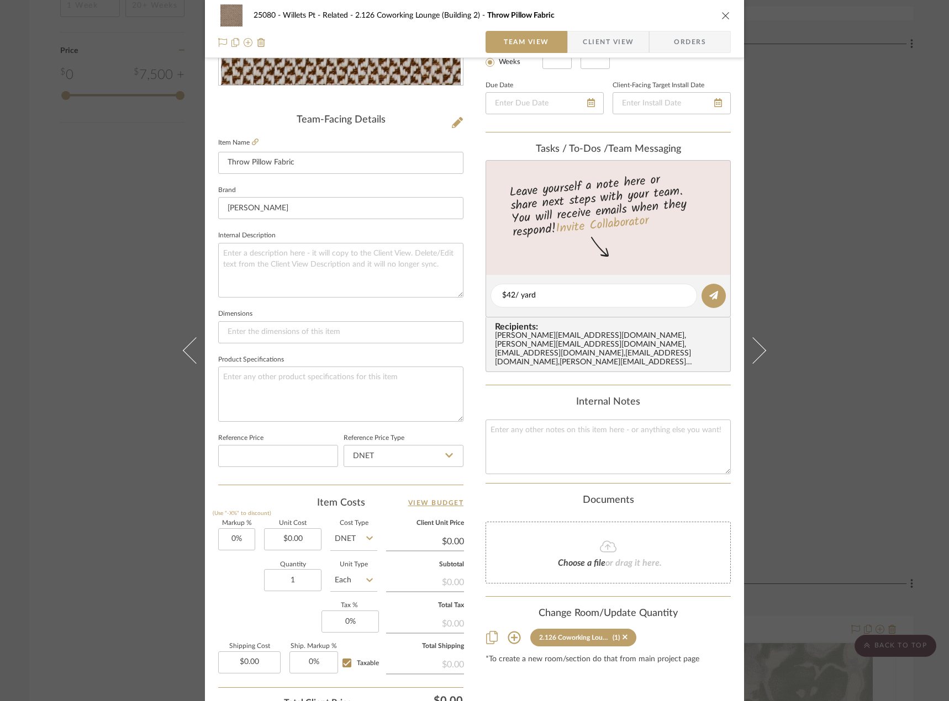
scroll to position [327, 0]
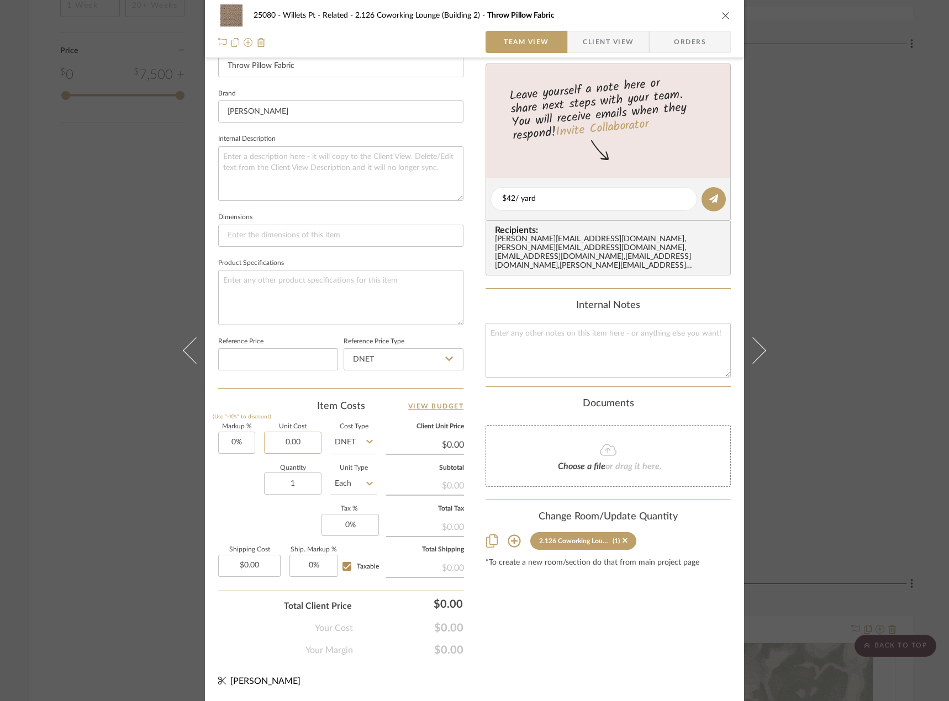
click at [301, 445] on input "0.00" at bounding box center [292, 443] width 57 height 22
type input "$42.00"
click at [337, 485] on input "Each" at bounding box center [353, 484] width 47 height 22
type input "$42.00"
click at [375, 600] on div "YD" at bounding box center [395, 596] width 136 height 28
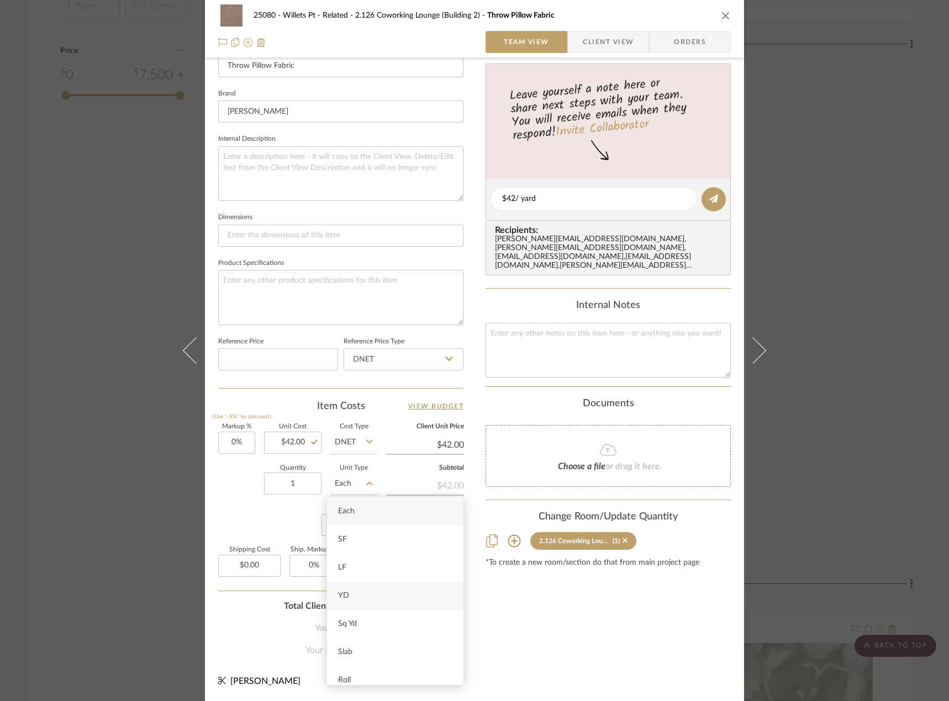
type input "YD"
click at [478, 324] on div "25080 - Willets Pt - Related 2.126 Coworking Lounge (Building 2) Throw Pillow F…" at bounding box center [474, 191] width 539 height 1020
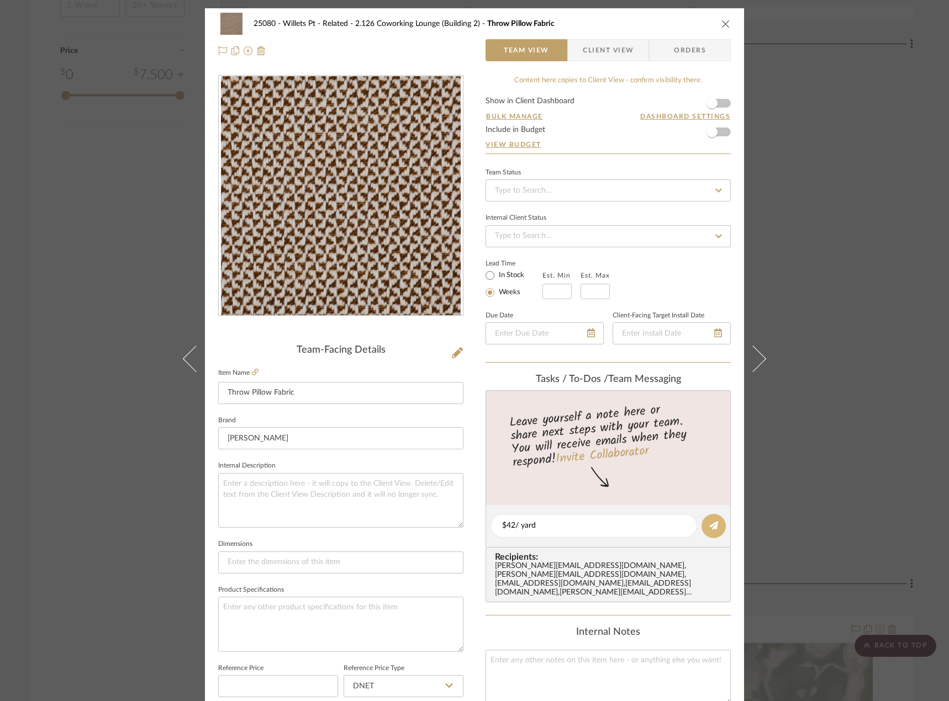
click at [714, 531] on button at bounding box center [713, 526] width 24 height 24
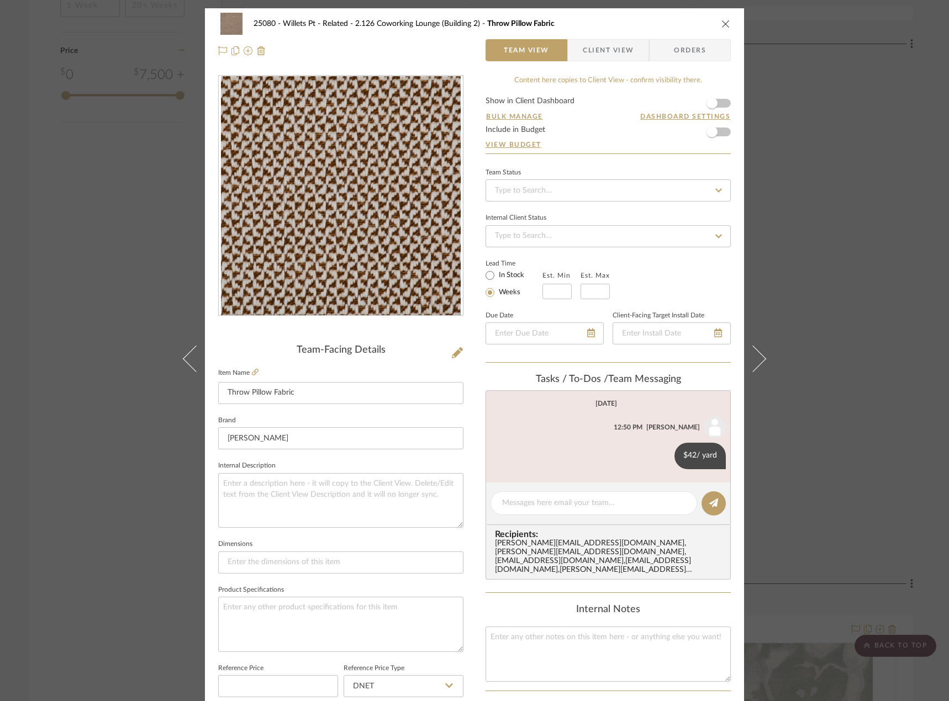
click at [878, 354] on div "25080 - Willets Pt - Related 2.126 Coworking Lounge (Building 2) Throw Pillow F…" at bounding box center [474, 350] width 949 height 701
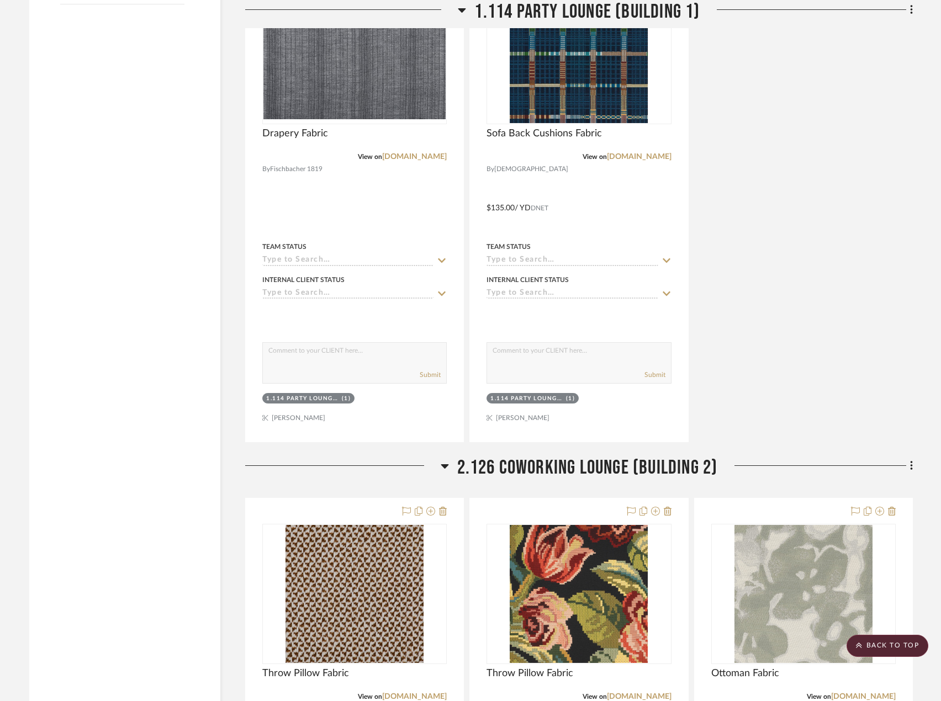
scroll to position [1712, 0]
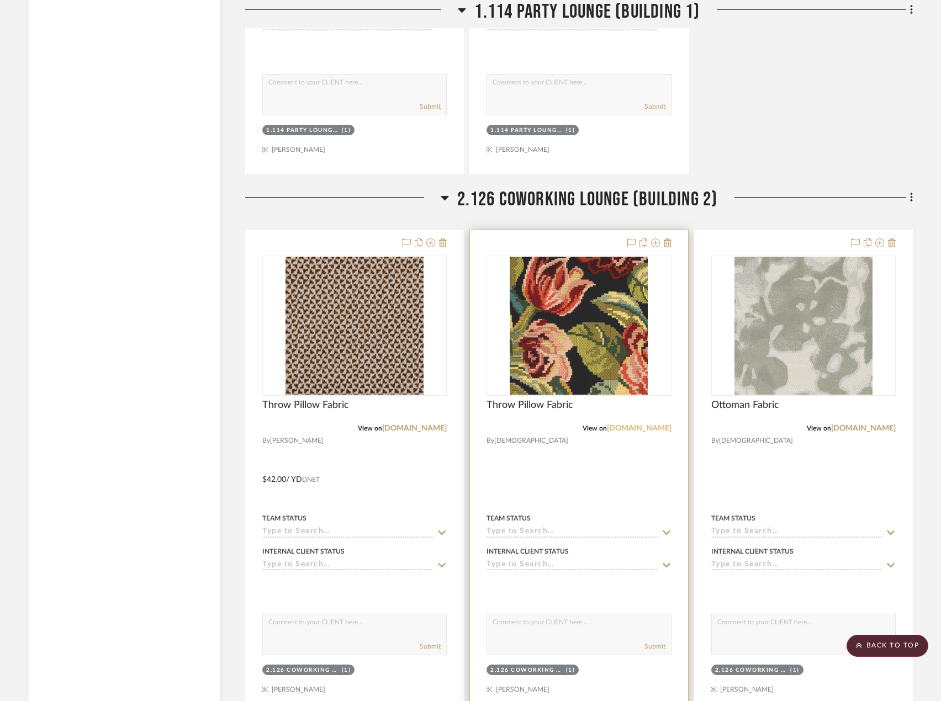
click at [643, 429] on link "[DOMAIN_NAME]" at bounding box center [639, 429] width 65 height 8
click at [553, 370] on img "0" at bounding box center [579, 326] width 138 height 138
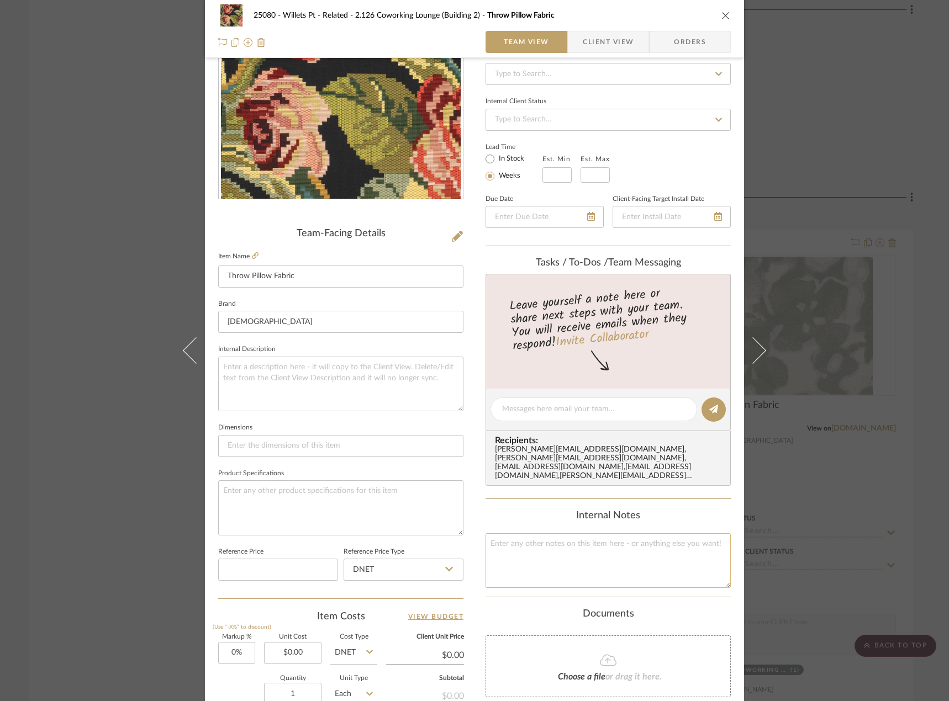
scroll to position [221, 0]
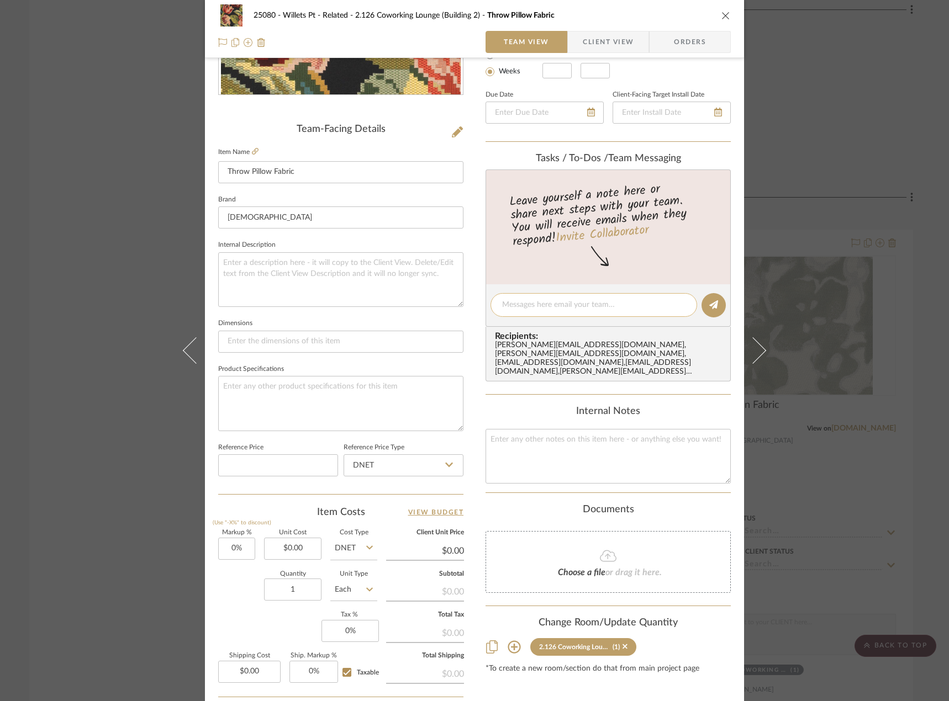
click at [559, 304] on textarea at bounding box center [593, 305] width 183 height 12
paste textarea "$271.00 / yard"
type textarea "$271.00 / yard"
click at [293, 553] on input "0.00" at bounding box center [292, 549] width 57 height 22
type input "$271.00"
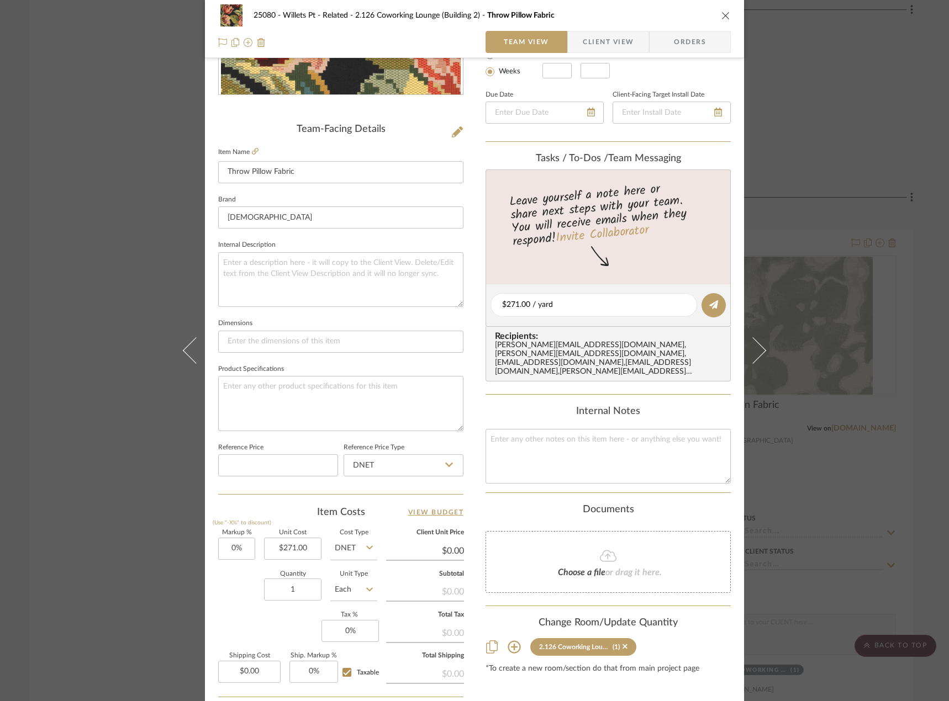
click at [351, 592] on input "Each" at bounding box center [353, 590] width 47 height 22
type input "$271.00"
click at [368, 491] on div "YD" at bounding box center [395, 487] width 136 height 28
type input "YD"
click at [711, 306] on icon at bounding box center [713, 304] width 9 height 9
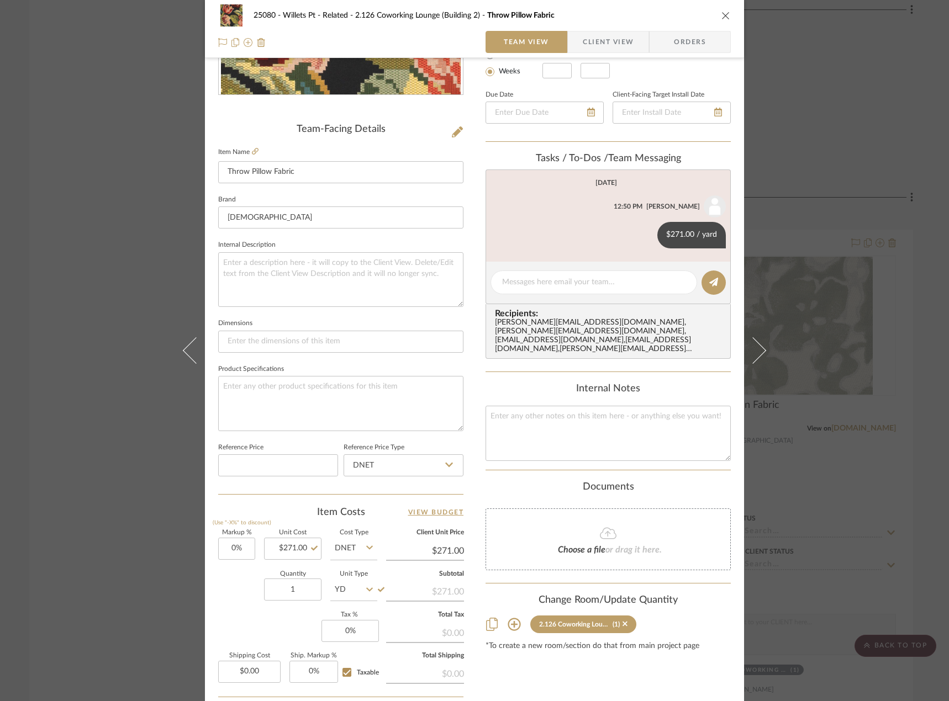
click at [841, 86] on div "25080 - Willets Pt - Related 2.126 Coworking Lounge (Building 2) Throw Pillow F…" at bounding box center [474, 350] width 949 height 701
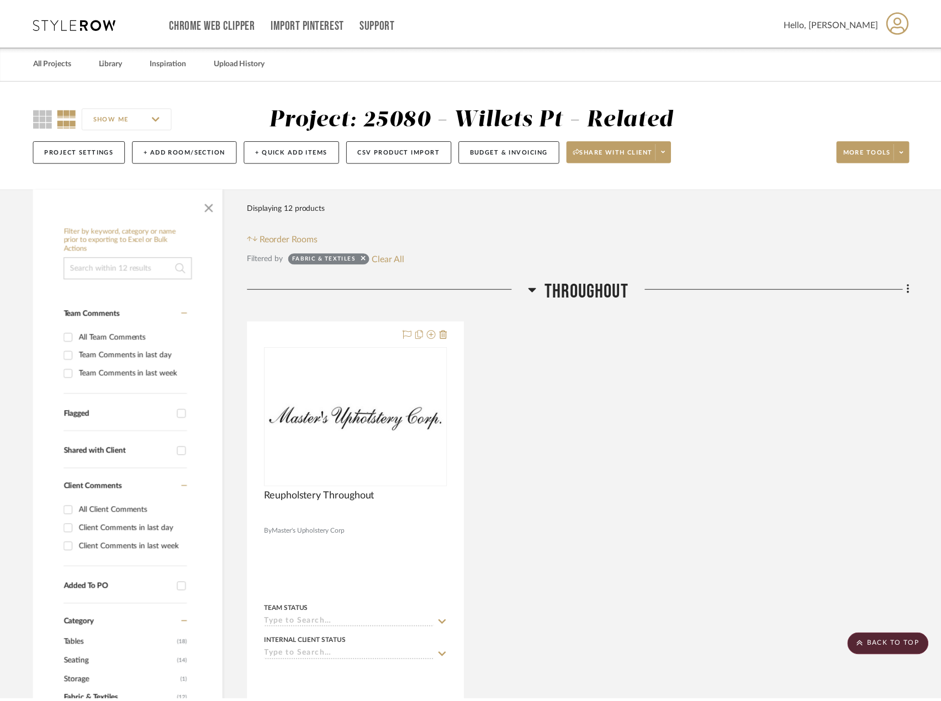
scroll to position [1712, 0]
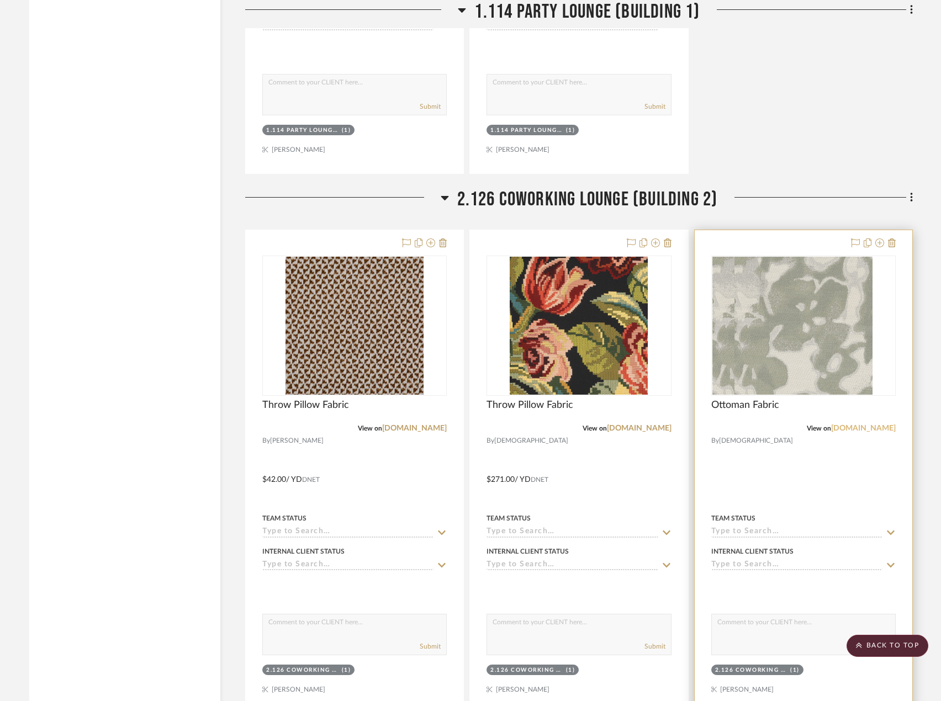
click at [875, 426] on link "[DOMAIN_NAME]" at bounding box center [863, 429] width 65 height 8
click at [810, 340] on img "0" at bounding box center [803, 326] width 138 height 138
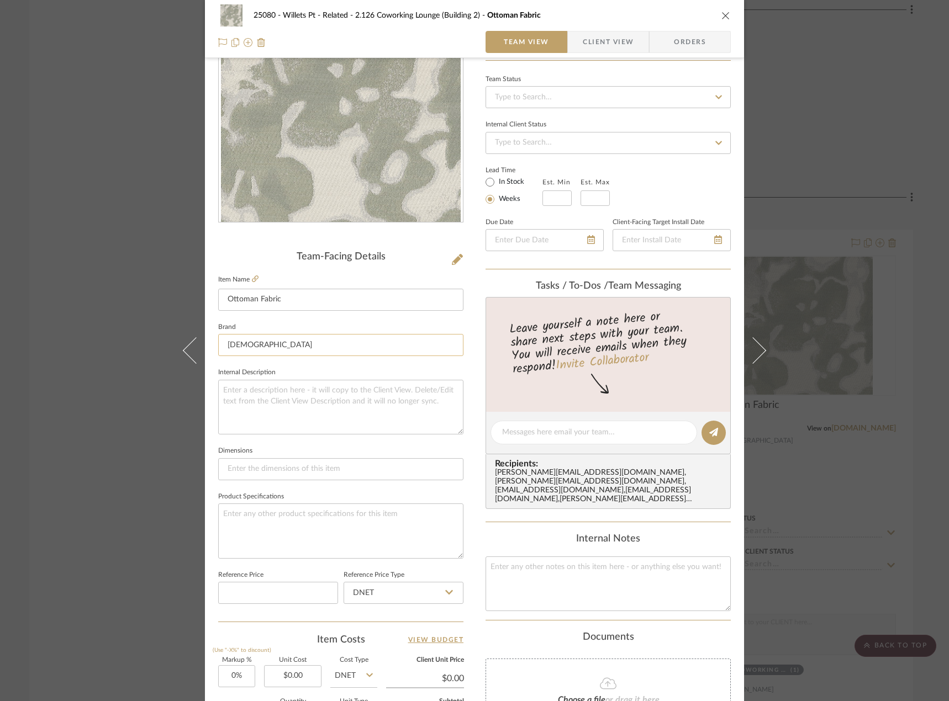
scroll to position [221, 0]
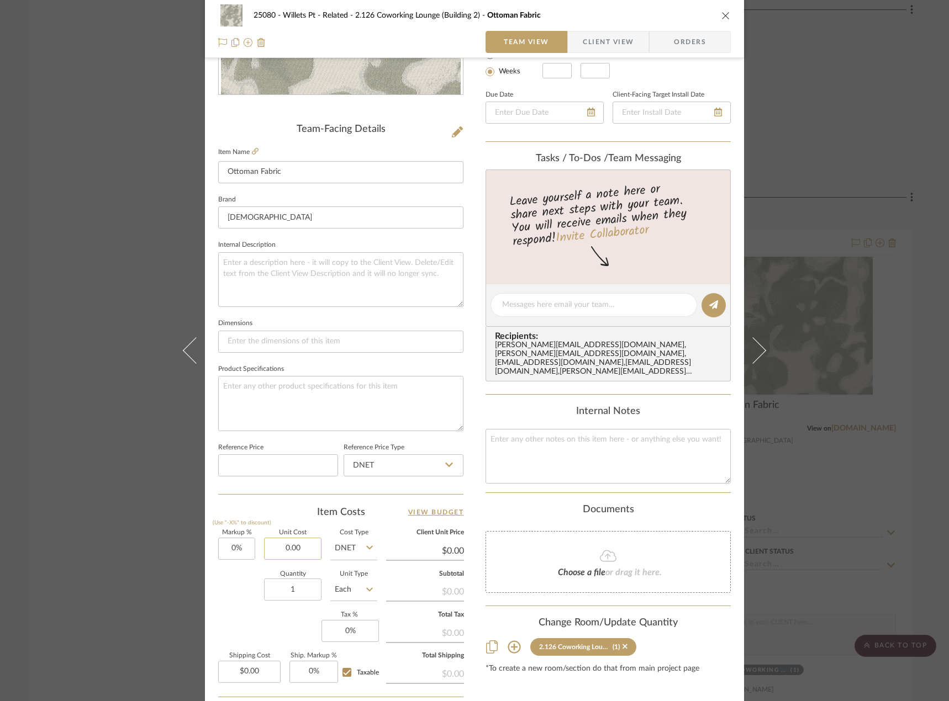
click at [294, 546] on input "0.00" at bounding box center [292, 549] width 57 height 22
paste input "71"
type input "$71.00"
click at [550, 303] on textarea at bounding box center [593, 305] width 183 height 12
paste textarea "$71.00 / yard"
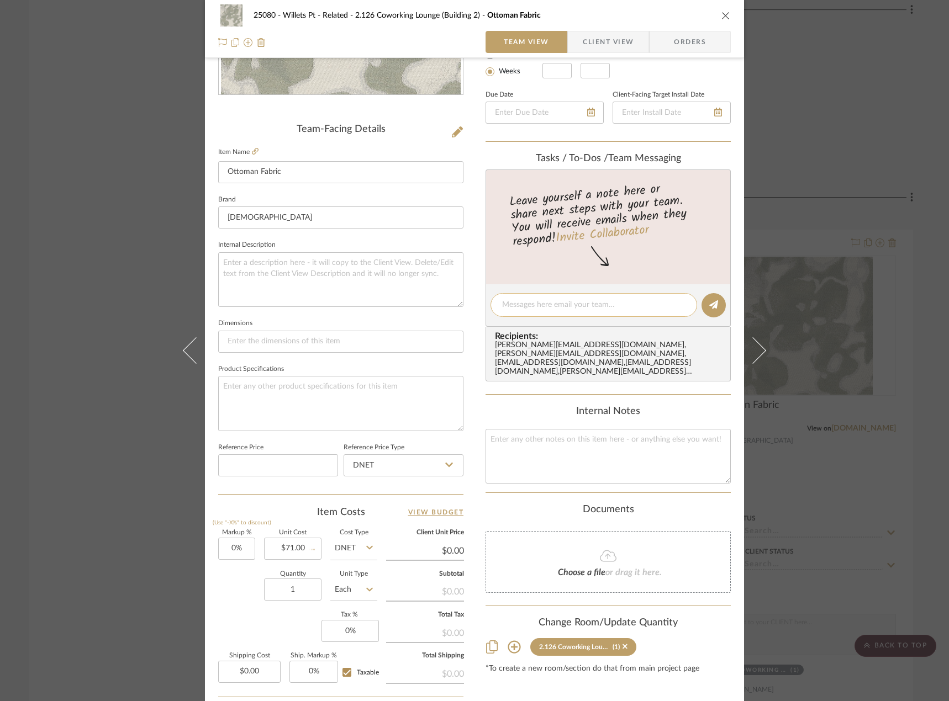
type textarea "$71.00 / yard"
type input "$71.00"
type textarea "$71.00 / yard"
click at [341, 595] on input "Each" at bounding box center [353, 590] width 47 height 22
click at [361, 480] on div "YD" at bounding box center [395, 487] width 136 height 28
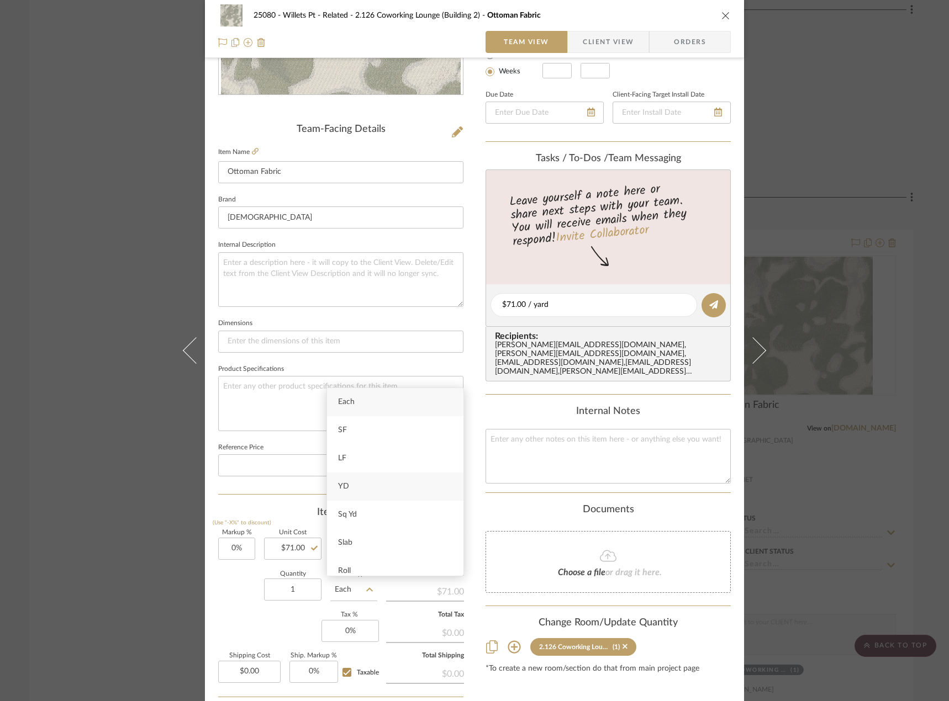
type input "YD"
click at [711, 307] on icon at bounding box center [713, 304] width 9 height 9
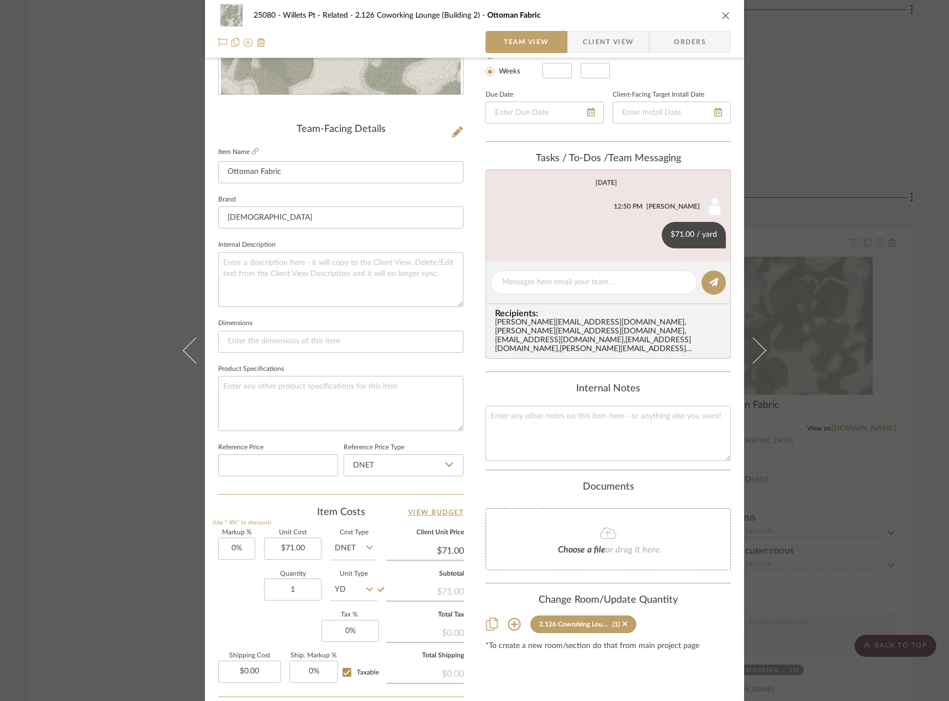
click at [889, 102] on div "25080 - Willets Pt - Related 2.126 Coworking Lounge (Building 2) Ottoman Fabric…" at bounding box center [474, 350] width 949 height 701
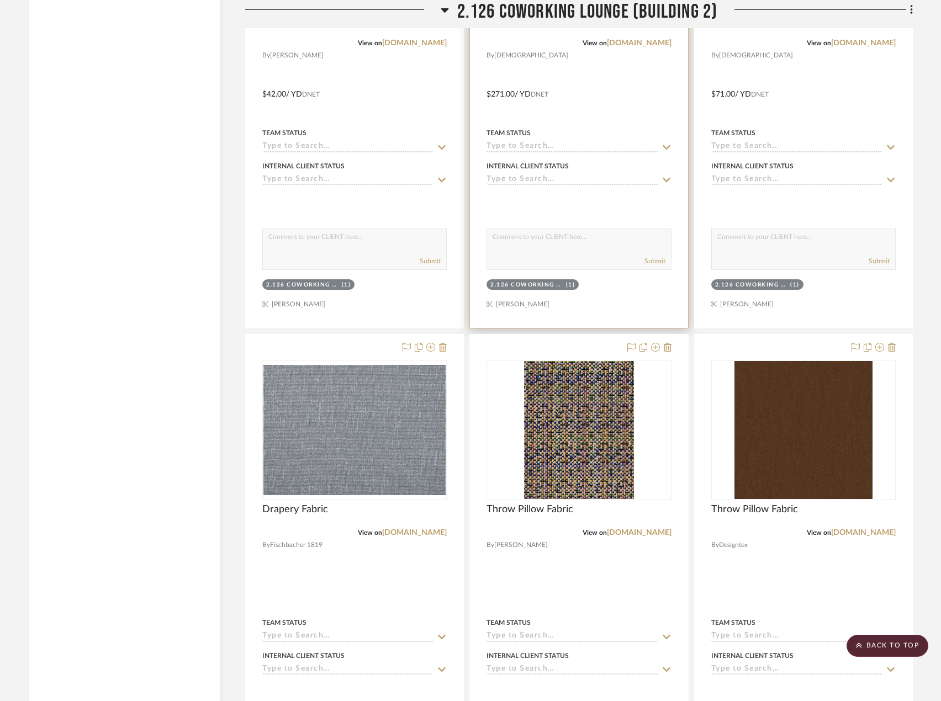
scroll to position [2121, 0]
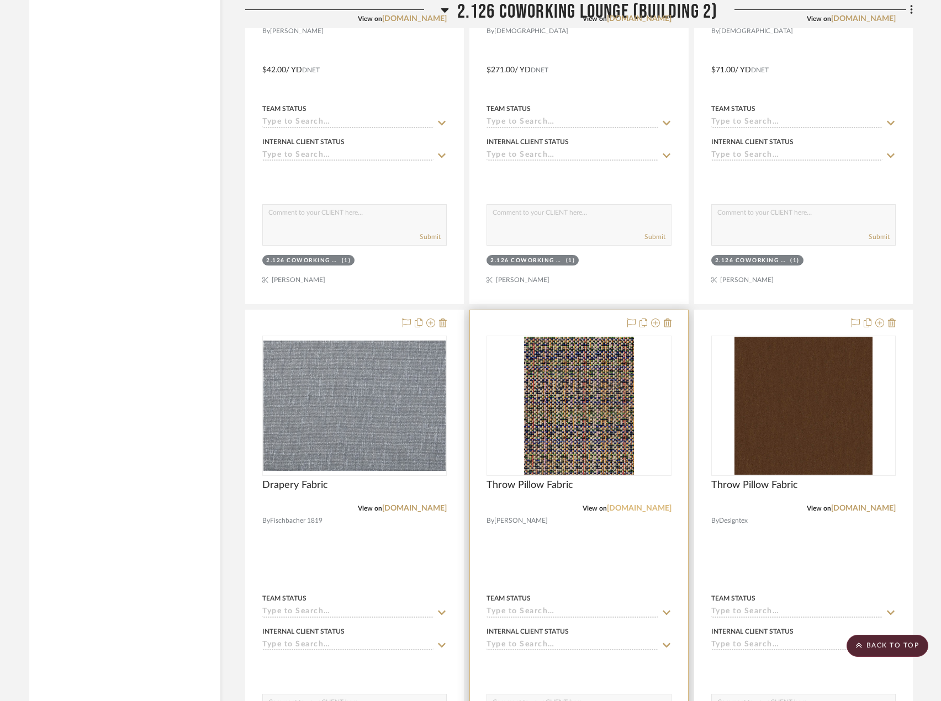
click at [639, 508] on link "rebeccaatwood.com" at bounding box center [639, 509] width 65 height 8
click at [564, 389] on img "0" at bounding box center [579, 406] width 110 height 138
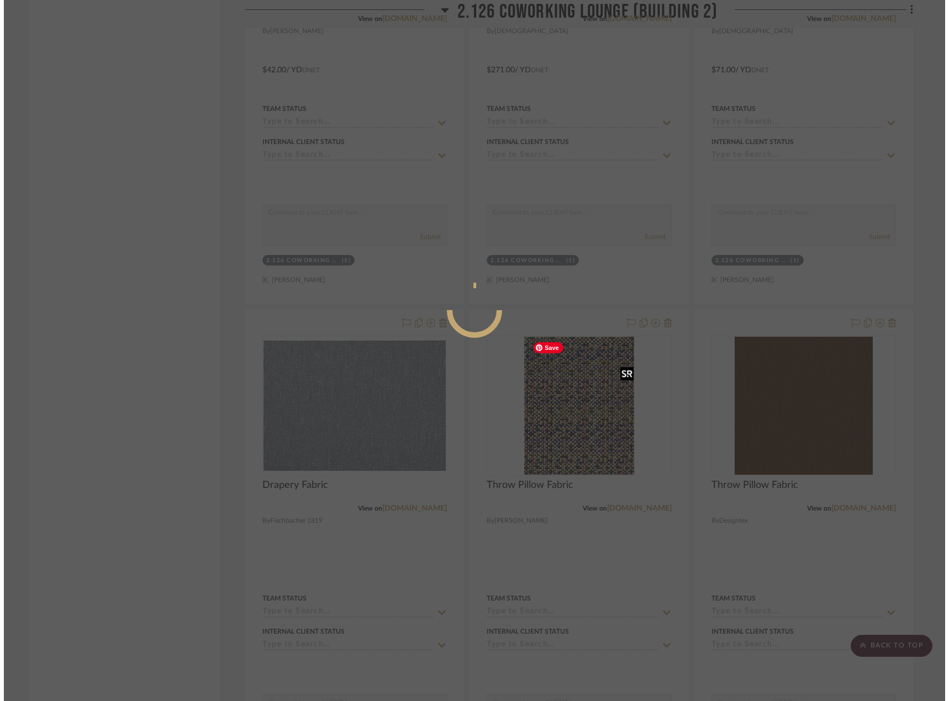
scroll to position [0, 0]
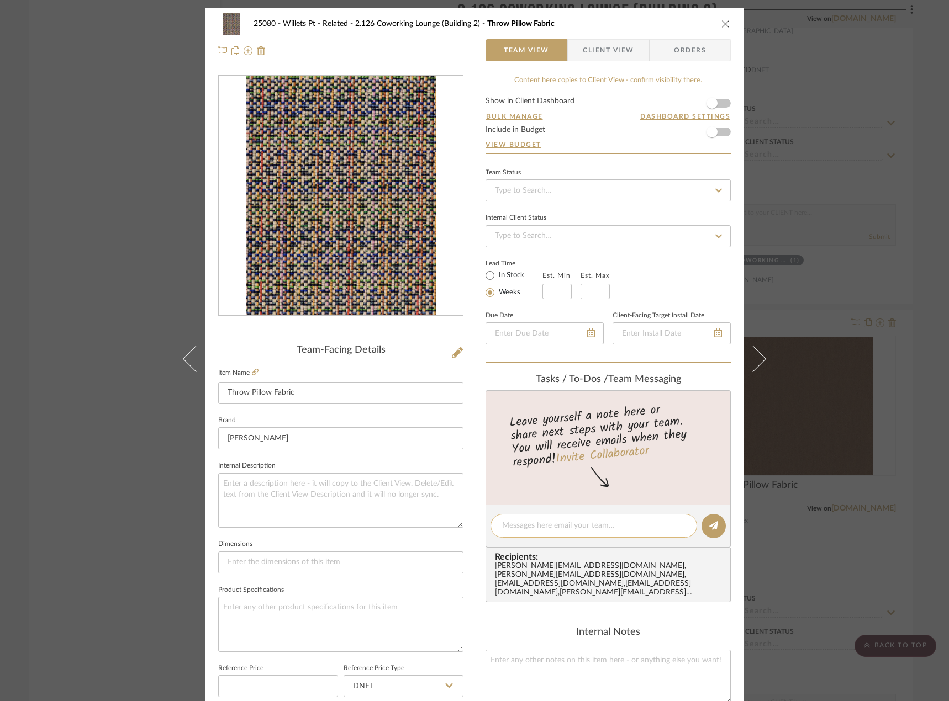
click at [564, 528] on textarea at bounding box center [593, 526] width 183 height 12
paste textarea "https://rebeccaatwood.com/products/bramble-pillow-in-chroma?_pos=2&_sid=ed66d8e…"
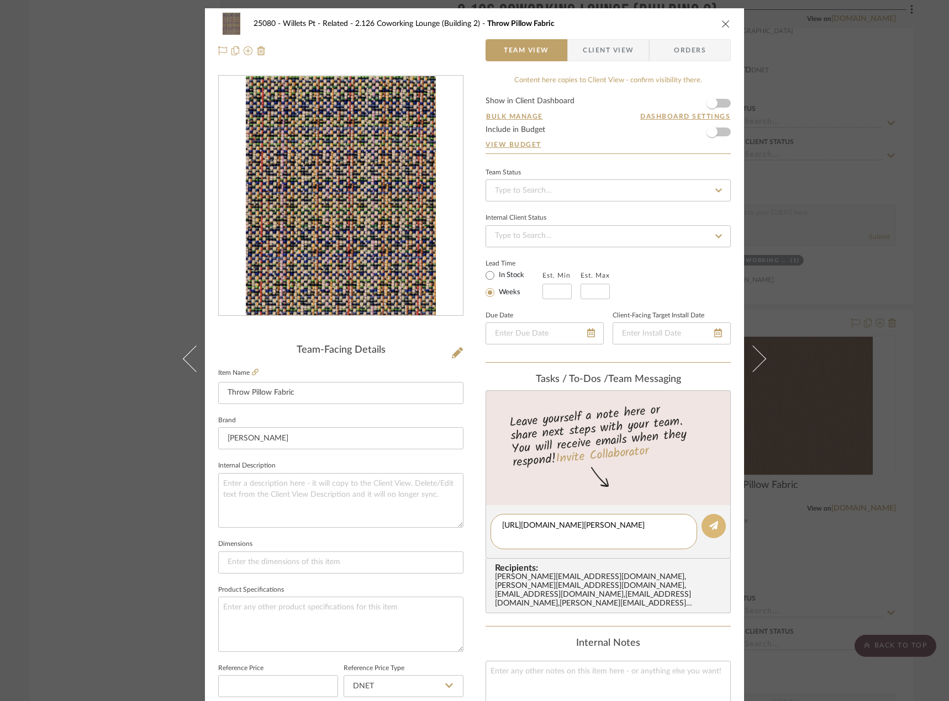
type textarea "https://rebeccaatwood.com/products/bramble-pillow-in-chroma?_pos=2&_sid=ed66d8e…"
click at [709, 531] on button at bounding box center [713, 526] width 24 height 24
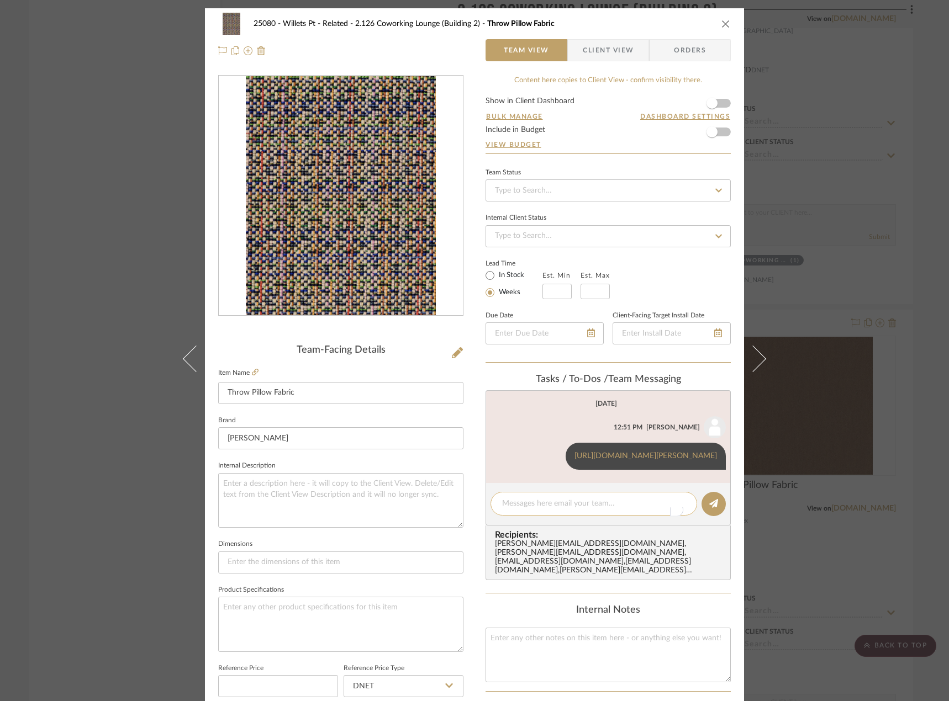
click at [606, 510] on textarea "To enrich screen reader interactions, please activate Accessibility in Grammarl…" at bounding box center [593, 504] width 183 height 12
type textarea "T"
type textarea "It comes in a pillow already, pricing added"
drag, startPoint x: 710, startPoint y: 508, endPoint x: 697, endPoint y: 494, distance: 19.1
click at [710, 508] on icon at bounding box center [713, 503] width 9 height 9
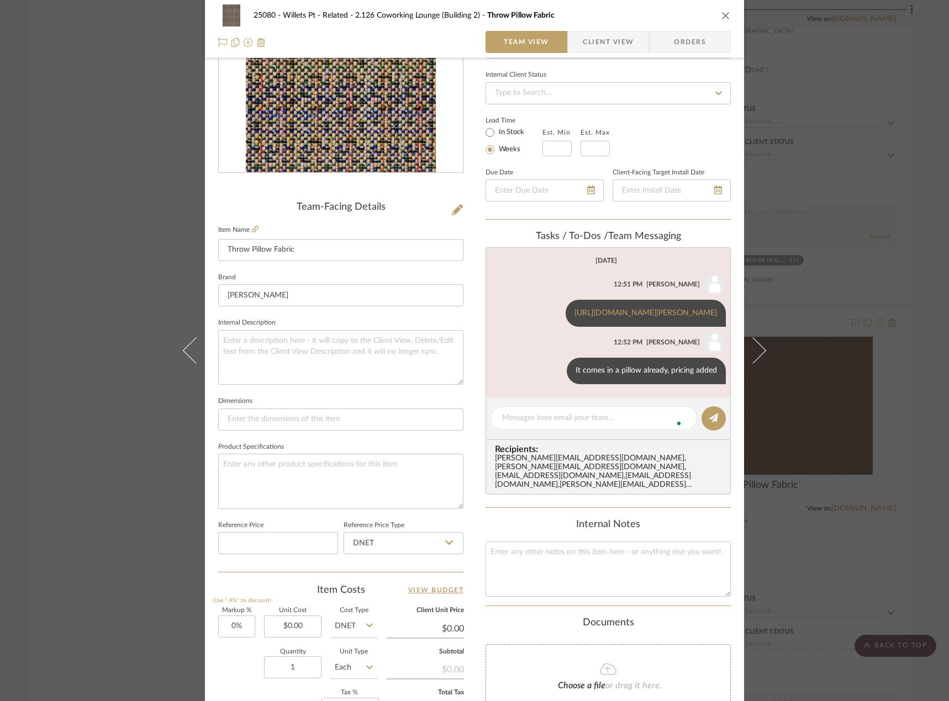
scroll to position [221, 0]
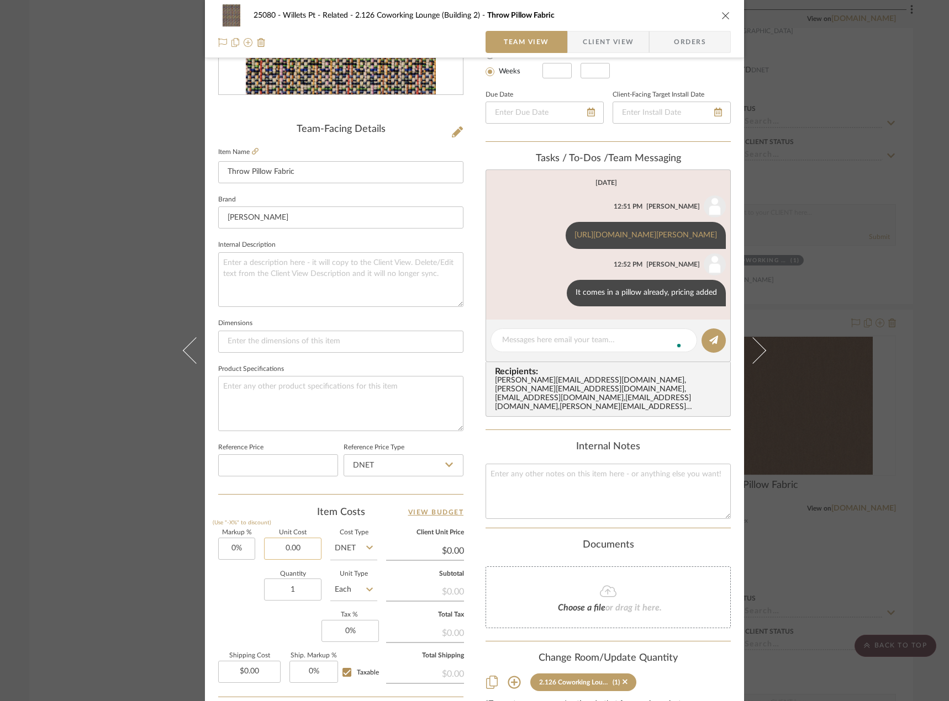
click at [292, 543] on input "0.00" at bounding box center [292, 549] width 57 height 22
type input "$268.00"
click at [289, 511] on div "Item Costs View Budget" at bounding box center [340, 512] width 245 height 13
type input "$268.00"
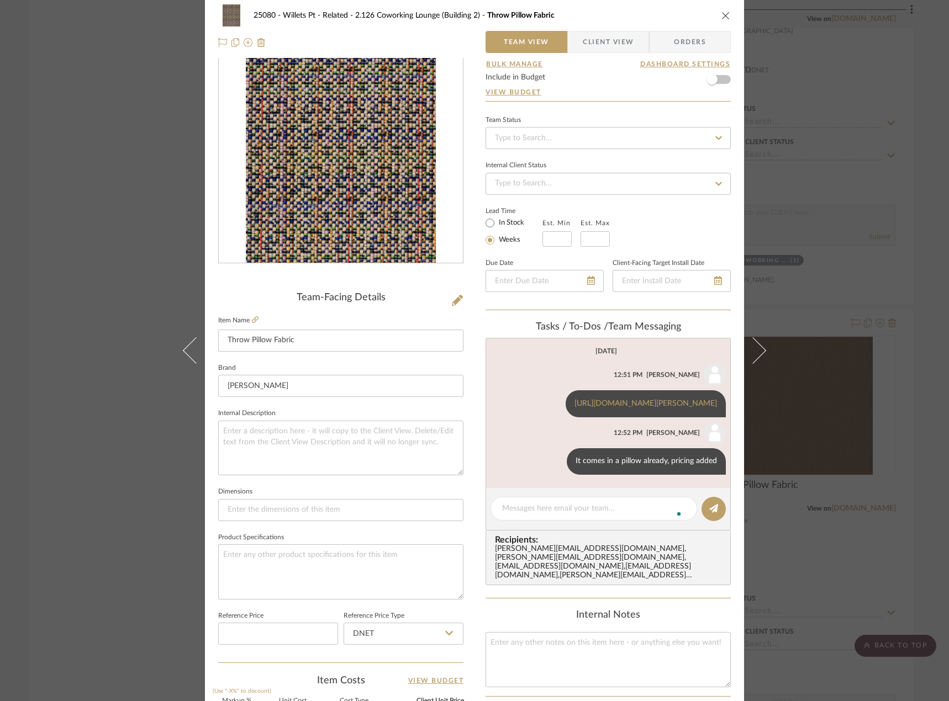
scroll to position [0, 0]
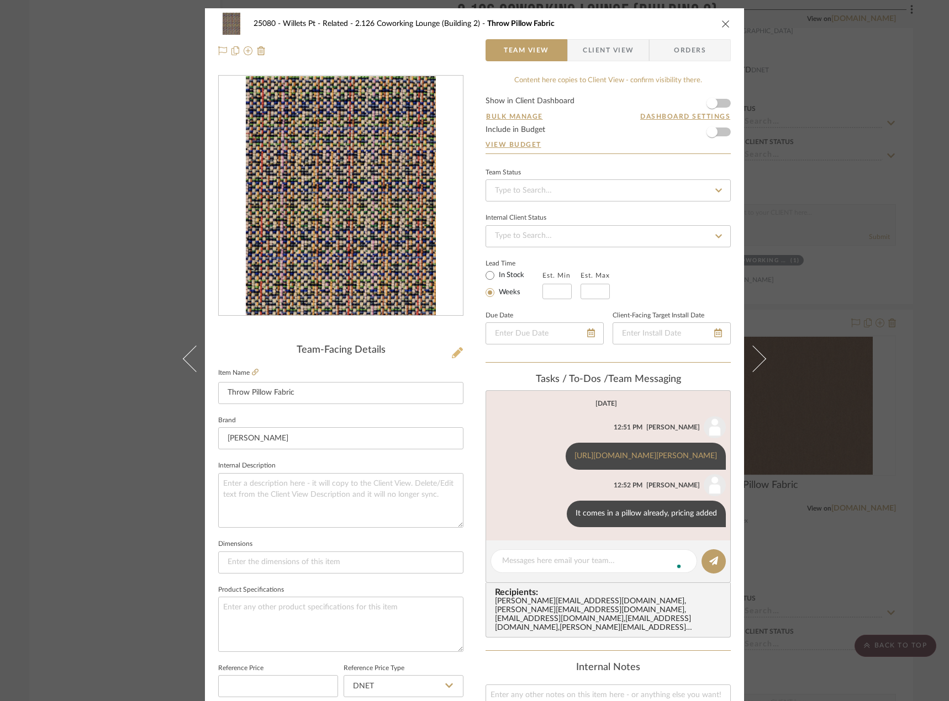
click at [452, 351] on icon at bounding box center [457, 352] width 11 height 11
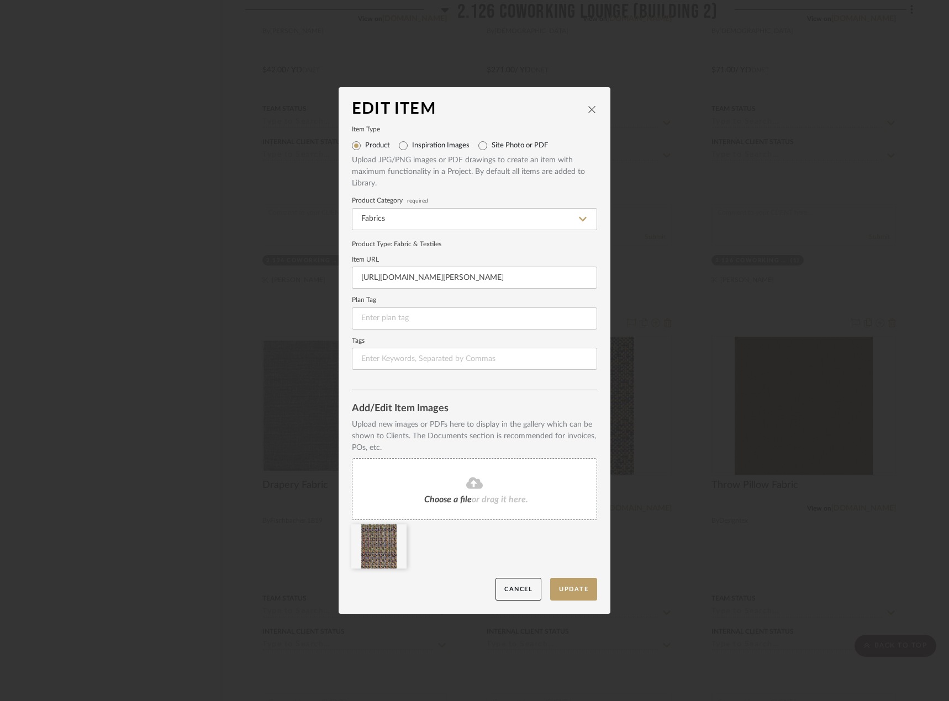
click at [466, 480] on icon at bounding box center [474, 484] width 17 height 12
click at [564, 595] on button "Update" at bounding box center [573, 589] width 47 height 23
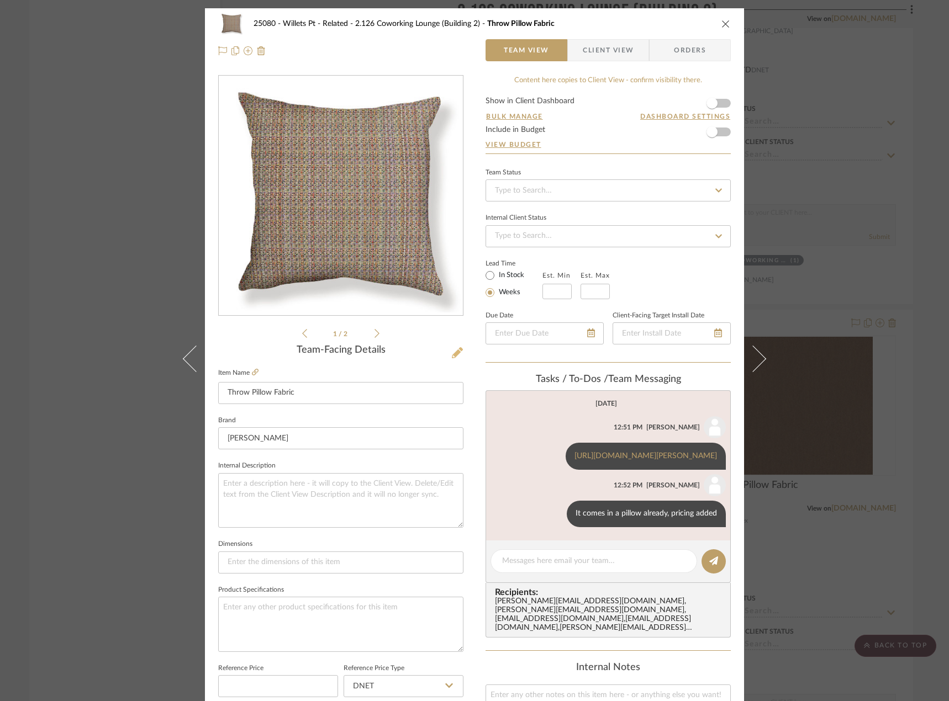
click at [452, 356] on icon at bounding box center [457, 352] width 11 height 11
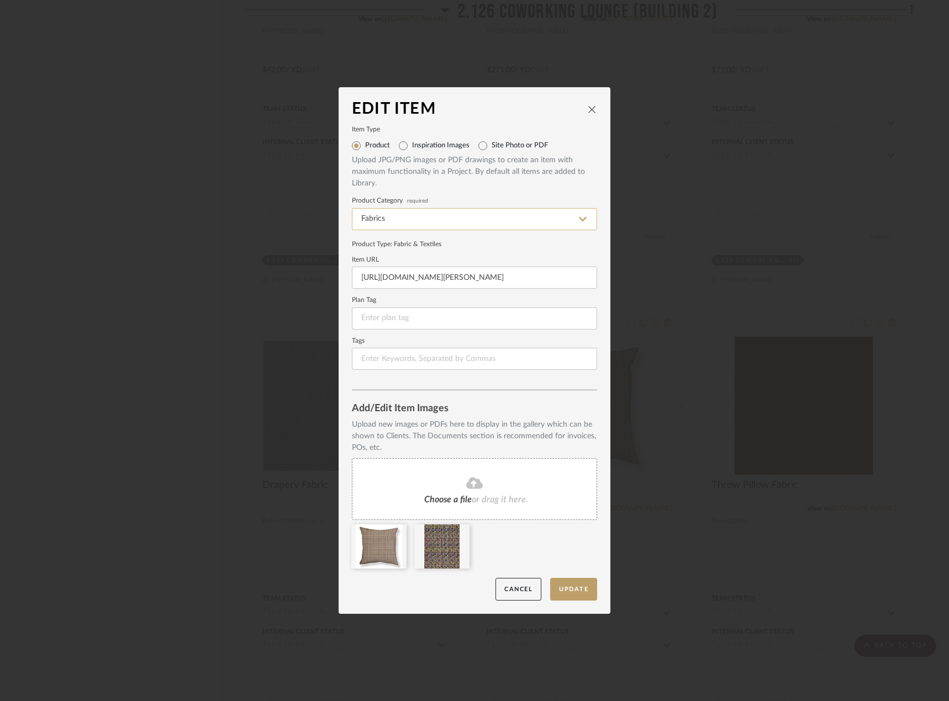
click at [429, 224] on input "Fabrics" at bounding box center [474, 219] width 245 height 22
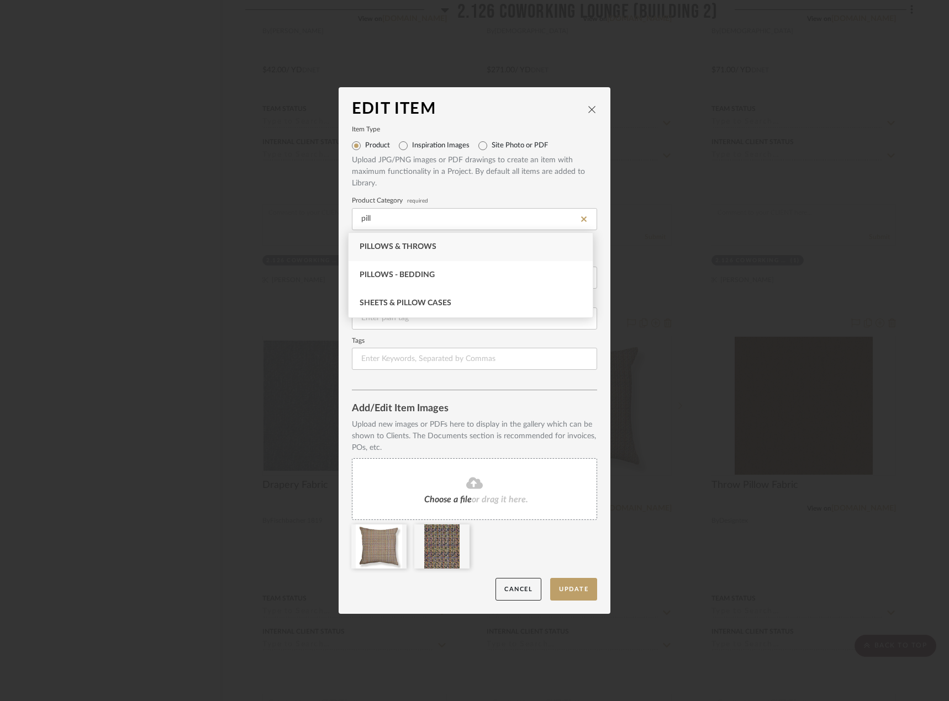
click at [435, 236] on div "Pillows & Throws" at bounding box center [470, 247] width 244 height 28
type input "Pillows & Throws"
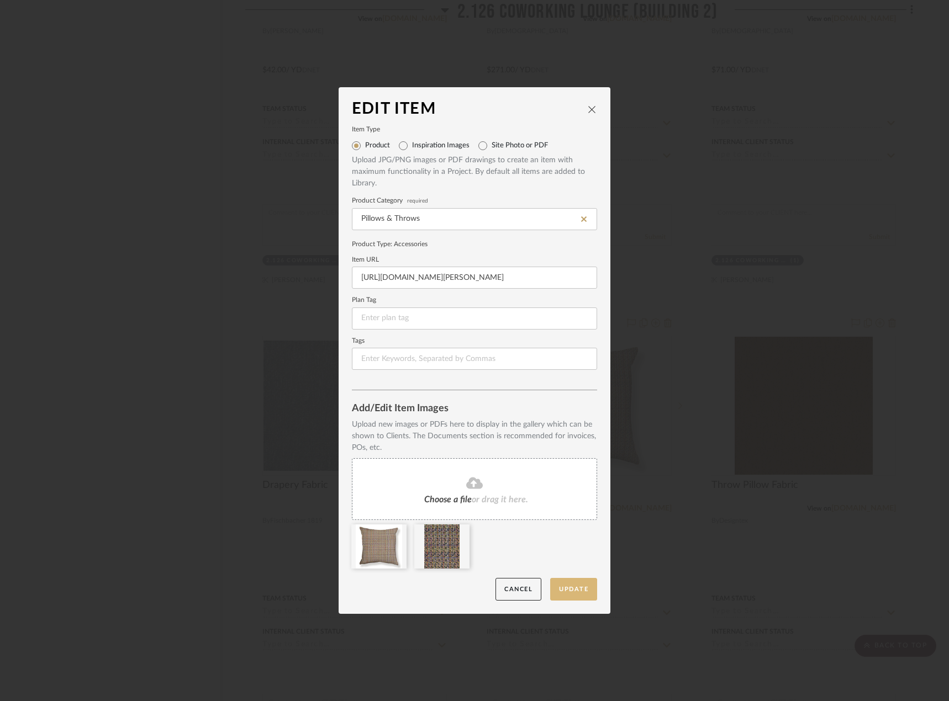
click at [576, 592] on button "Update" at bounding box center [573, 589] width 47 height 23
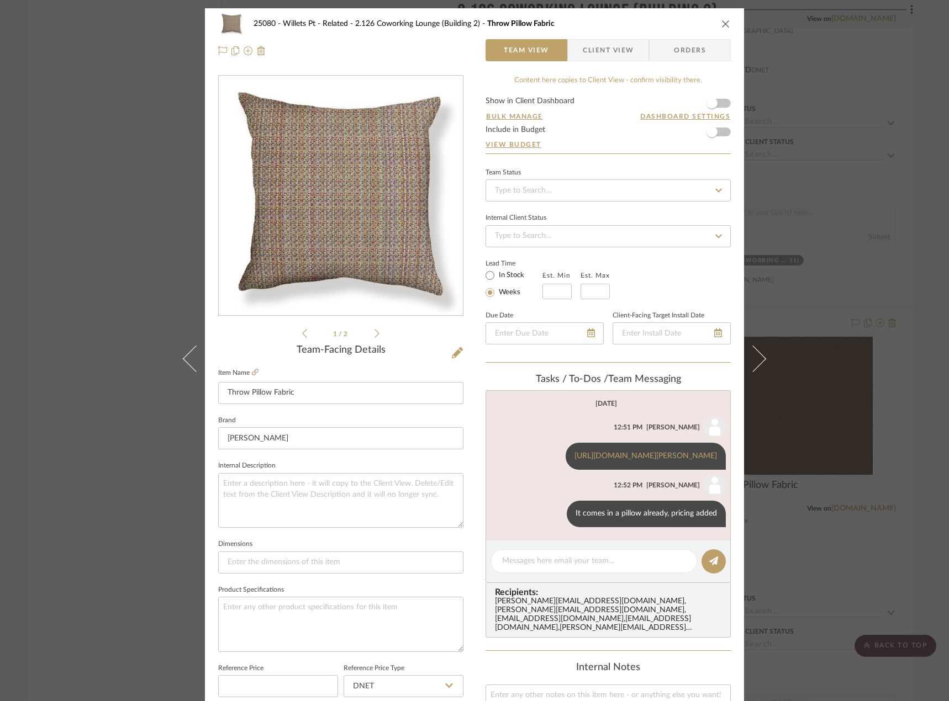
click at [915, 205] on div "25080 - Willets Pt - Related 2.126 Coworking Lounge (Building 2) Throw Pillow F…" at bounding box center [474, 350] width 949 height 701
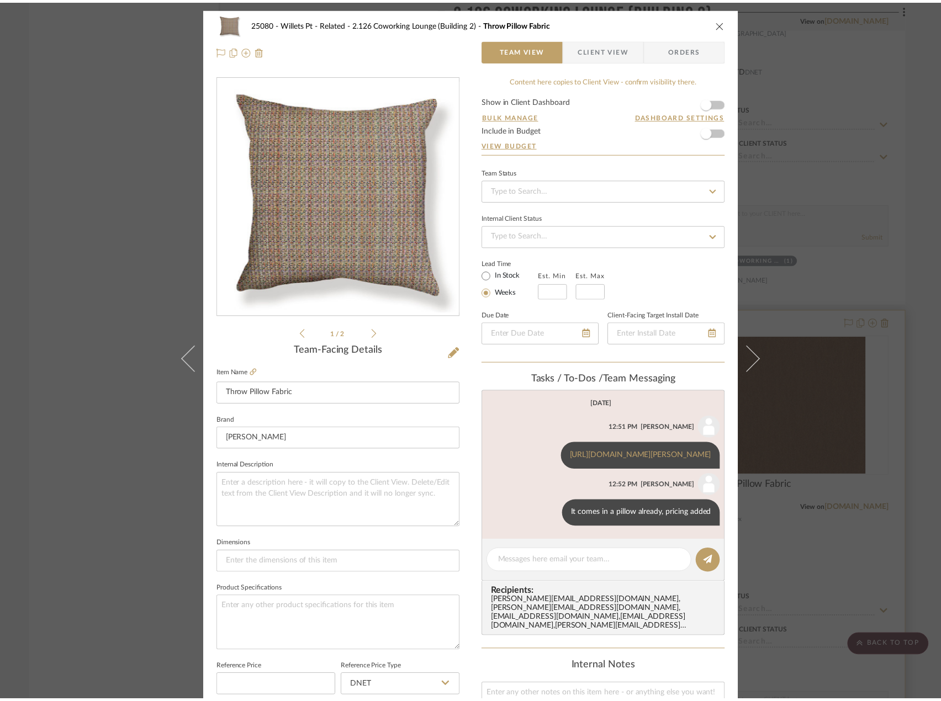
scroll to position [2121, 0]
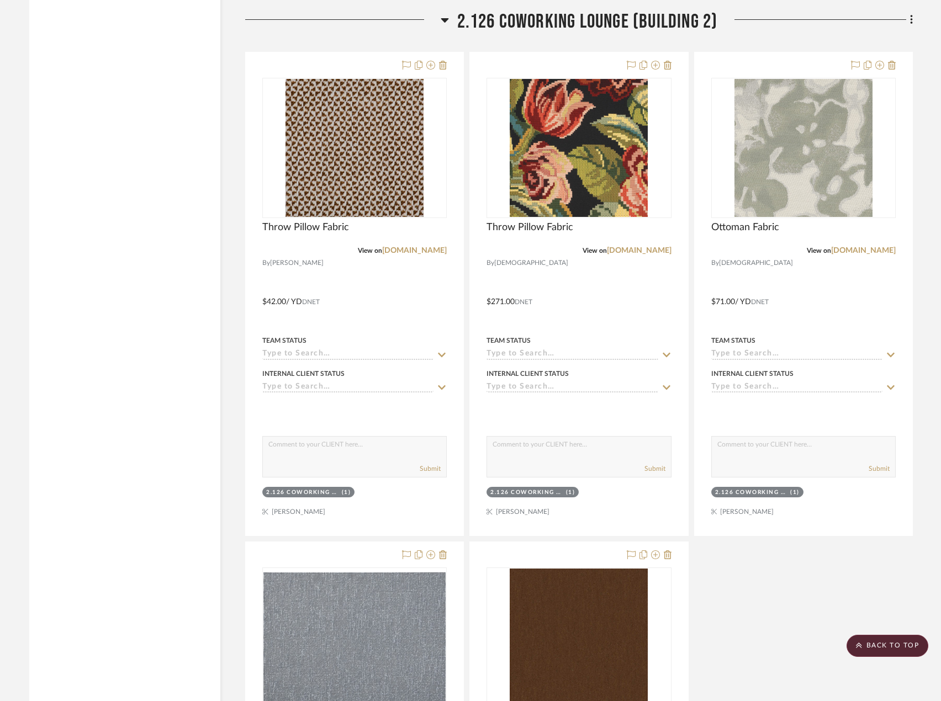
scroll to position [2066, 0]
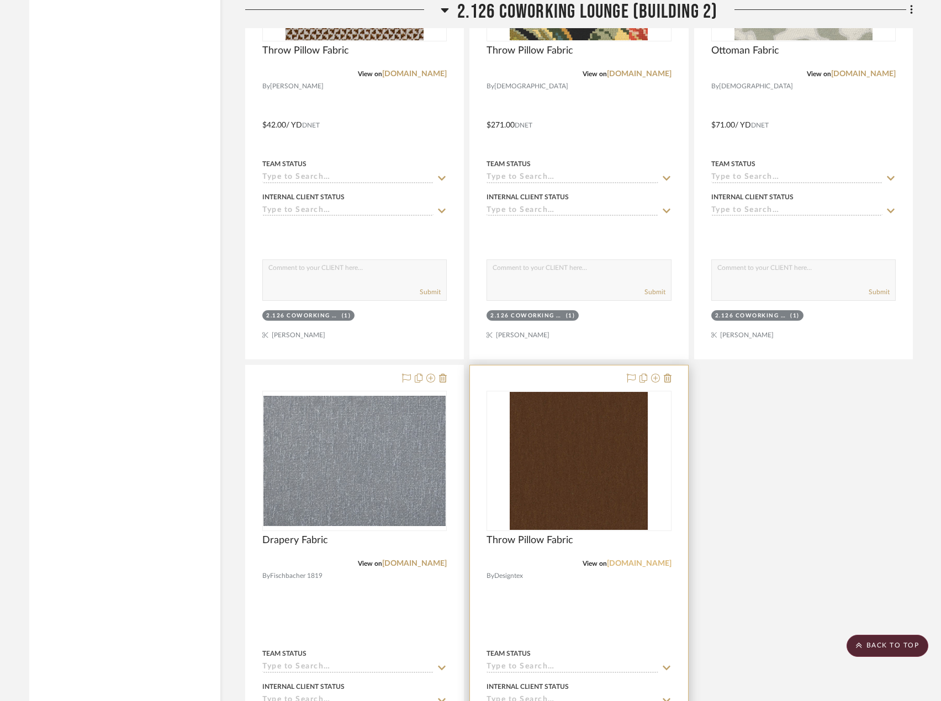
click at [656, 565] on link "[DOMAIN_NAME]" at bounding box center [639, 564] width 65 height 8
click at [0, 0] on img at bounding box center [0, 0] width 0 height 0
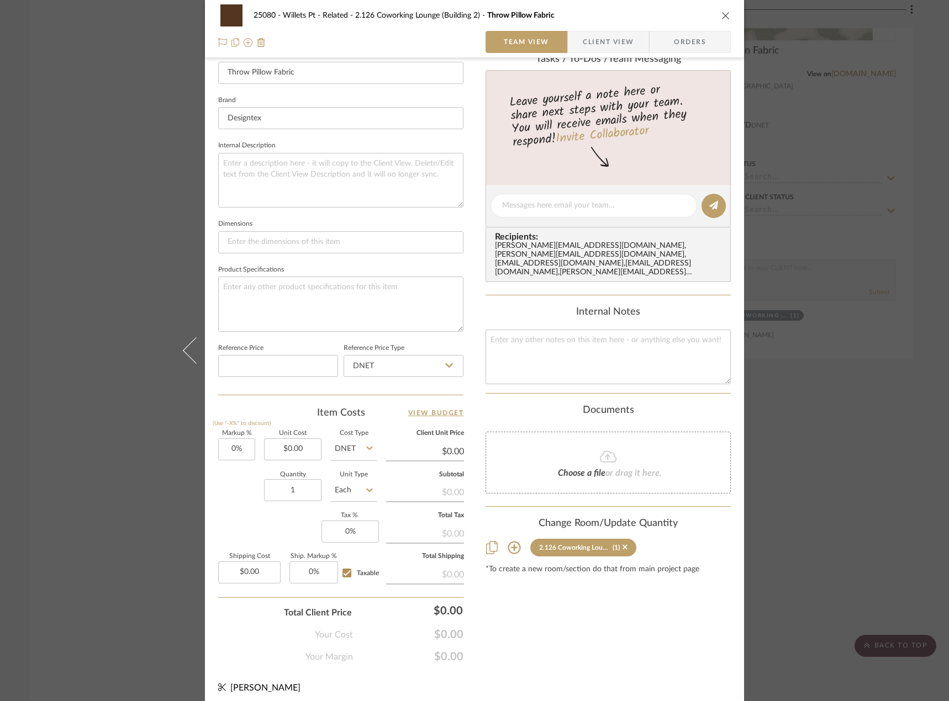
scroll to position [327, 0]
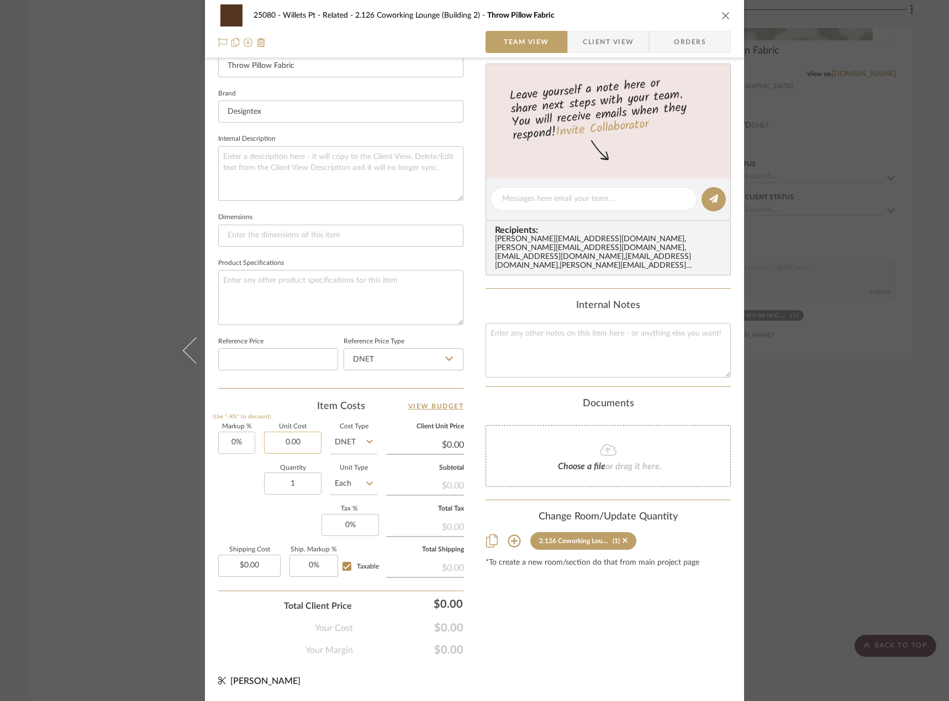
click at [304, 443] on input "0.00" at bounding box center [292, 443] width 57 height 22
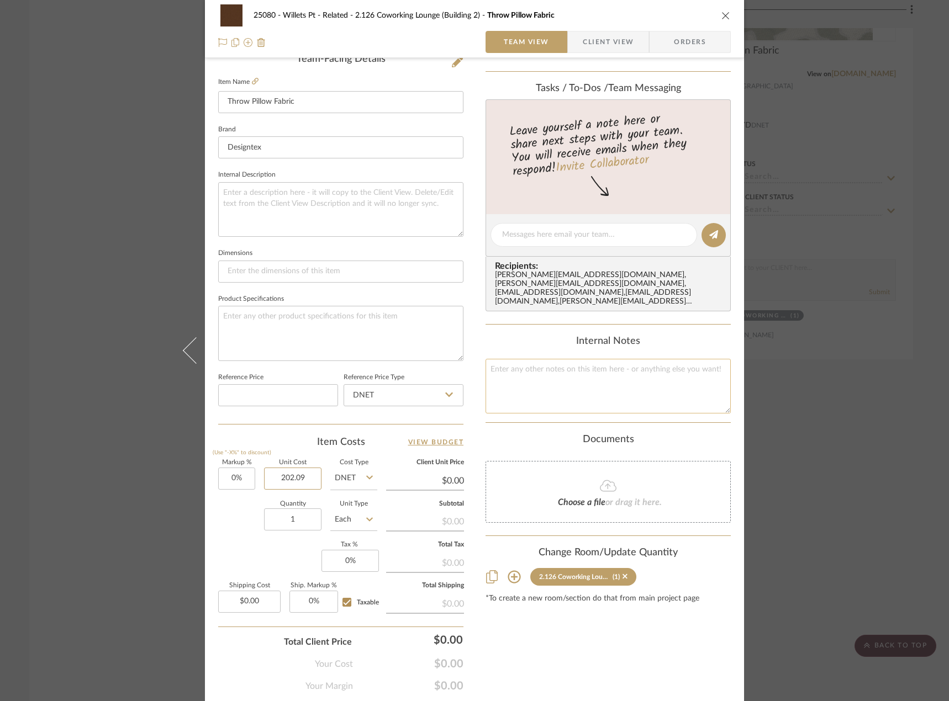
scroll to position [272, 0]
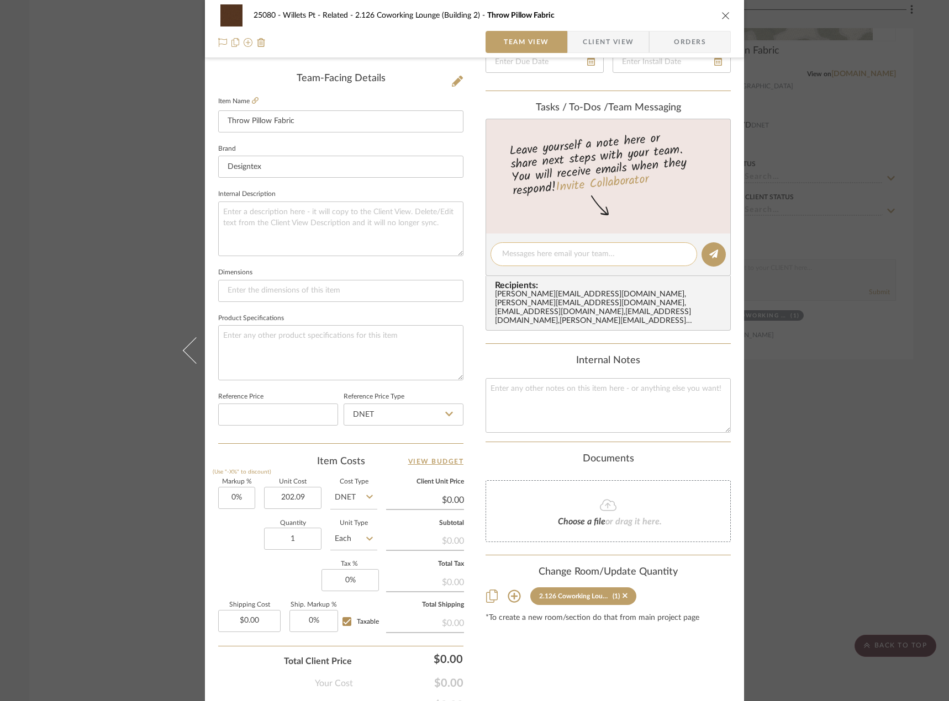
type input "$202.09"
click at [528, 254] on textarea at bounding box center [593, 254] width 183 height 12
type input "$202.09"
type textarea "1"
type textarea "$194 + 8.09 tariff charge / yard"
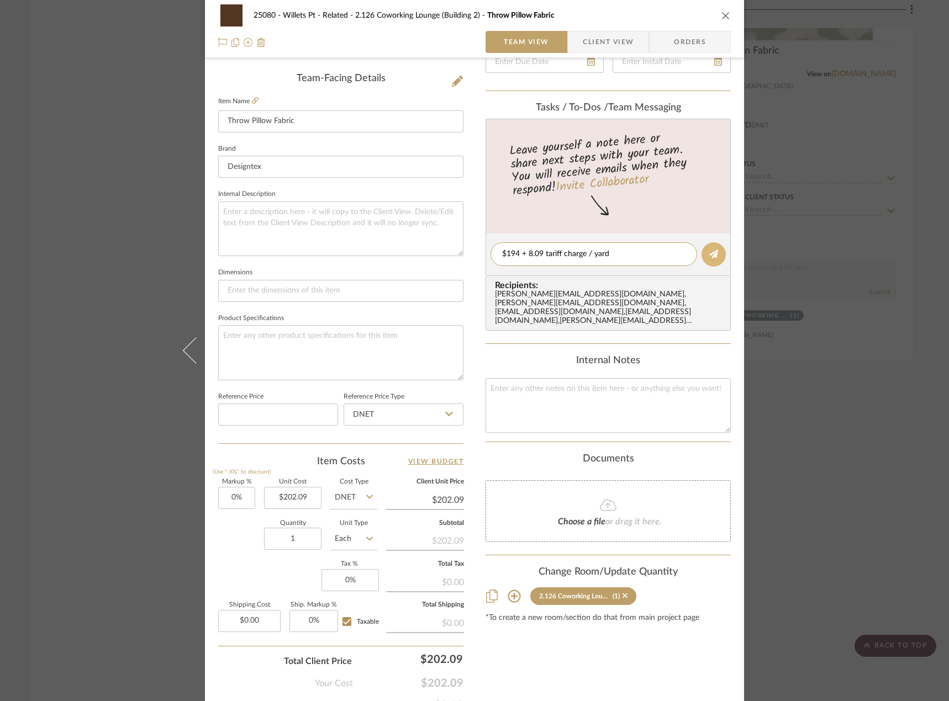
click at [710, 251] on icon at bounding box center [713, 254] width 9 height 9
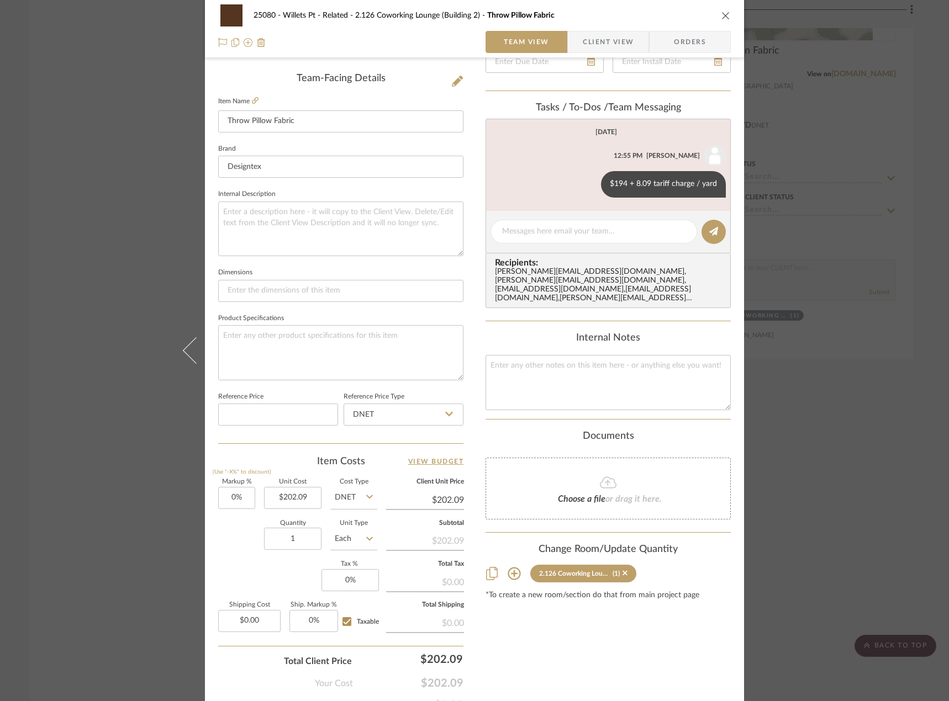
click at [811, 515] on div "25080 - Willets Pt - Related 2.126 Coworking Lounge (Building 2) Throw Pillow F…" at bounding box center [474, 350] width 949 height 701
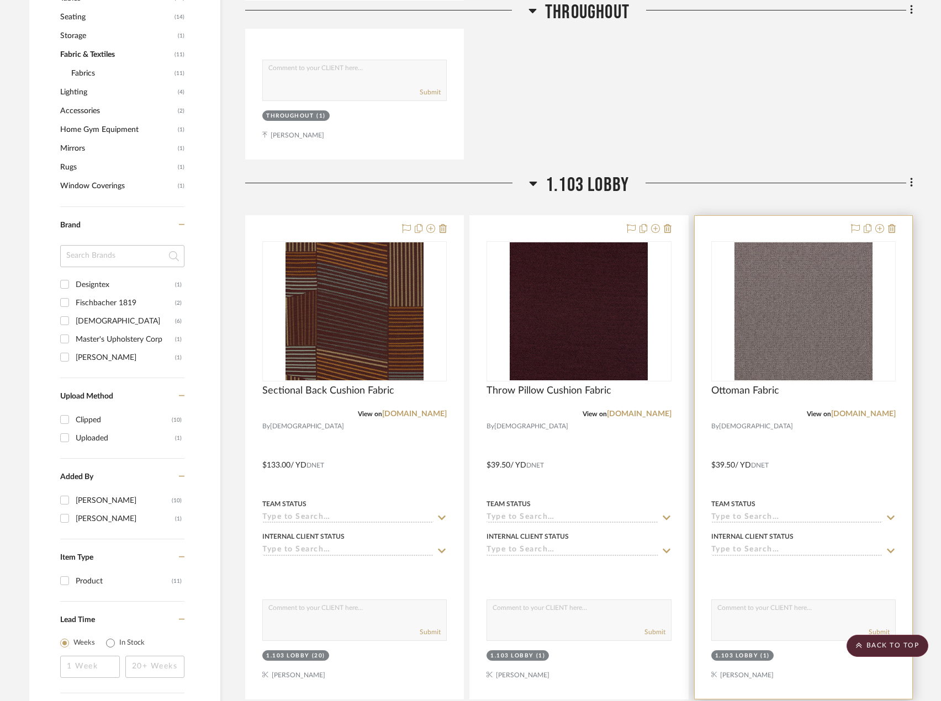
scroll to position [552, 0]
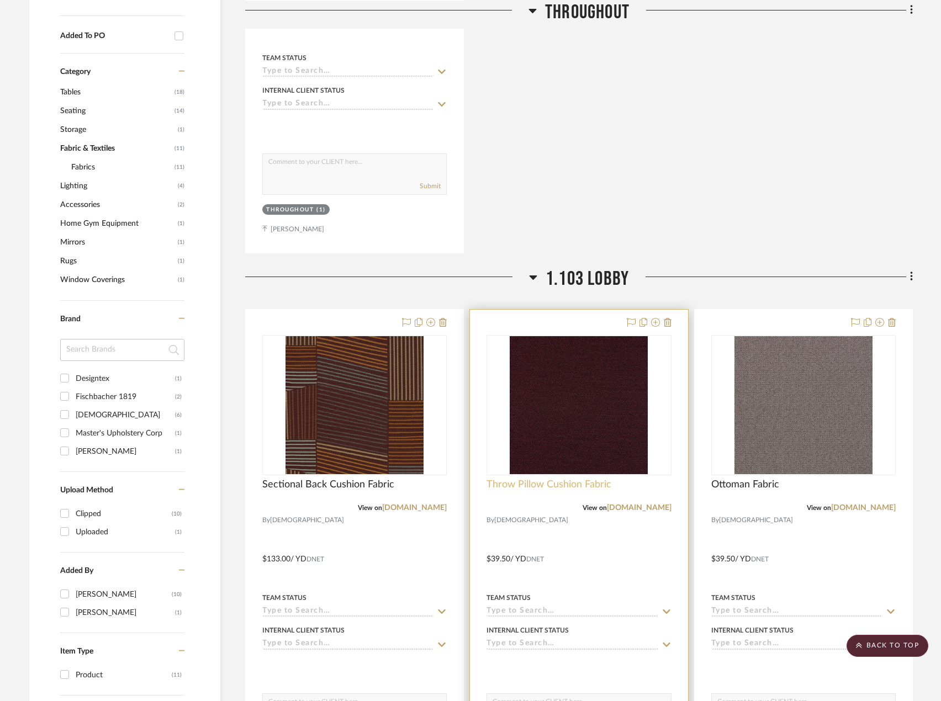
click at [596, 486] on span "Throw Pillow Cushion Fabric" at bounding box center [548, 485] width 125 height 12
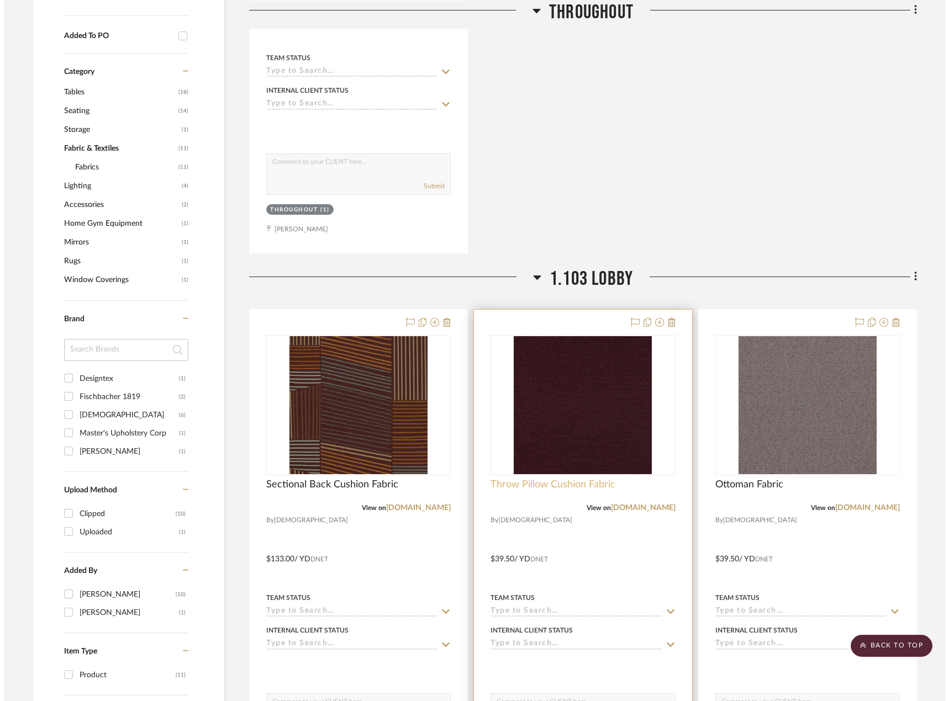
scroll to position [0, 0]
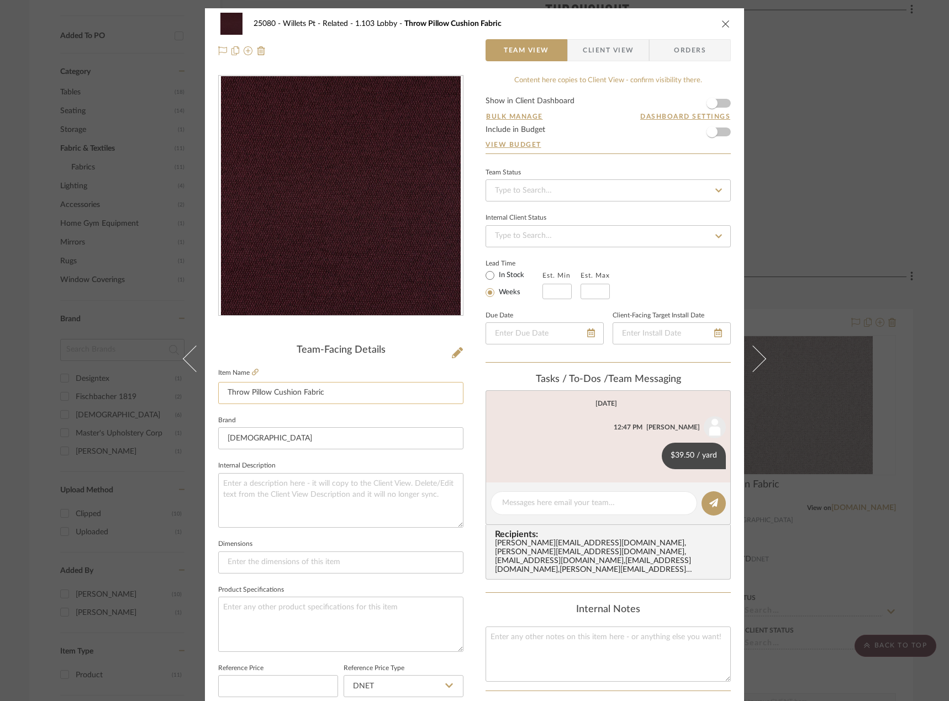
drag, startPoint x: 296, startPoint y: 389, endPoint x: 267, endPoint y: 390, distance: 28.7
click at [267, 390] on input "Throw Pillow Cushion Fabric" at bounding box center [340, 393] width 245 height 22
type input "Throw Pillow Fabric"
click at [851, 121] on div "25080 - Willets Pt - Related 1.103 Lobby Throw Pillow Cushion Fabric Team View …" at bounding box center [474, 350] width 949 height 701
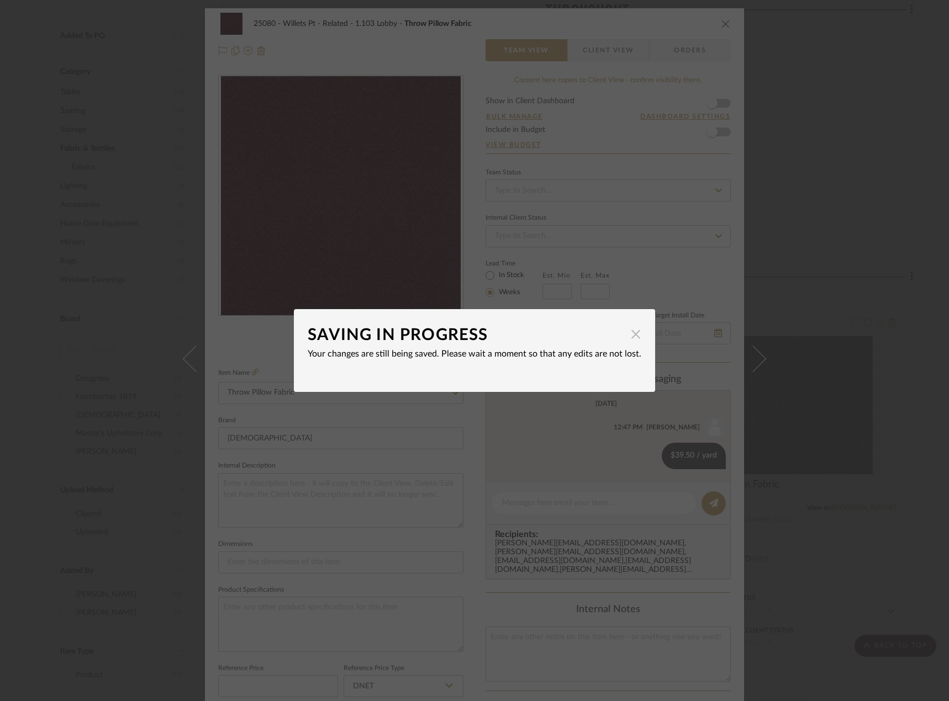
click at [634, 333] on span "button" at bounding box center [635, 334] width 22 height 22
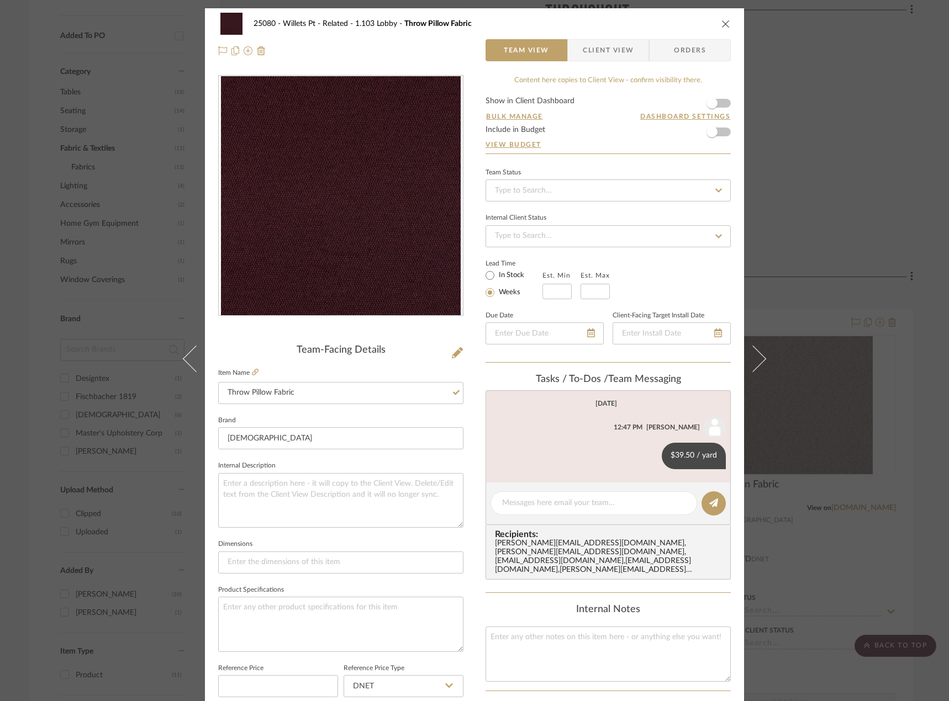
click at [850, 158] on div "25080 - Willets Pt - Related 1.103 Lobby Throw Pillow Fabric Team View Client V…" at bounding box center [474, 350] width 949 height 701
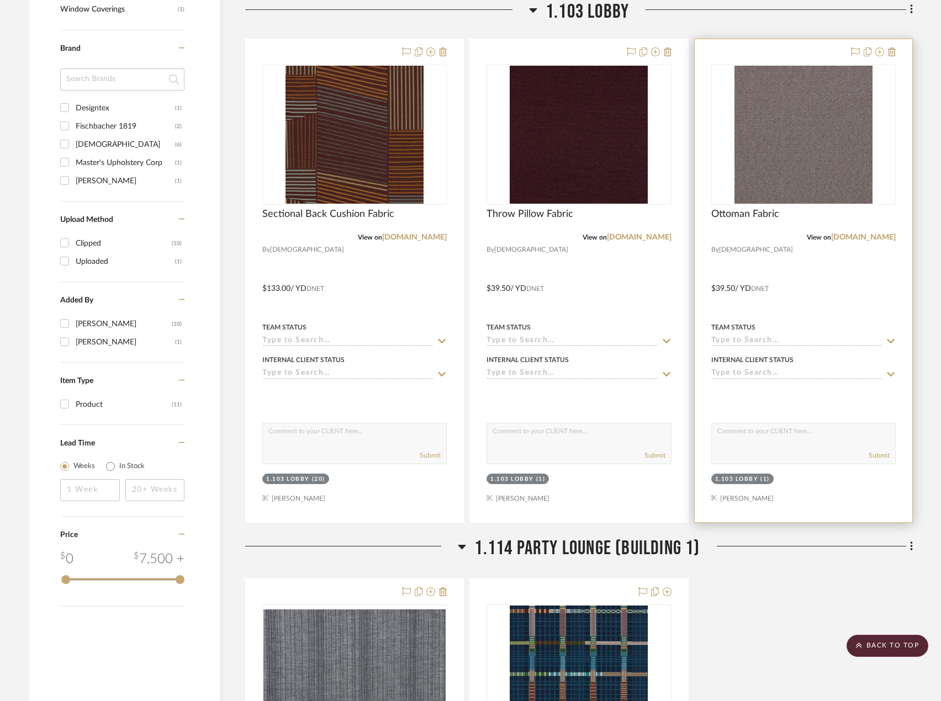
scroll to position [796, 0]
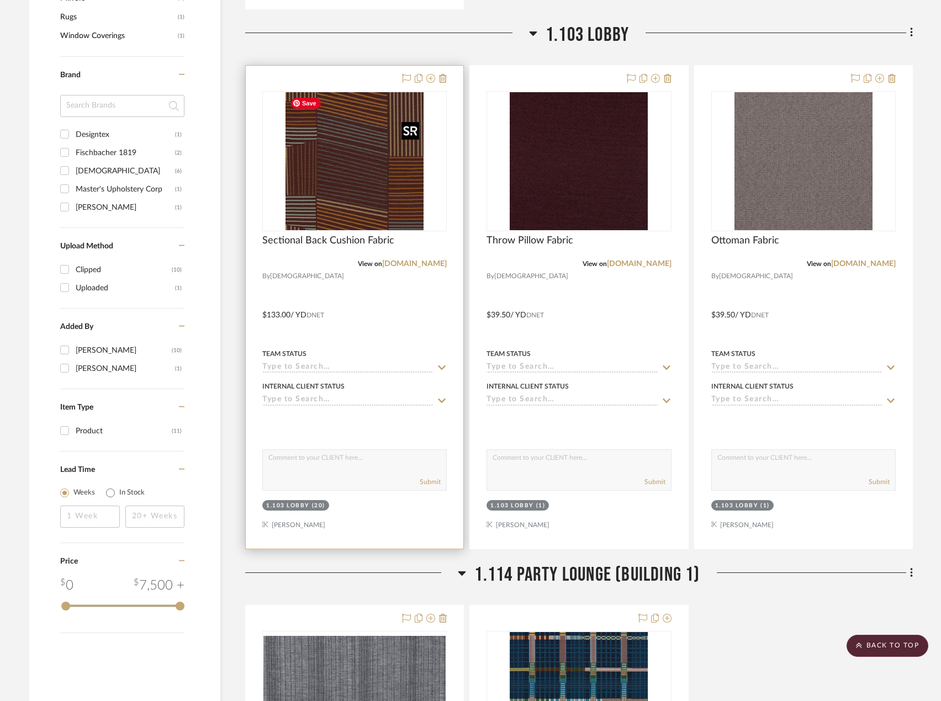
click at [330, 180] on img "0" at bounding box center [354, 161] width 138 height 138
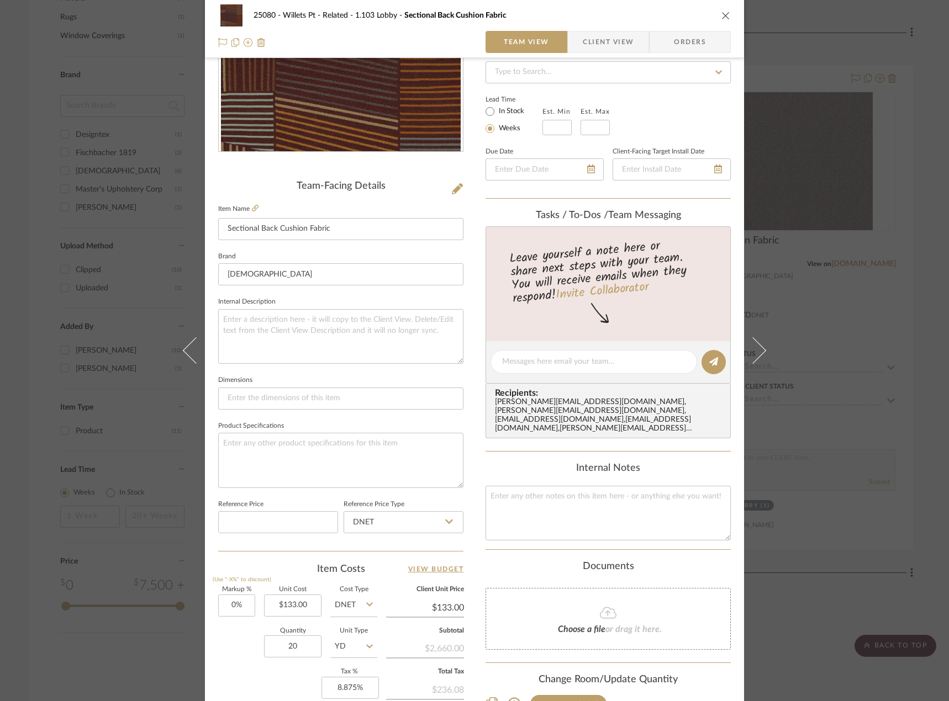
scroll to position [0, 0]
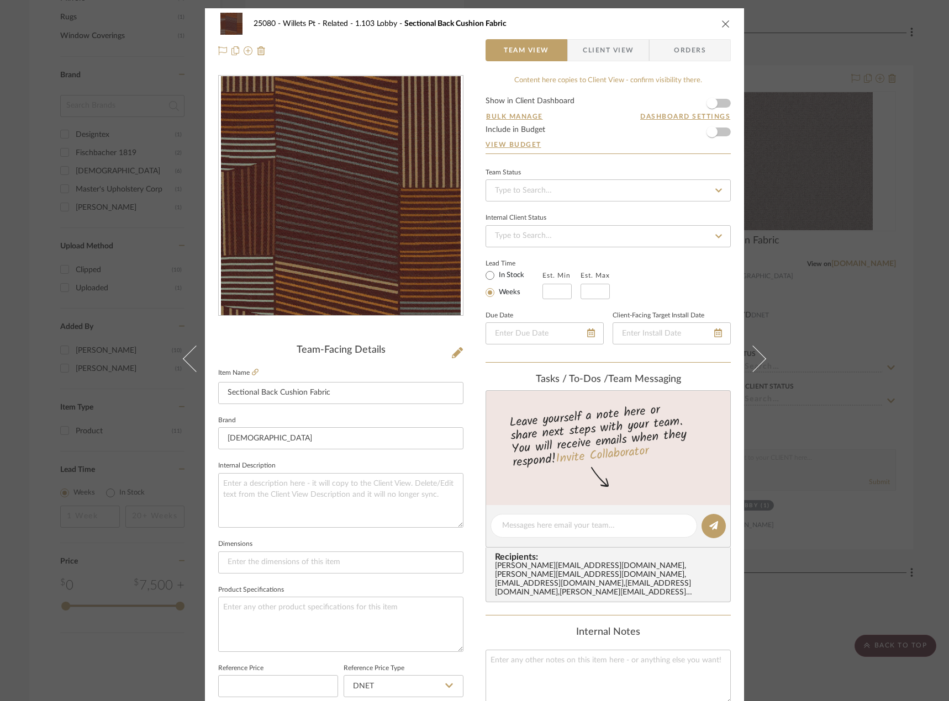
click at [27, 66] on div "25080 - Willets Pt - Related 1.103 Lobby Sectional Back Cushion Fabric Team Vie…" at bounding box center [474, 350] width 949 height 701
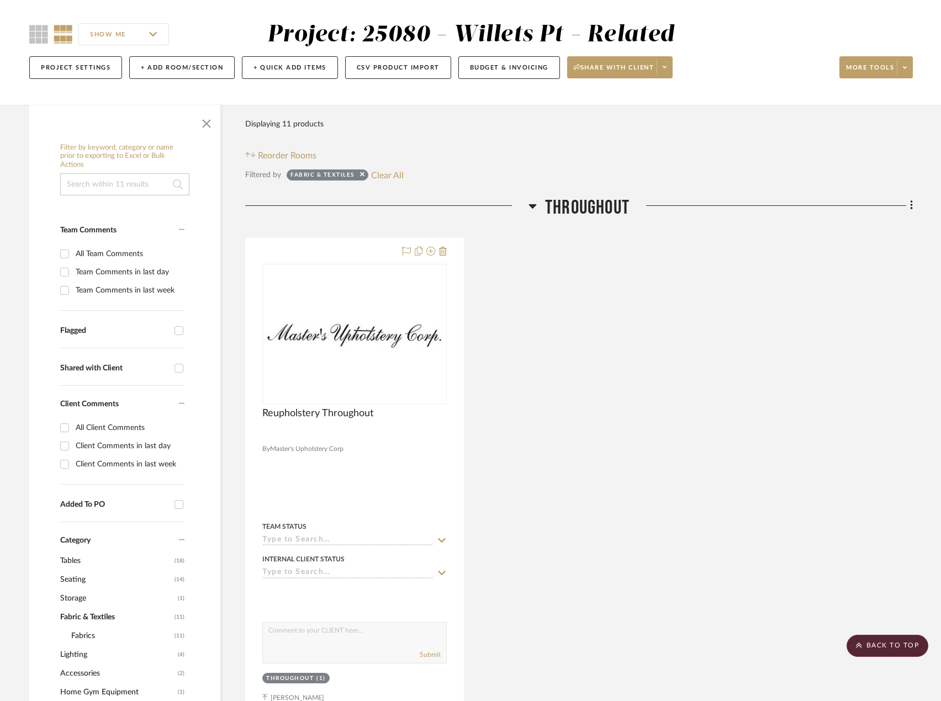
scroll to position [78, 0]
